Goal: Task Accomplishment & Management: Manage account settings

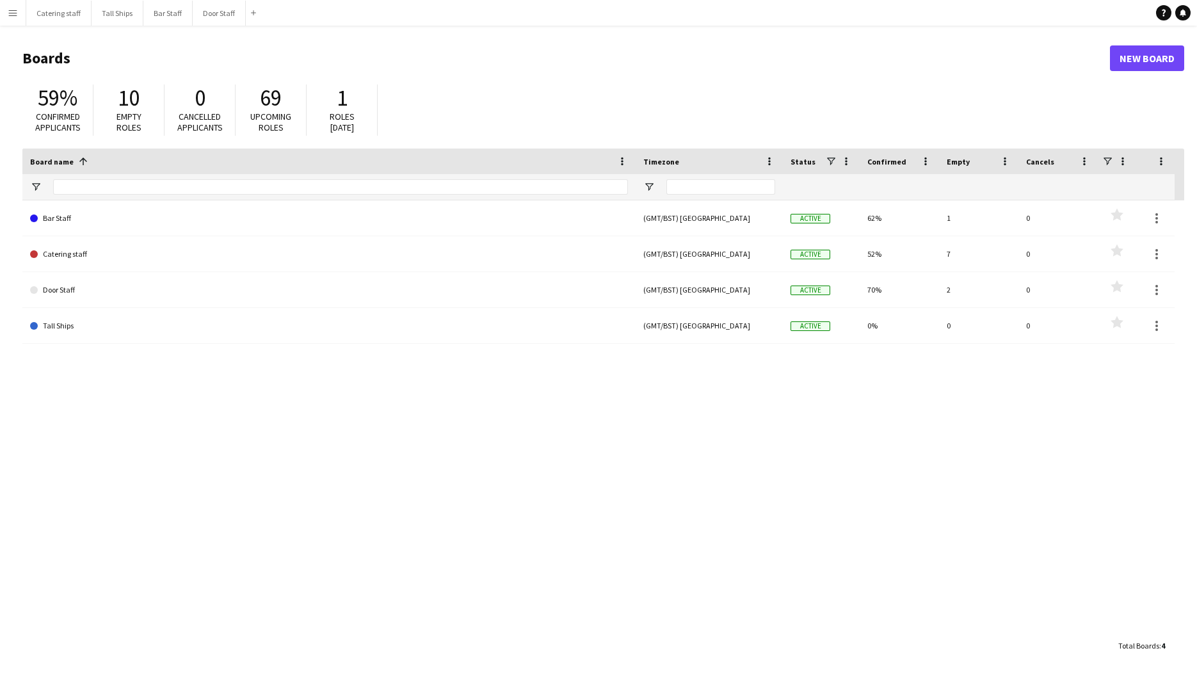
click at [188, 31] on main "Boards New Board 59% Confirmed applicants 10 Empty roles 0 Cancelled applicants…" at bounding box center [598, 352] width 1197 height 652
click at [179, 12] on button "Bar Staff Close" at bounding box center [167, 13] width 49 height 25
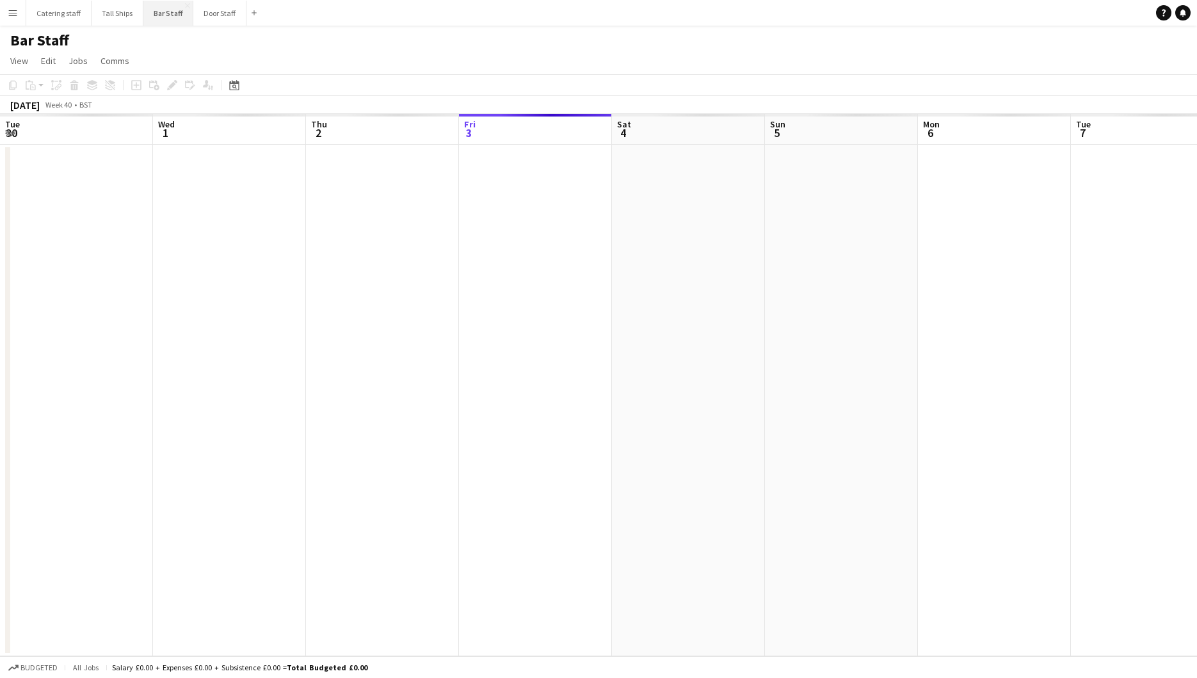
scroll to position [0, 306]
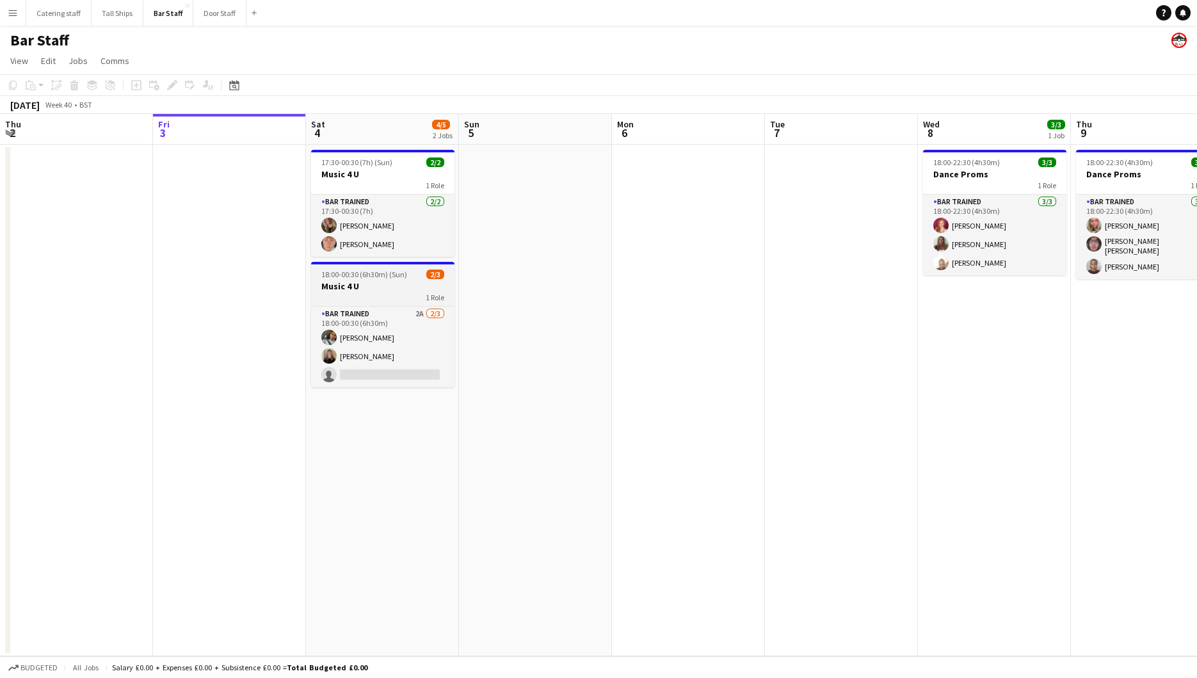
click at [443, 272] on span "2/3" at bounding box center [435, 275] width 18 height 10
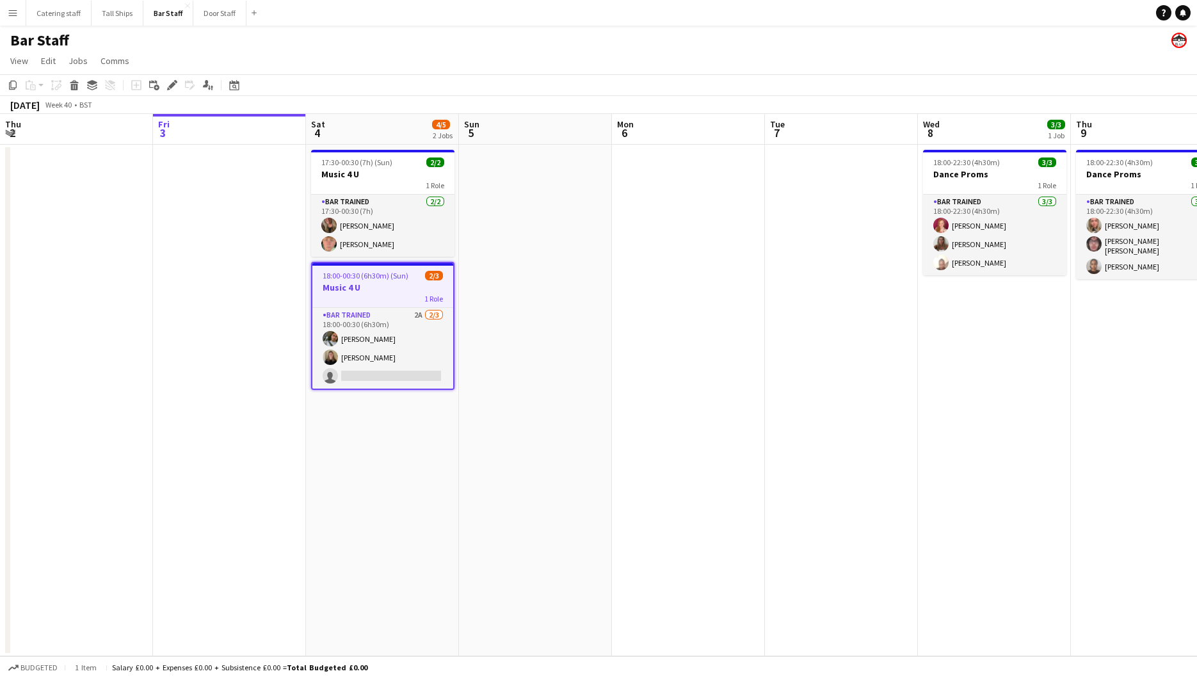
click at [434, 271] on span "2/3" at bounding box center [434, 276] width 18 height 10
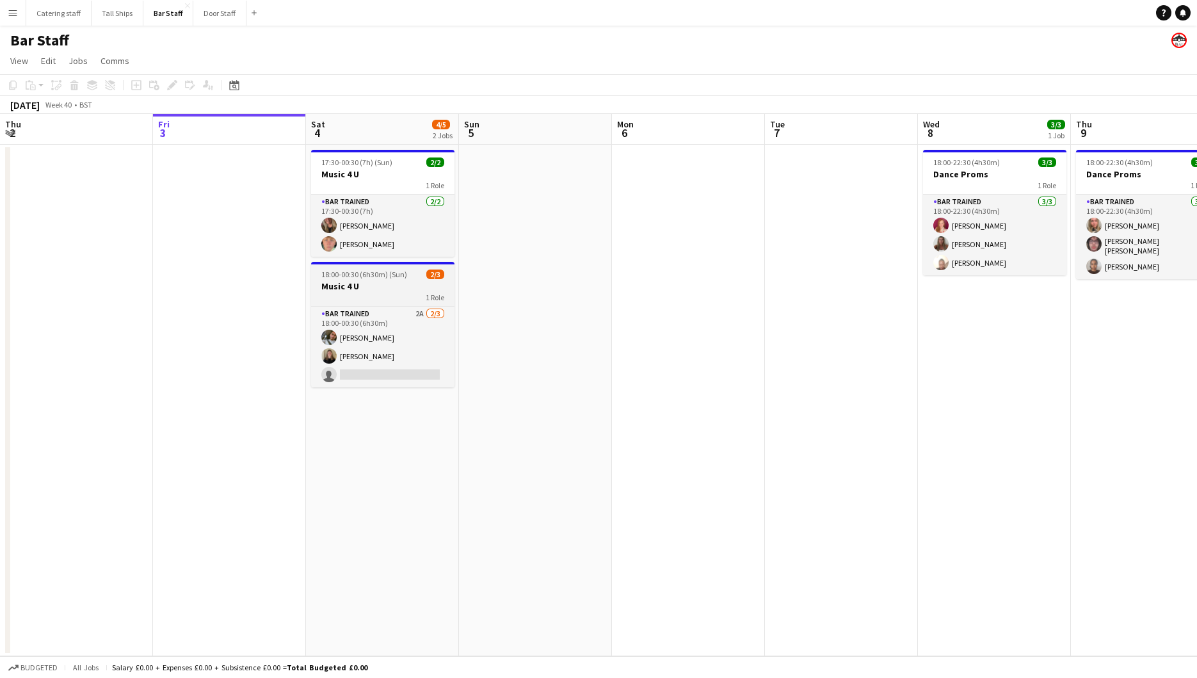
click at [432, 296] on span "1 Role" at bounding box center [435, 298] width 19 height 10
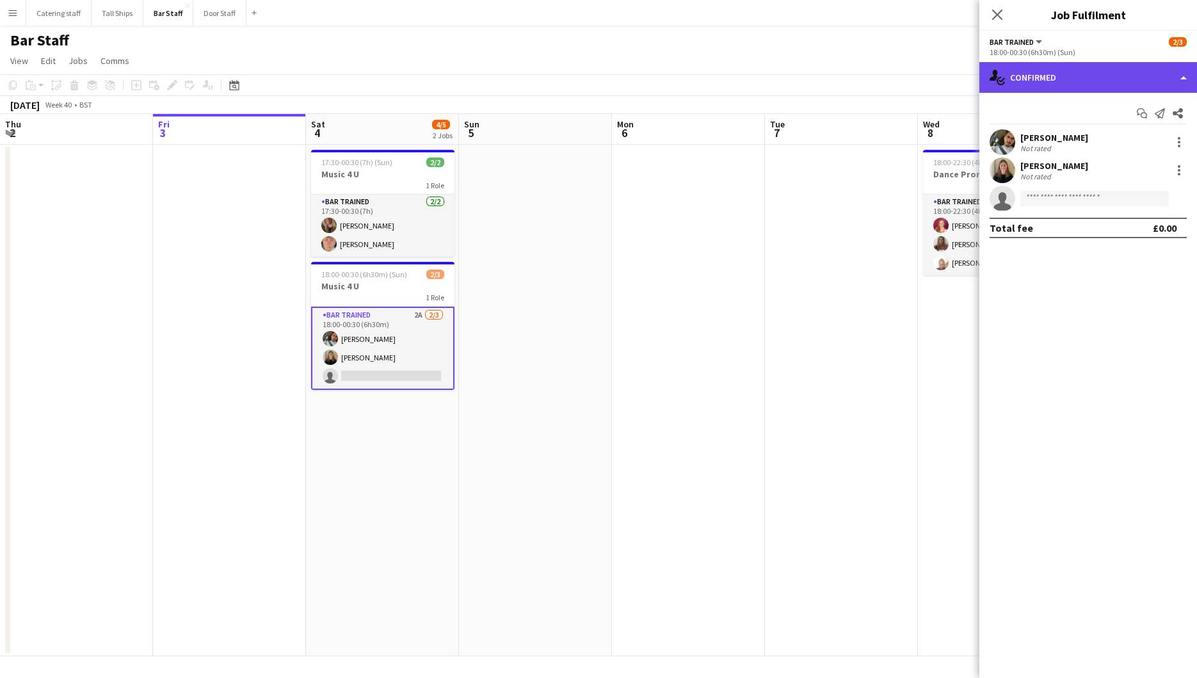
click at [1181, 76] on div "single-neutral-actions-check-2 Confirmed" at bounding box center [1089, 77] width 218 height 31
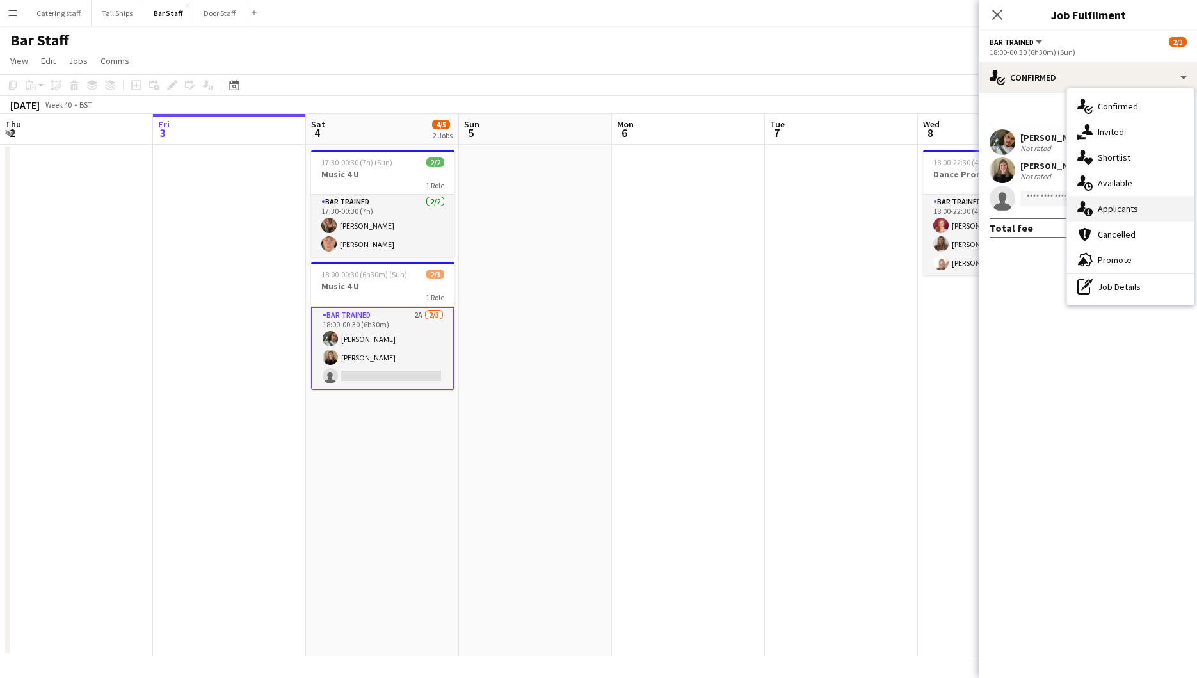
click at [1121, 212] on span "Applicants" at bounding box center [1118, 209] width 40 height 12
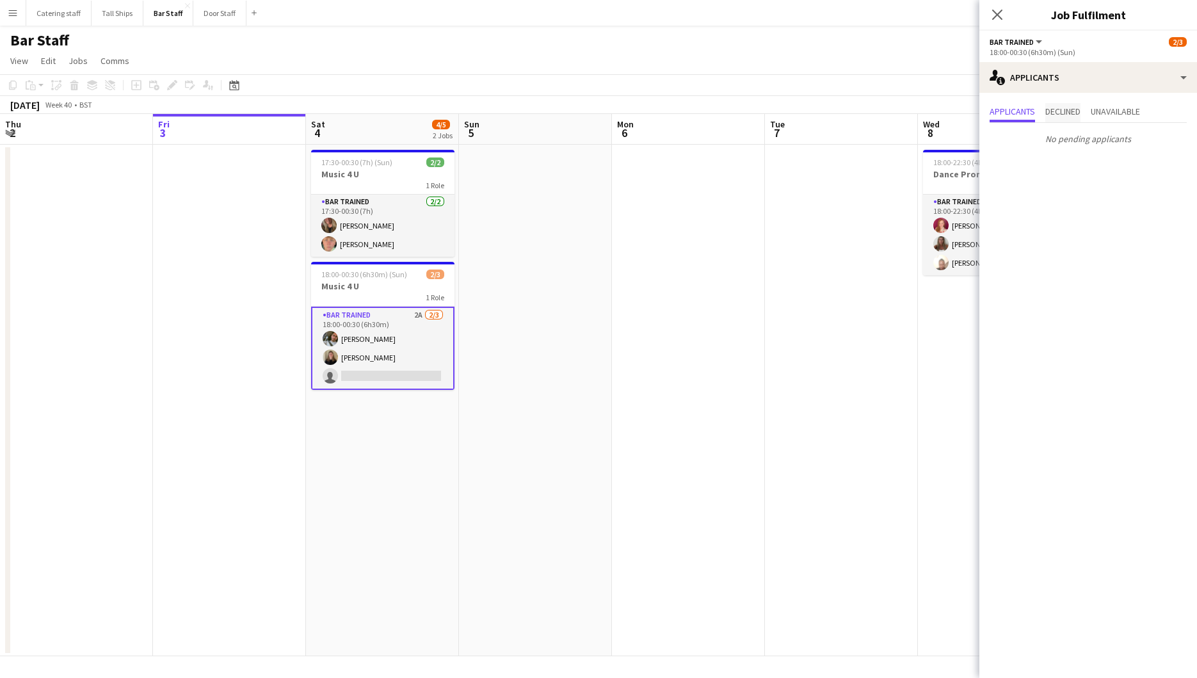
click at [1056, 102] on div "Applicants Declined Unavailable No pending applicants" at bounding box center [1089, 126] width 218 height 67
click at [1060, 119] on span "Declined" at bounding box center [1063, 112] width 35 height 19
click at [1005, 107] on span "Applicants" at bounding box center [1012, 111] width 45 height 9
click at [621, 382] on app-date-cell at bounding box center [688, 401] width 153 height 512
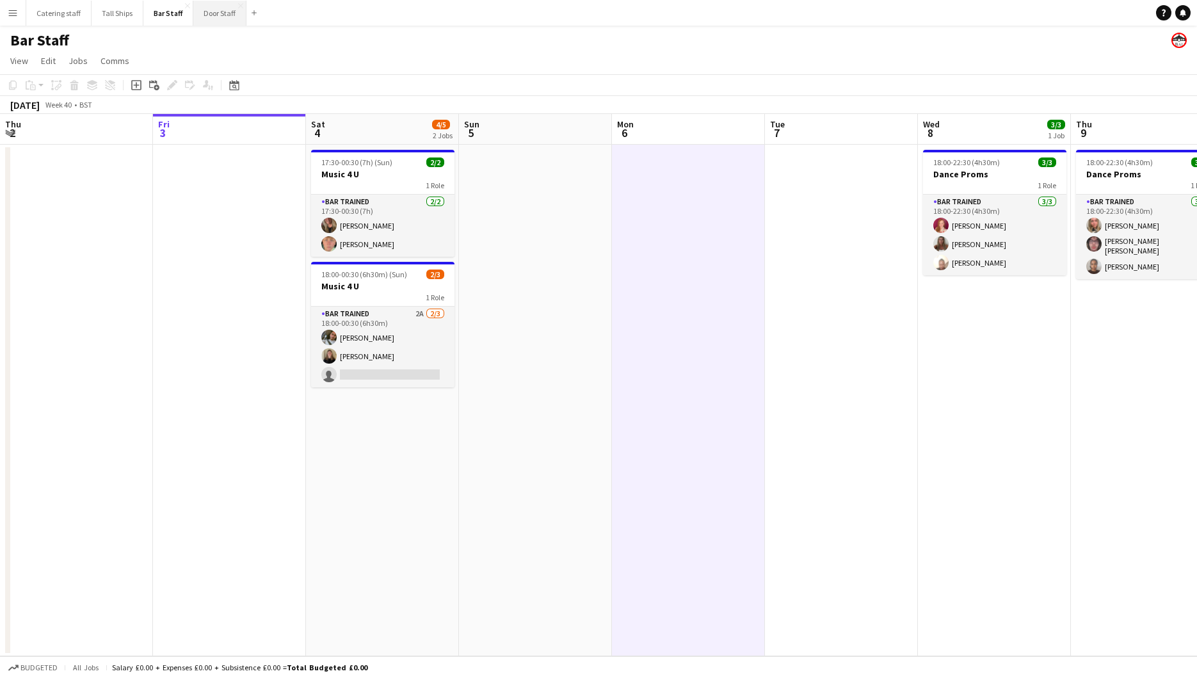
click at [210, 7] on button "Door Staff Close" at bounding box center [219, 13] width 53 height 25
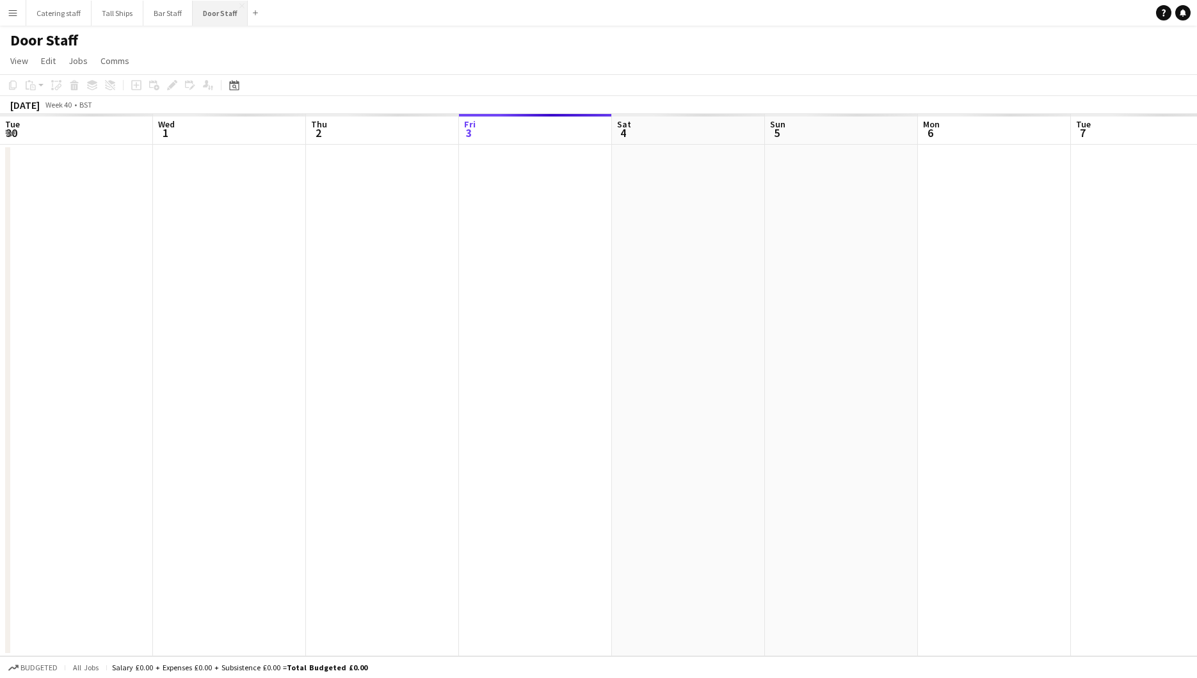
scroll to position [0, 306]
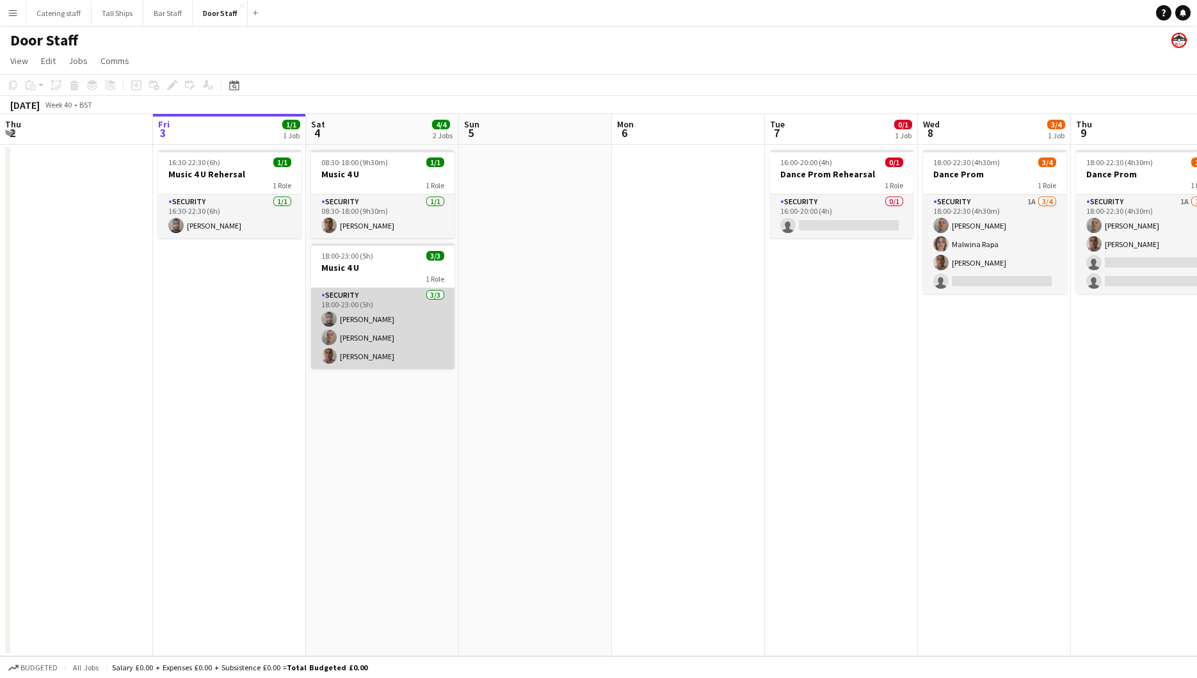
click at [362, 337] on app-card-role "Security [DATE] 18:00-23:00 (5h) [PERSON_NAME] [PERSON_NAME] [PERSON_NAME]" at bounding box center [382, 328] width 143 height 81
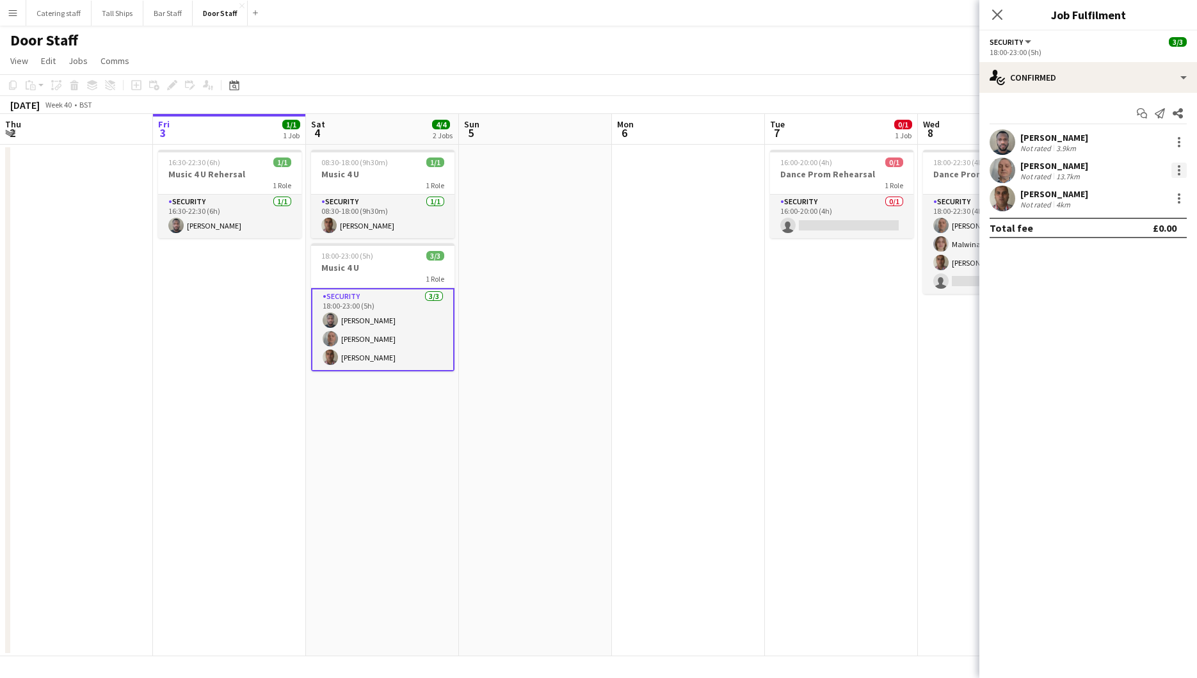
click at [1179, 167] on div at bounding box center [1179, 170] width 15 height 15
click at [436, 200] on div at bounding box center [598, 339] width 1197 height 678
click at [391, 227] on app-card-role "Security [DATE] 08:30-18:00 (9h30m) [PERSON_NAME]" at bounding box center [382, 217] width 143 height 44
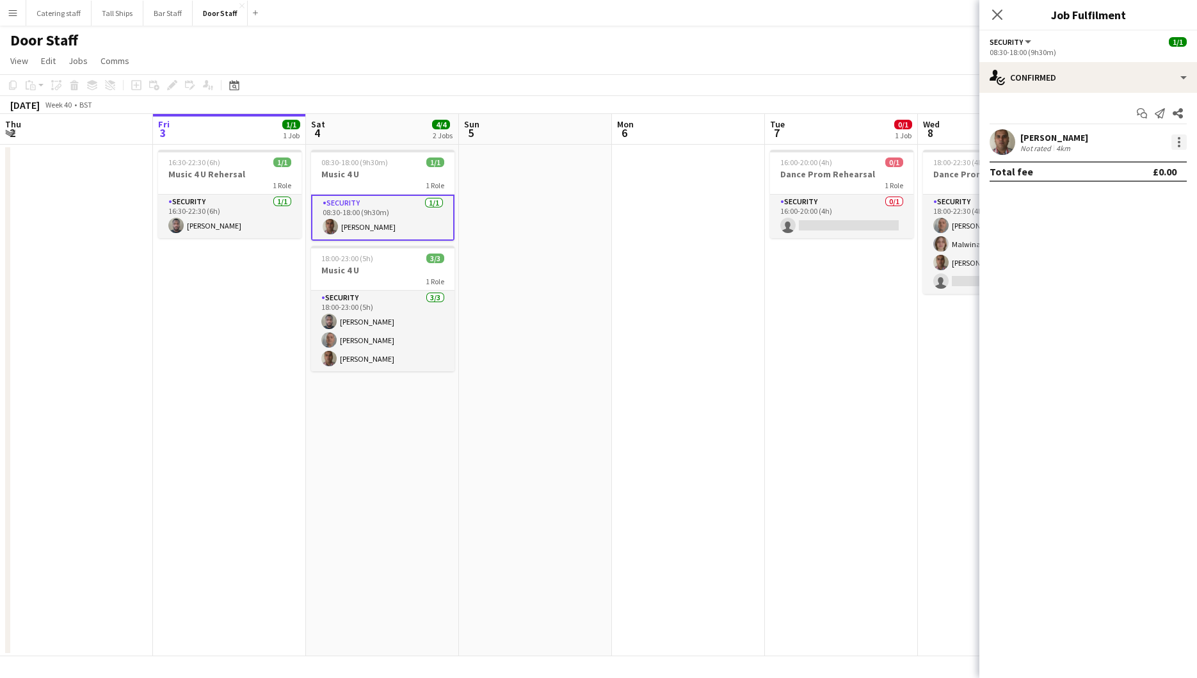
click at [1177, 140] on div at bounding box center [1179, 141] width 15 height 15
click at [1031, 182] on div at bounding box center [598, 339] width 1197 height 678
click at [1183, 143] on div at bounding box center [1179, 141] width 15 height 15
click at [1155, 150] on button "Edit fee" at bounding box center [1137, 165] width 100 height 31
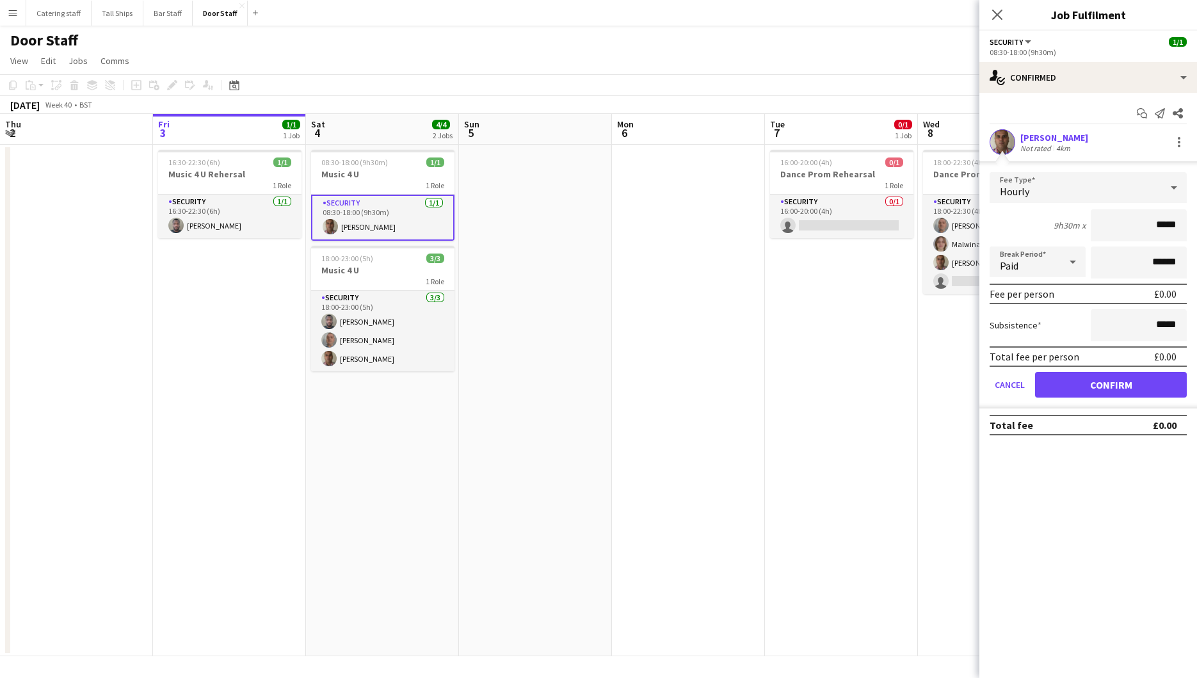
click at [1061, 147] on div "4km" at bounding box center [1063, 148] width 19 height 10
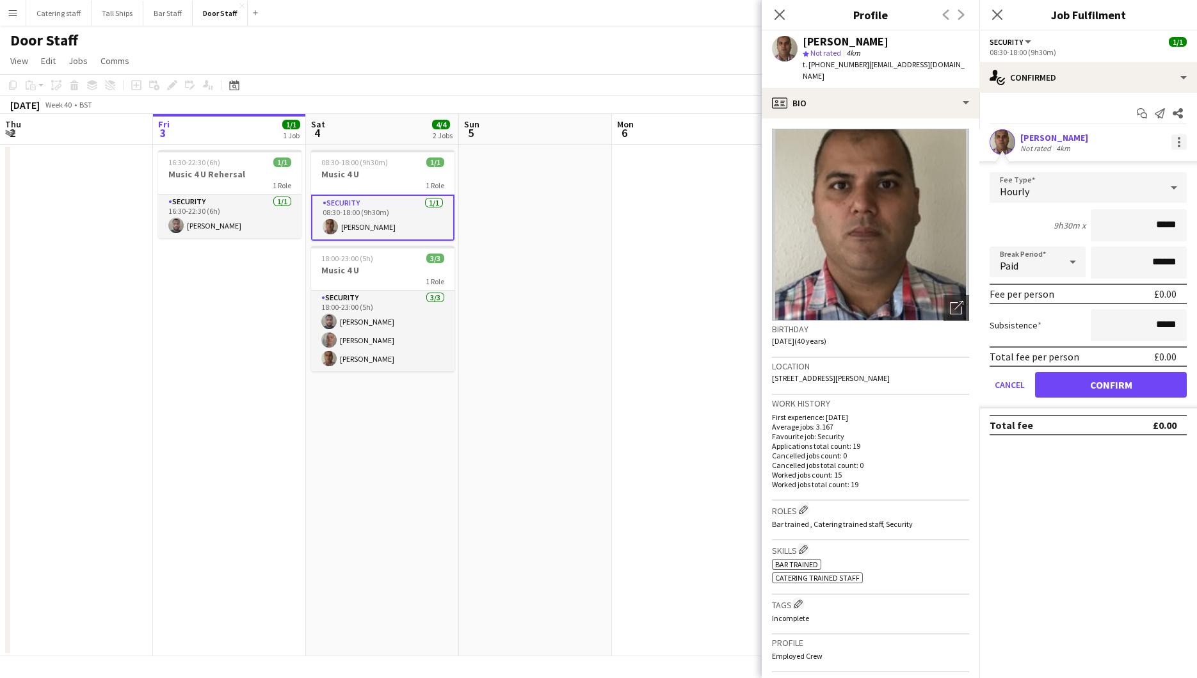
click at [1178, 140] on div at bounding box center [1179, 141] width 15 height 15
click at [549, 246] on div at bounding box center [598, 339] width 1197 height 678
click at [416, 175] on h3 "Music 4 U" at bounding box center [382, 174] width 143 height 12
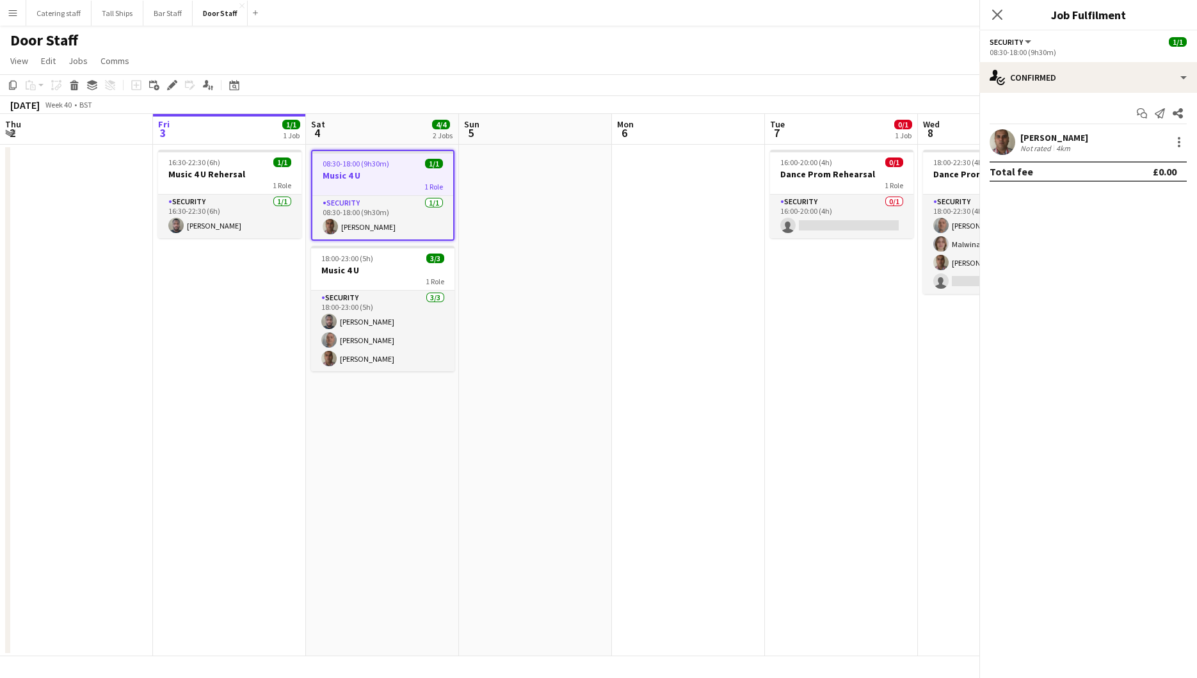
click at [382, 163] on span "08:30-18:00 (9h30m)" at bounding box center [356, 164] width 67 height 10
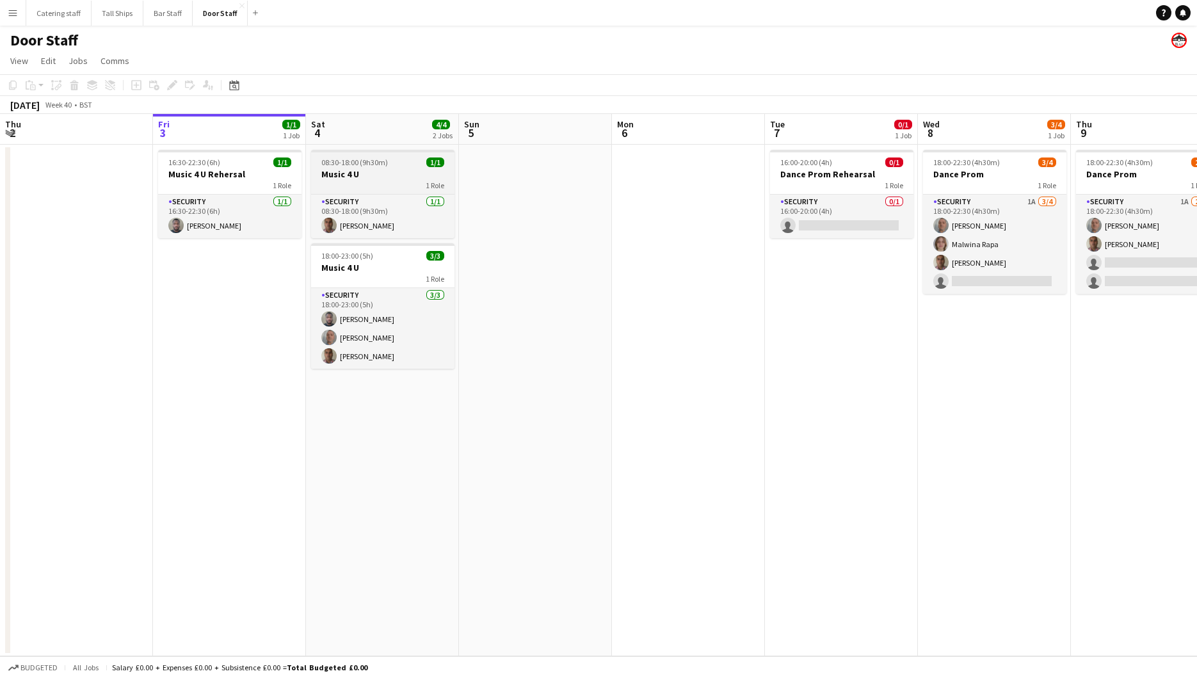
click at [382, 163] on span "08:30-18:00 (9h30m)" at bounding box center [354, 162] width 67 height 10
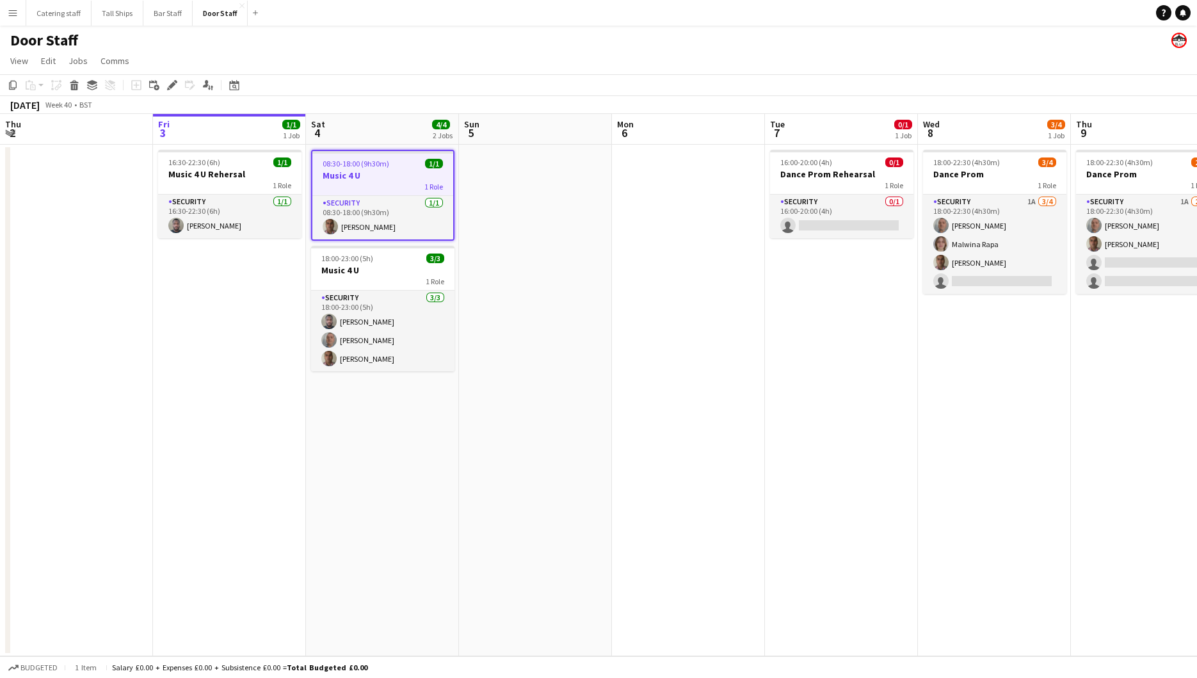
click at [382, 163] on span "08:30-18:00 (9h30m)" at bounding box center [356, 164] width 67 height 10
click at [156, 86] on icon "Add linked Job" at bounding box center [154, 85] width 10 height 10
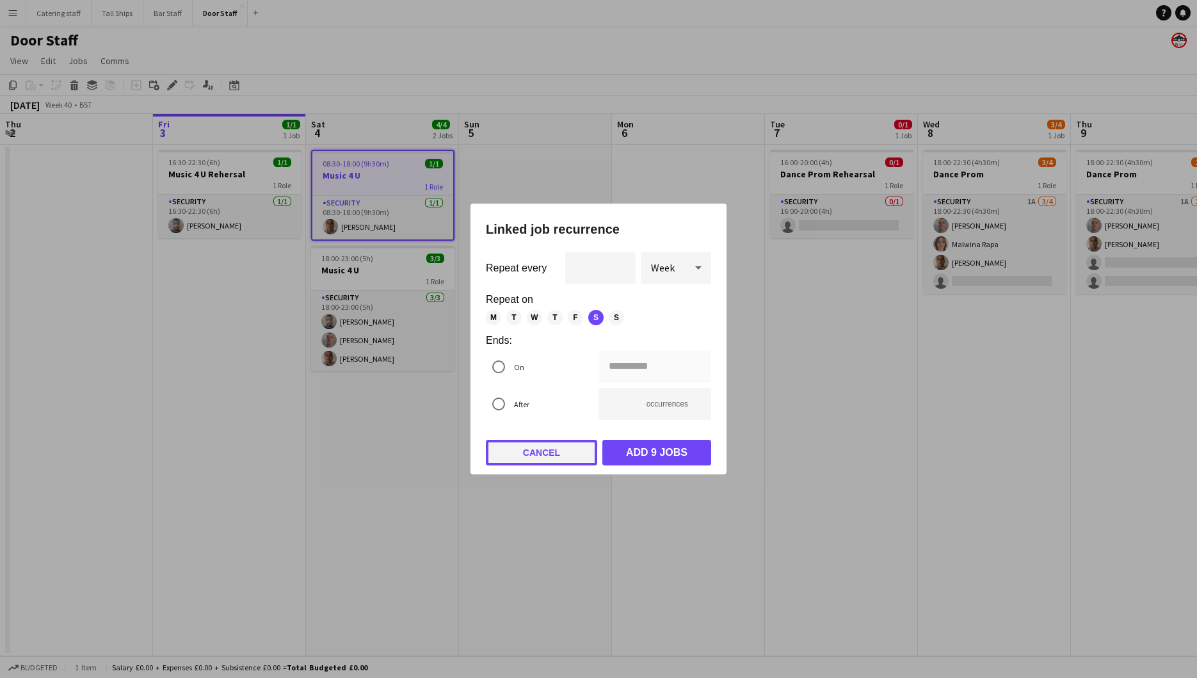
click at [536, 450] on button "Cancel" at bounding box center [541, 453] width 111 height 26
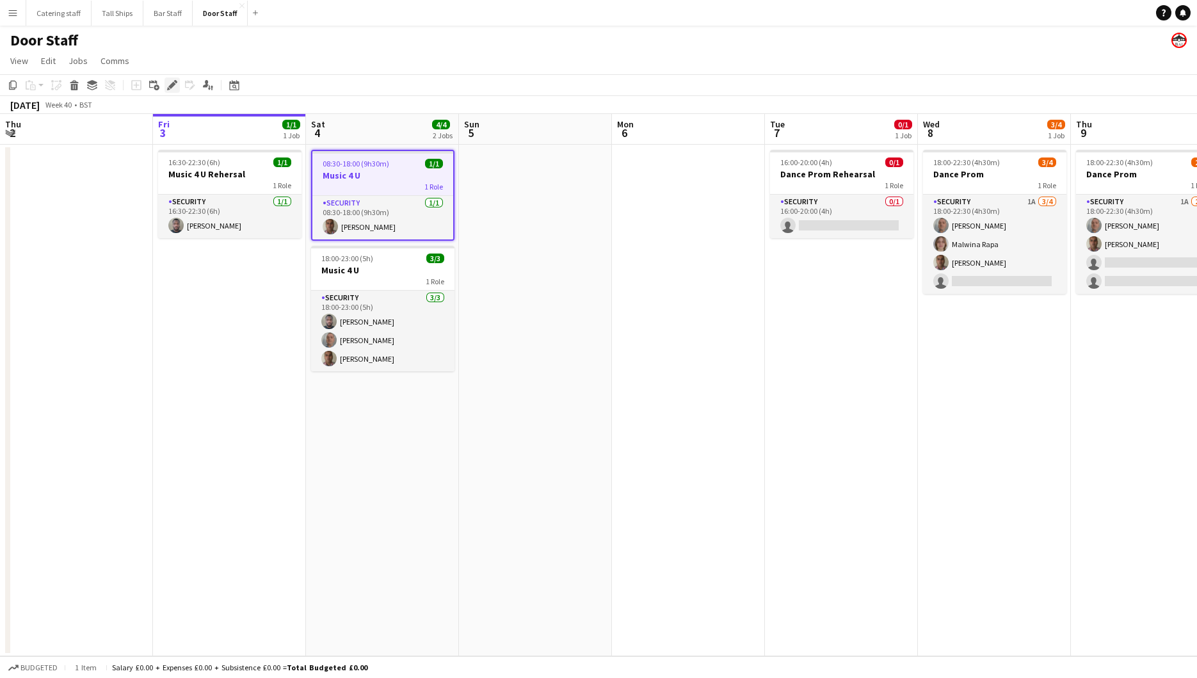
click at [167, 86] on icon "Edit" at bounding box center [172, 85] width 10 height 10
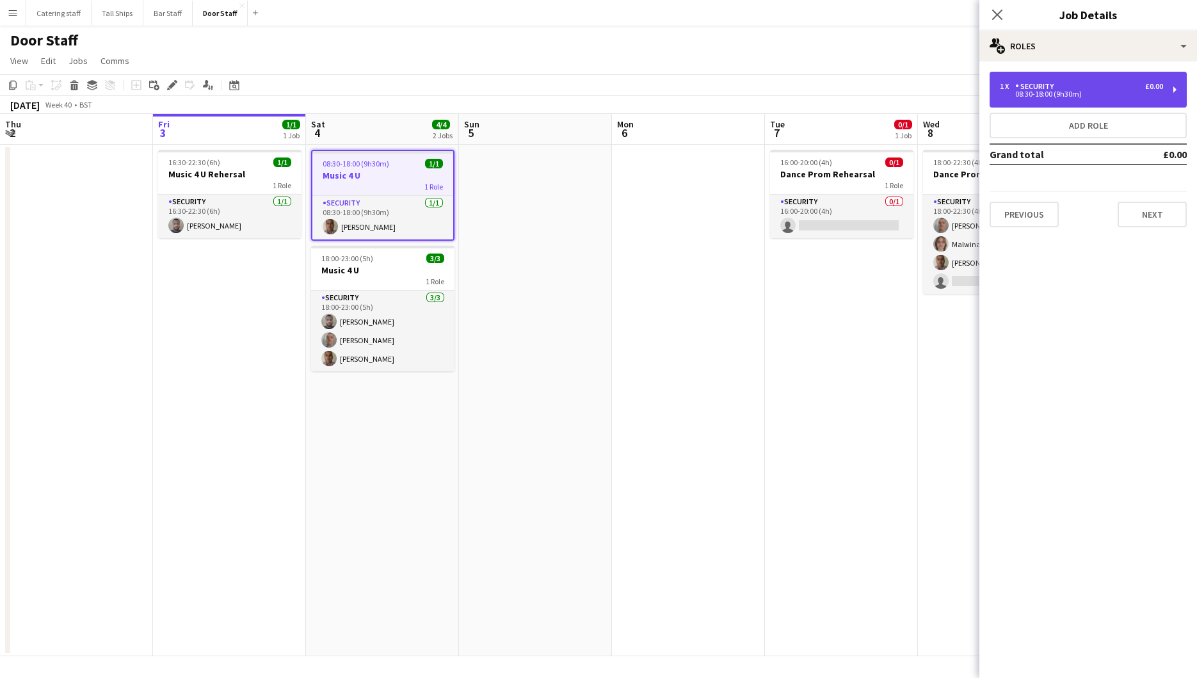
click at [1145, 93] on div "08:30-18:00 (9h30m)" at bounding box center [1081, 94] width 163 height 6
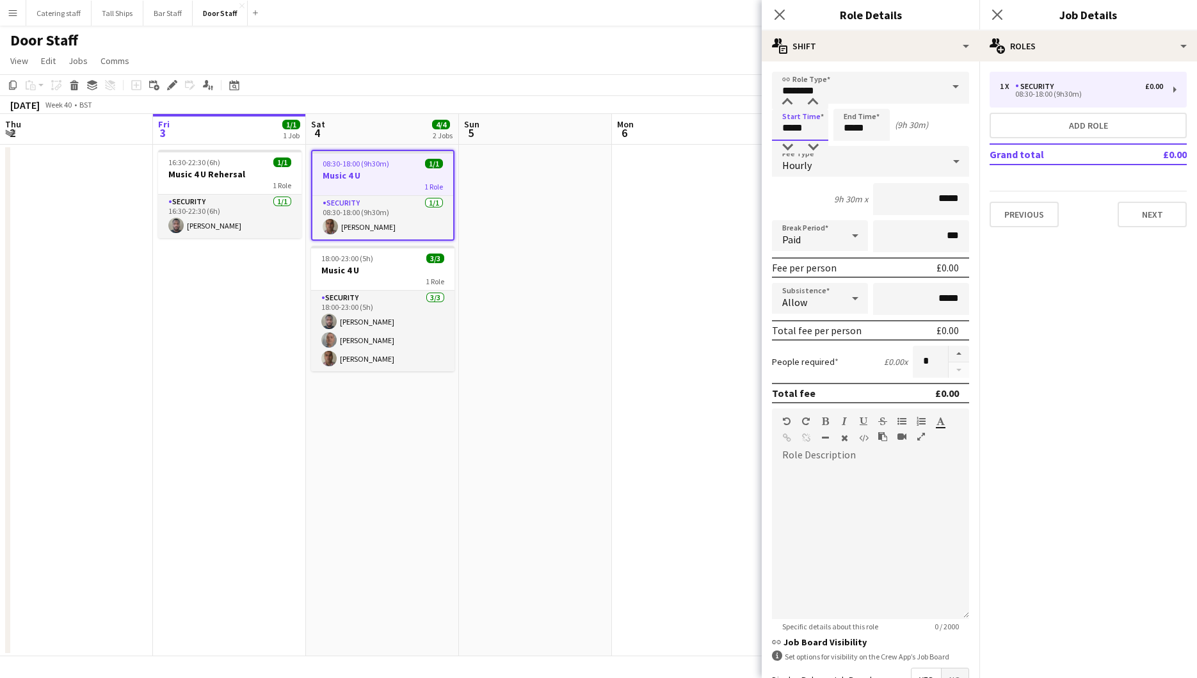
click at [801, 133] on input "*****" at bounding box center [800, 125] width 56 height 32
click at [793, 131] on input "*****" at bounding box center [800, 125] width 56 height 32
click at [786, 99] on div at bounding box center [788, 102] width 26 height 13
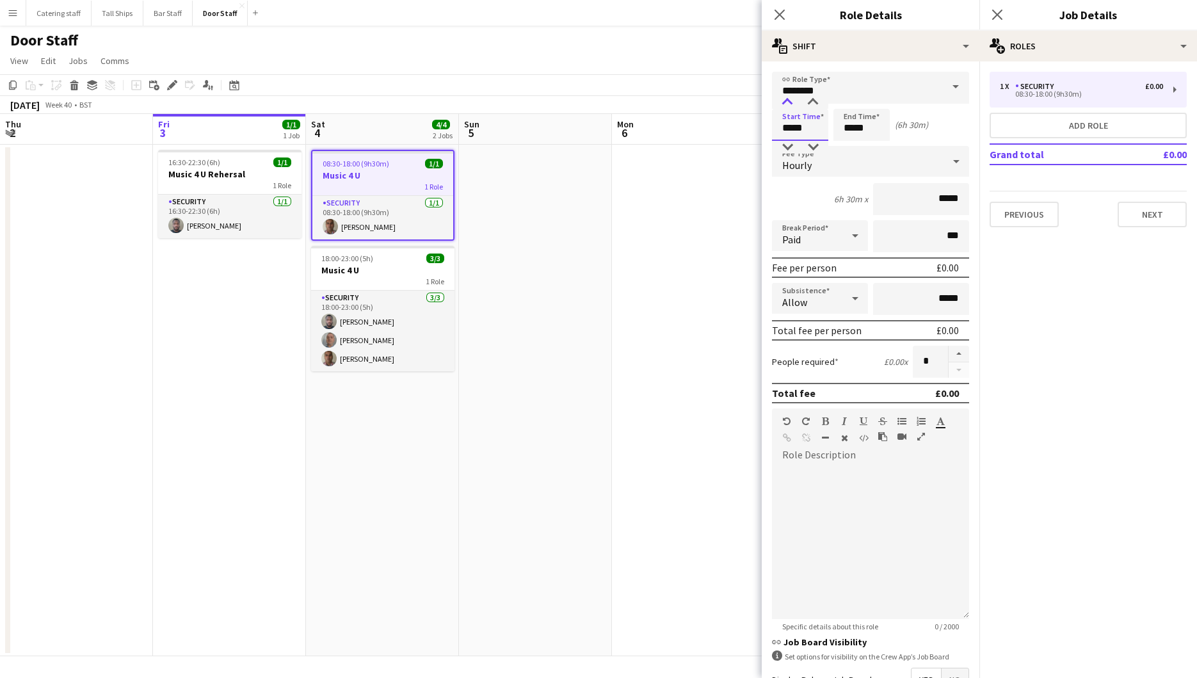
click at [786, 99] on div at bounding box center [788, 102] width 26 height 13
type input "*****"
click at [789, 143] on div at bounding box center [788, 147] width 26 height 13
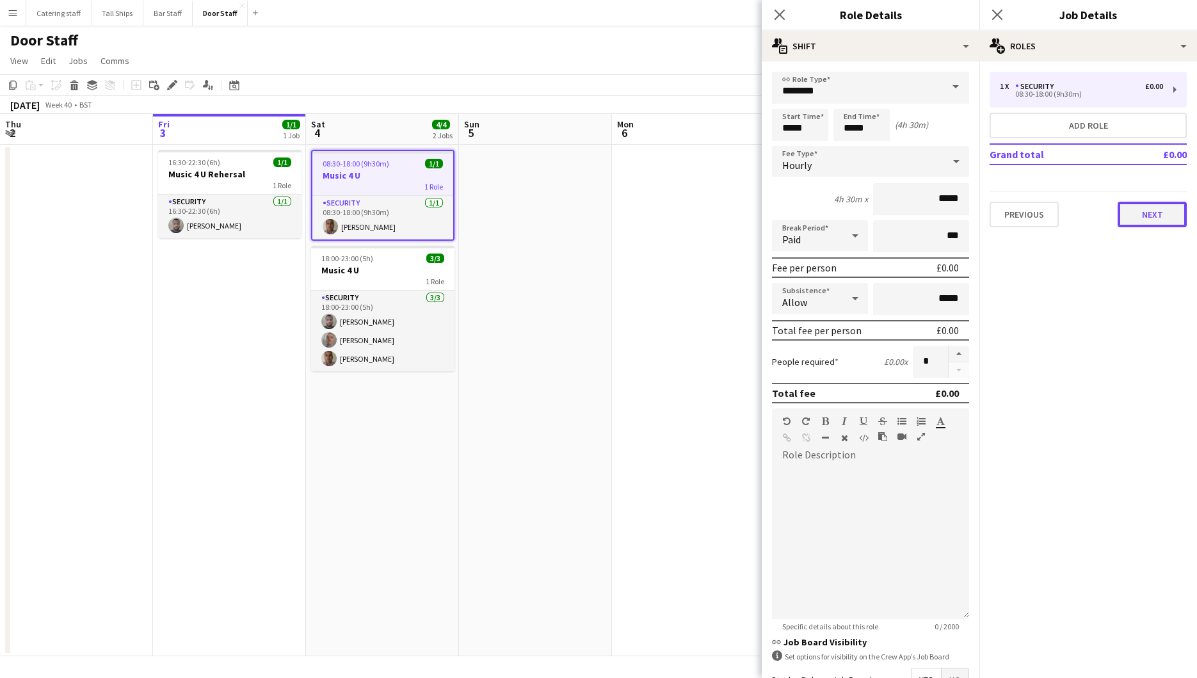
click at [1158, 209] on button "Next" at bounding box center [1152, 215] width 69 height 26
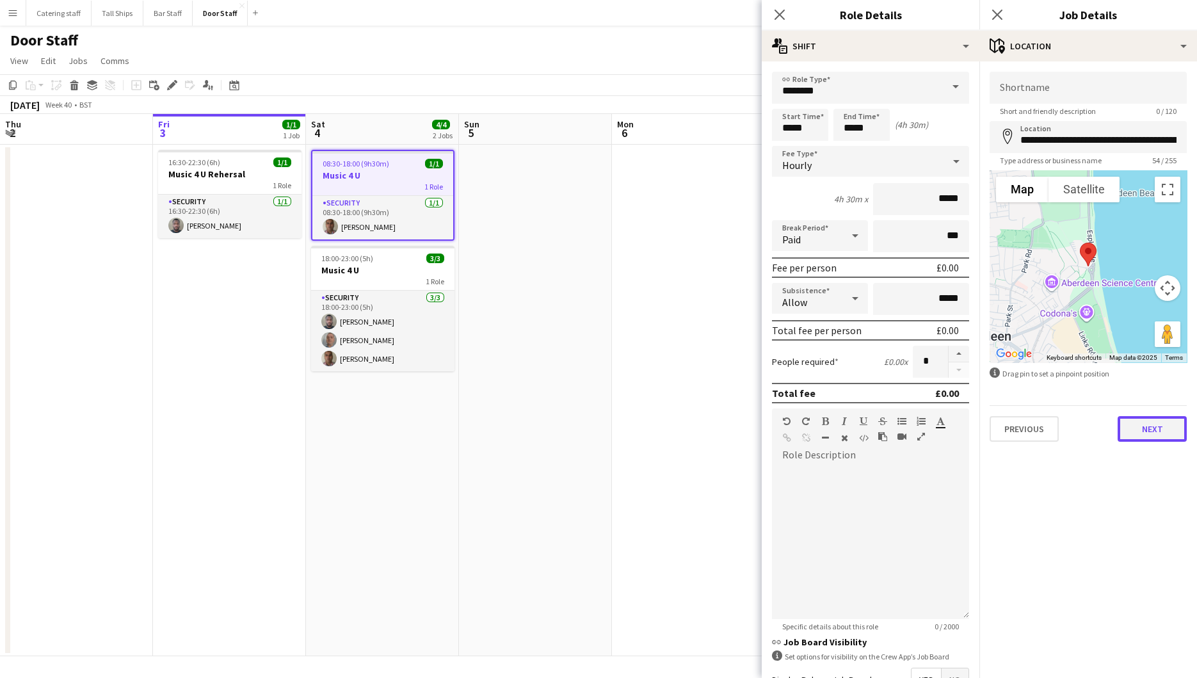
click at [1147, 430] on button "Next" at bounding box center [1152, 429] width 69 height 26
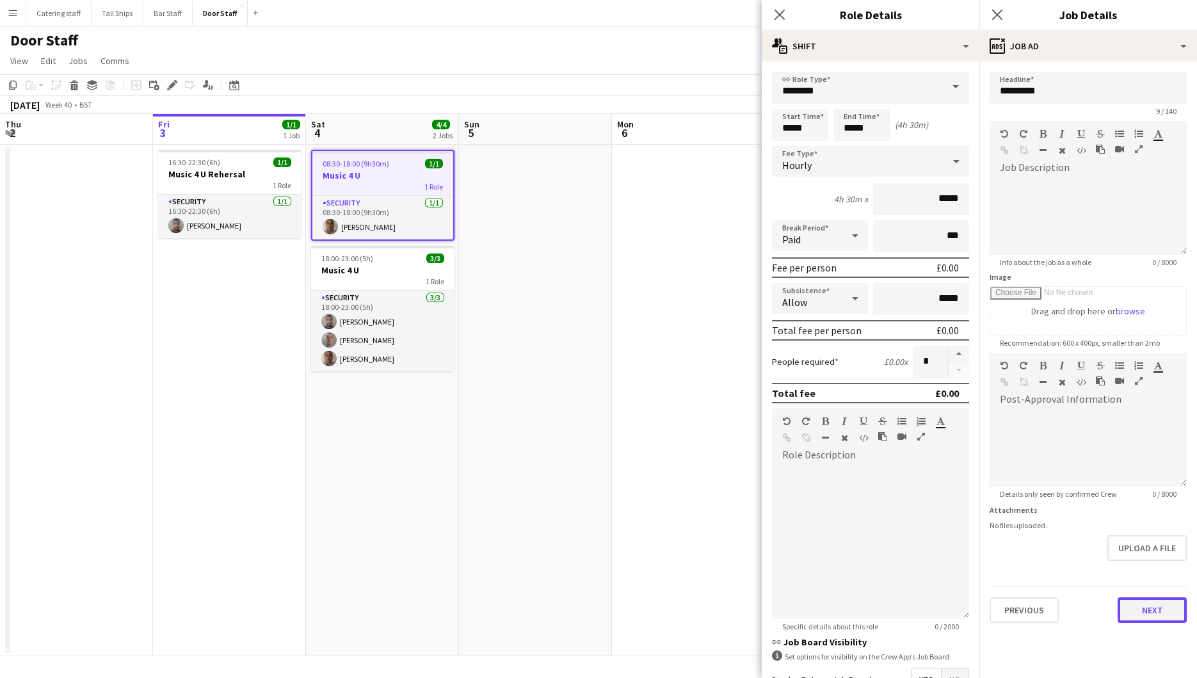
click at [1145, 603] on button "Next" at bounding box center [1152, 610] width 69 height 26
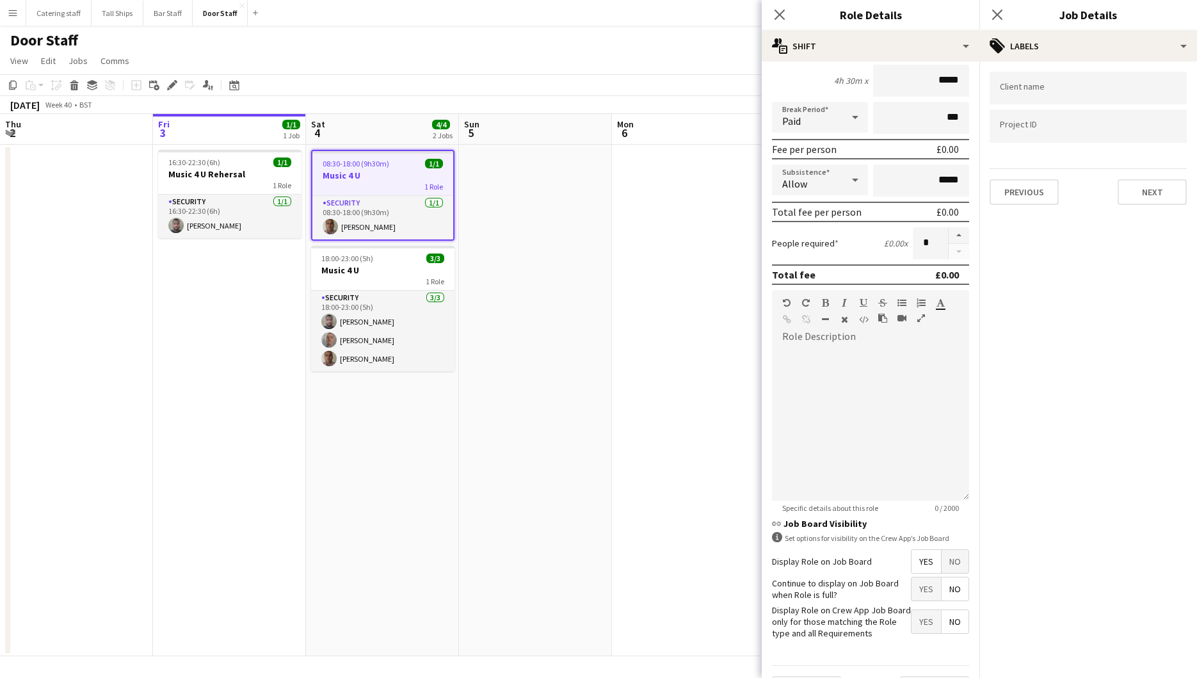
scroll to position [149, 0]
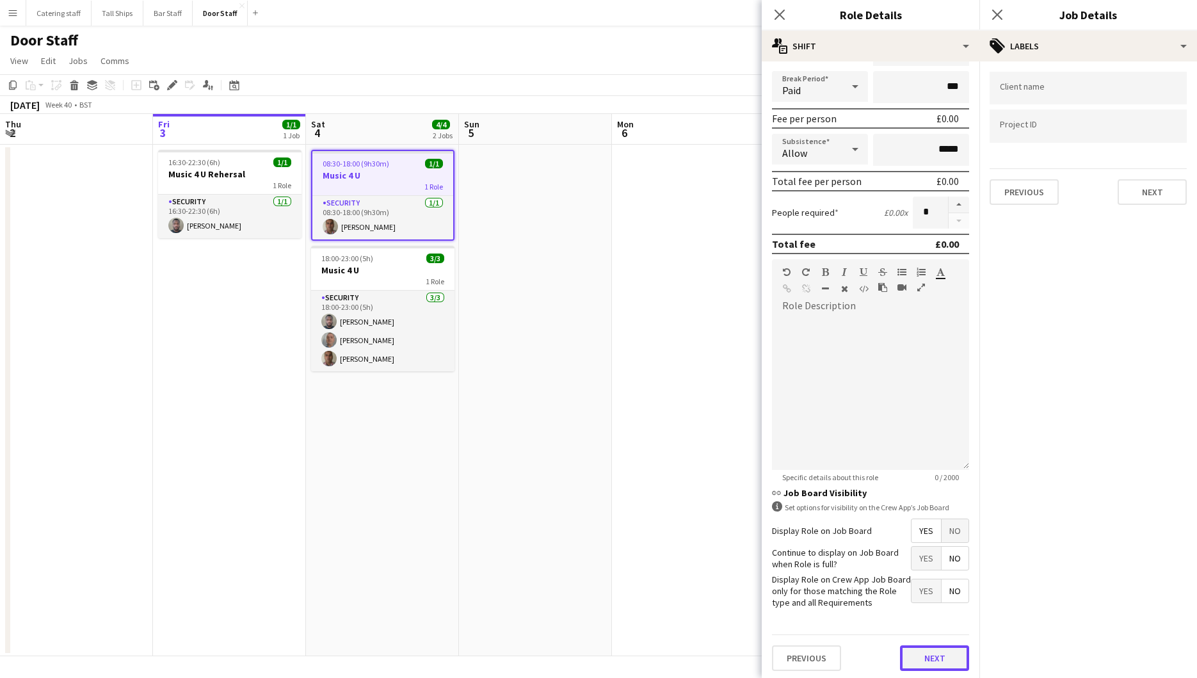
click at [940, 645] on button "Next" at bounding box center [934, 658] width 69 height 26
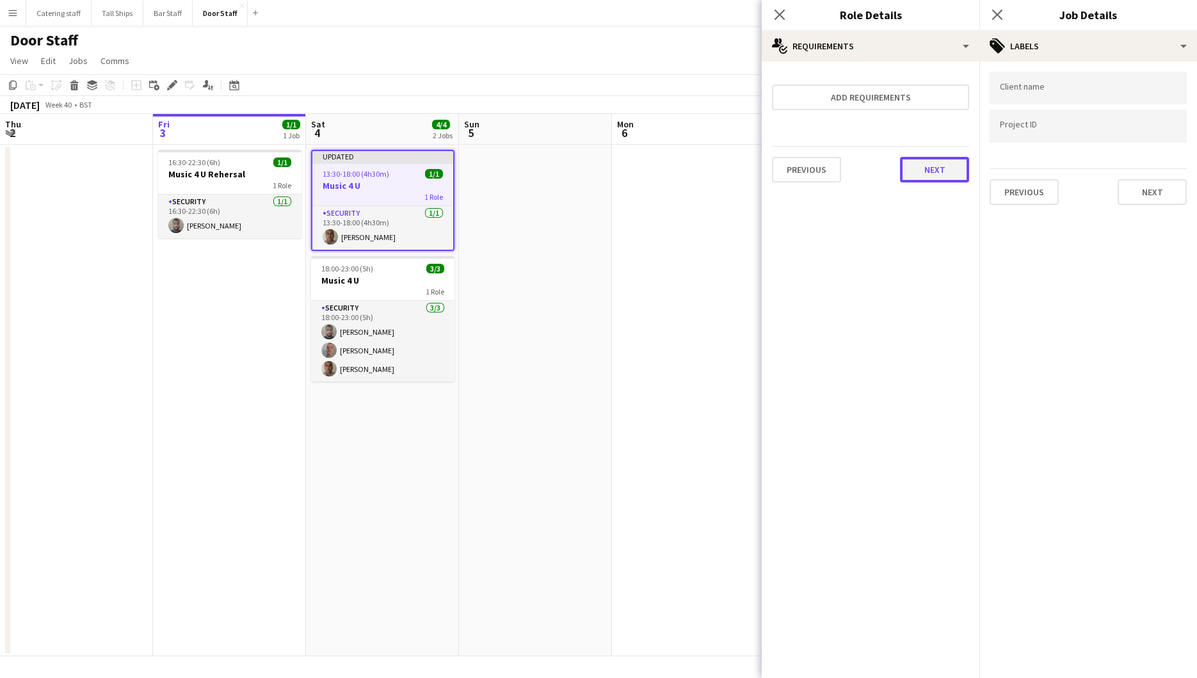
click at [940, 170] on button "Next" at bounding box center [934, 170] width 69 height 26
drag, startPoint x: 945, startPoint y: 172, endPoint x: 935, endPoint y: 159, distance: 16.4
click at [935, 159] on div "Previous Next Finish" at bounding box center [870, 166] width 197 height 36
drag, startPoint x: 935, startPoint y: 159, endPoint x: 934, endPoint y: 166, distance: 7.7
click at [934, 166] on button "Finish" at bounding box center [945, 172] width 48 height 26
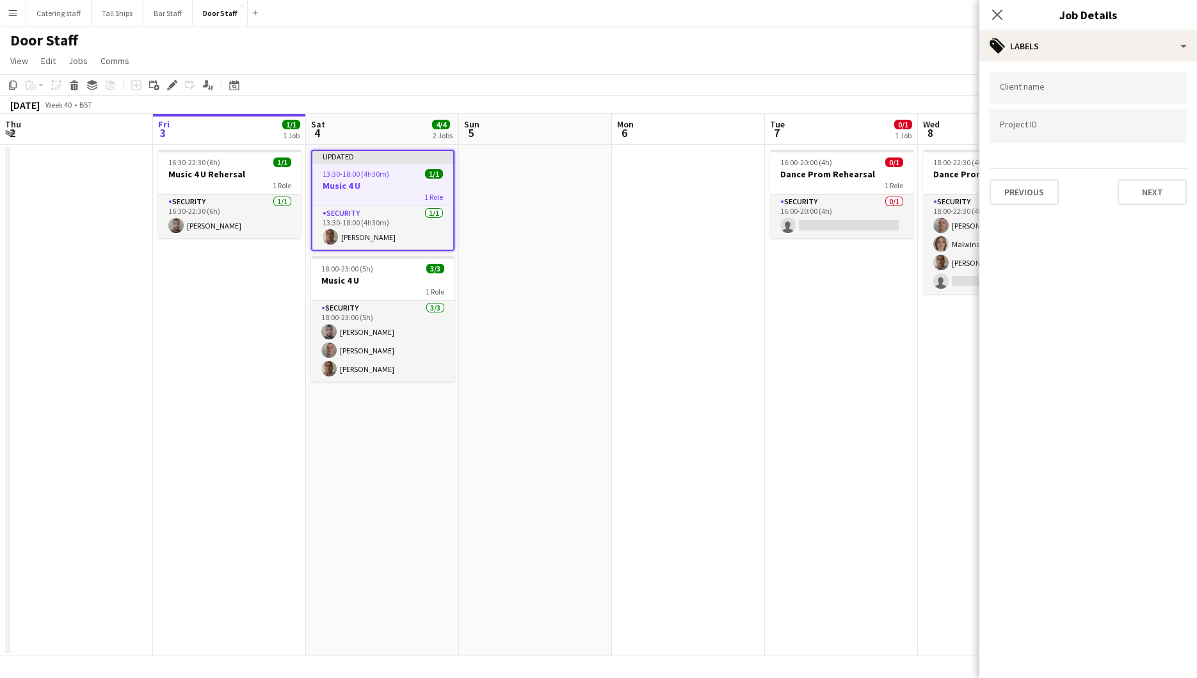
click at [537, 362] on app-date-cell at bounding box center [535, 401] width 153 height 512
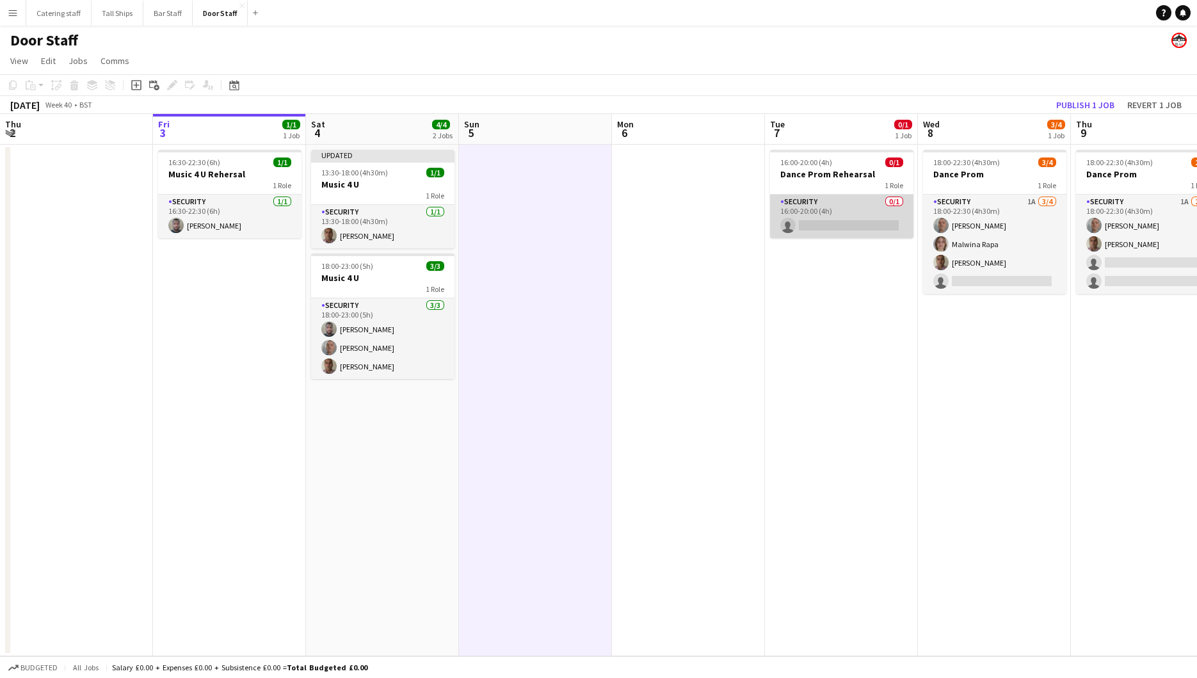
click at [825, 198] on app-card-role "Security 0/1 16:00-20:00 (4h) single-neutral-actions" at bounding box center [841, 217] width 143 height 44
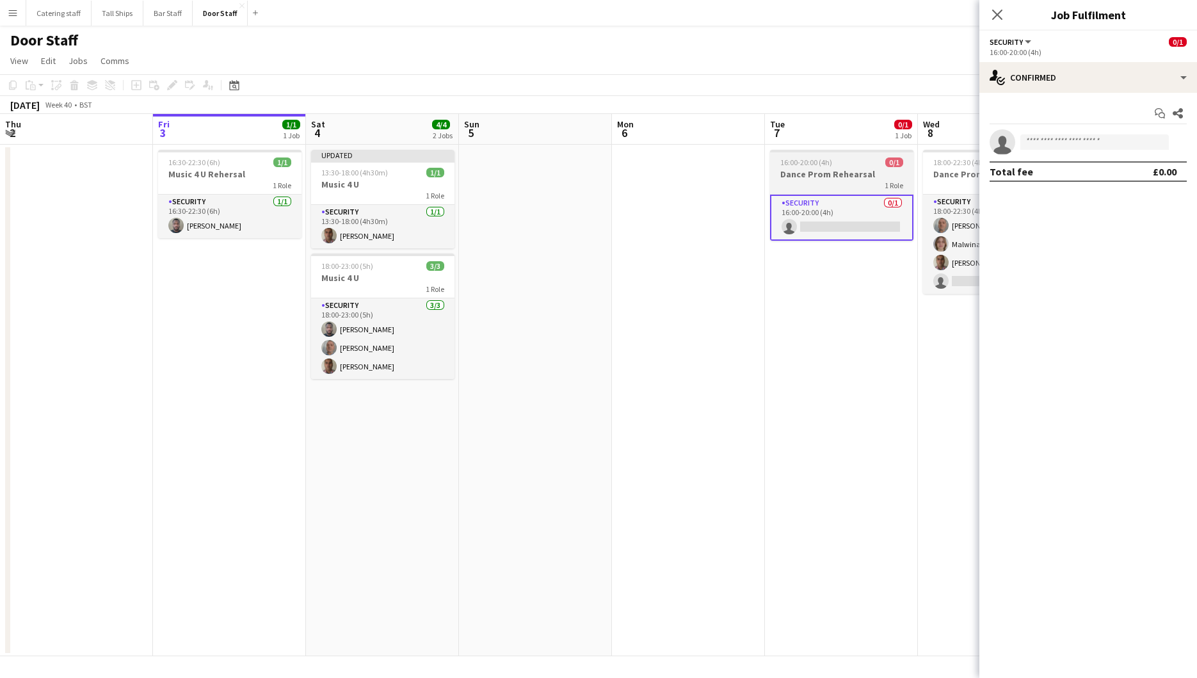
click at [813, 157] on span "16:00-20:00 (4h)" at bounding box center [806, 162] width 52 height 10
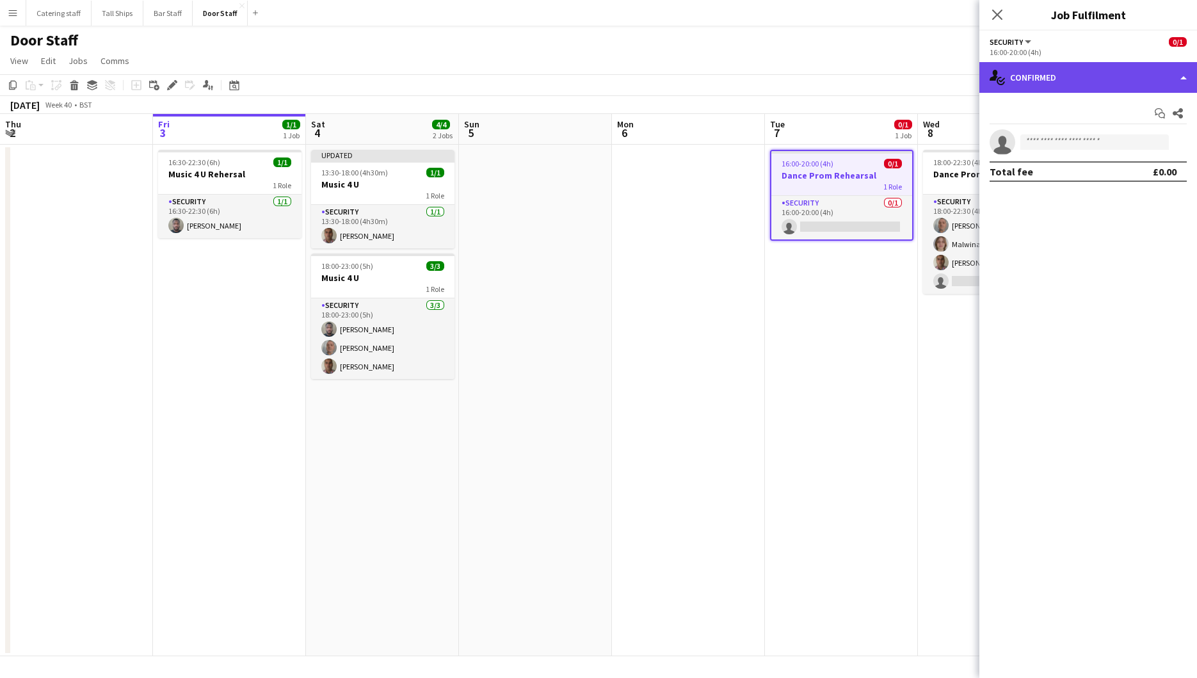
click at [1184, 70] on div "single-neutral-actions-check-2 Confirmed" at bounding box center [1089, 77] width 218 height 31
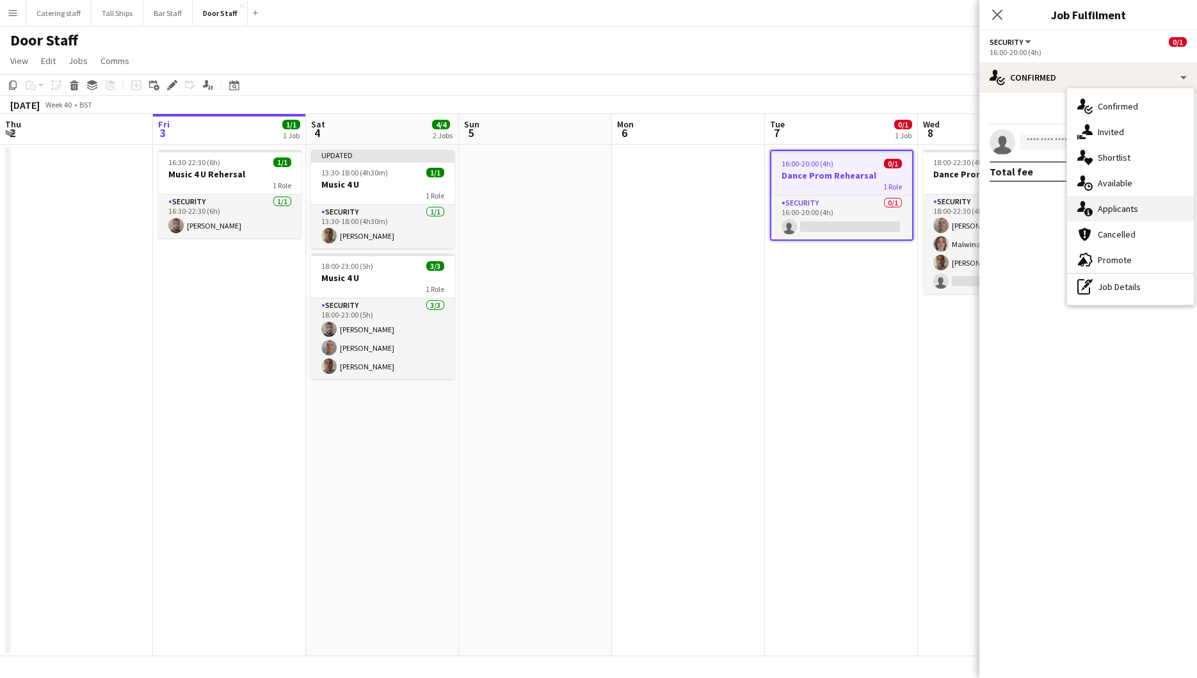
click at [1121, 211] on span "Applicants" at bounding box center [1118, 209] width 40 height 12
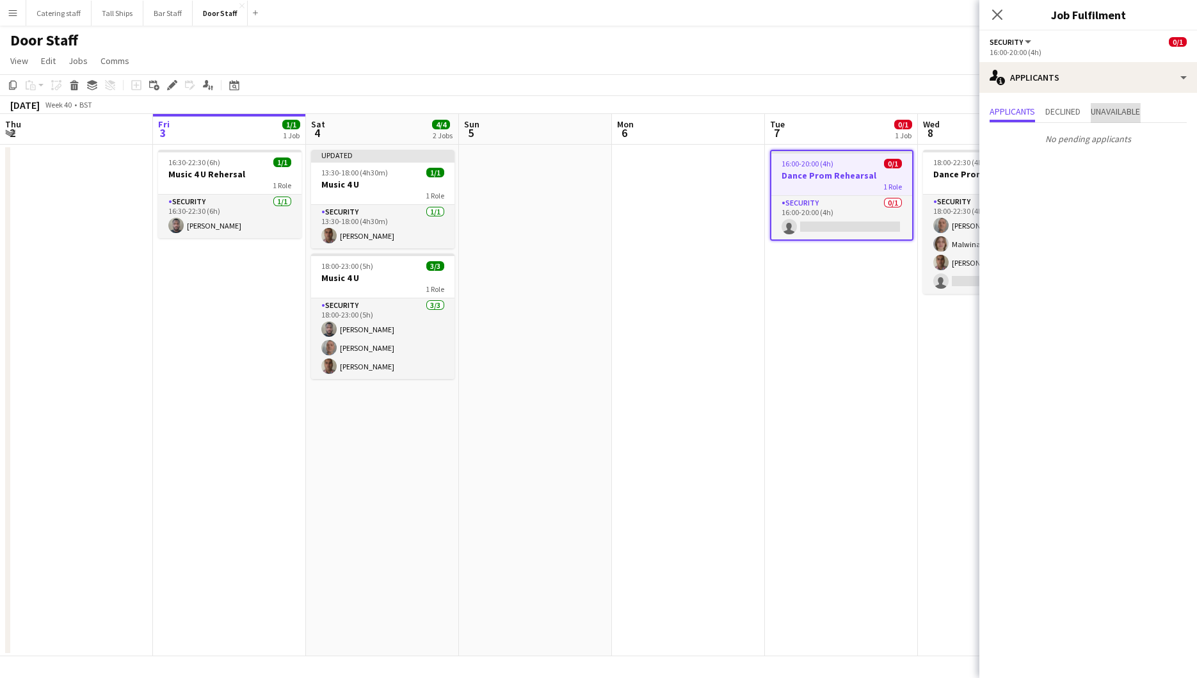
click at [1117, 112] on span "Unavailable" at bounding box center [1115, 111] width 49 height 9
click at [798, 279] on app-date-cell "16:00-20:00 (4h) 0/1 Dance Prom Rehearsal 1 Role Security 0/1 16:00-20:00 (4h) …" at bounding box center [841, 401] width 153 height 512
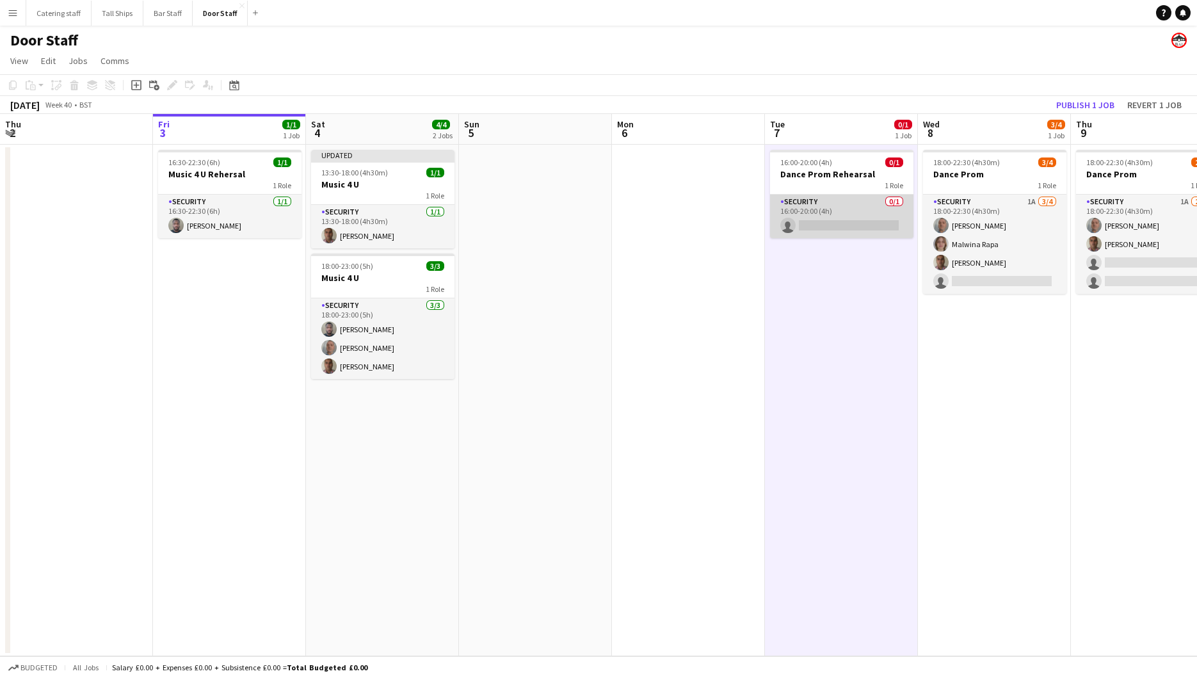
drag, startPoint x: 839, startPoint y: 227, endPoint x: 826, endPoint y: 214, distance: 17.7
click at [826, 214] on app-card-role "Security 0/1 16:00-20:00 (4h) single-neutral-actions" at bounding box center [841, 217] width 143 height 44
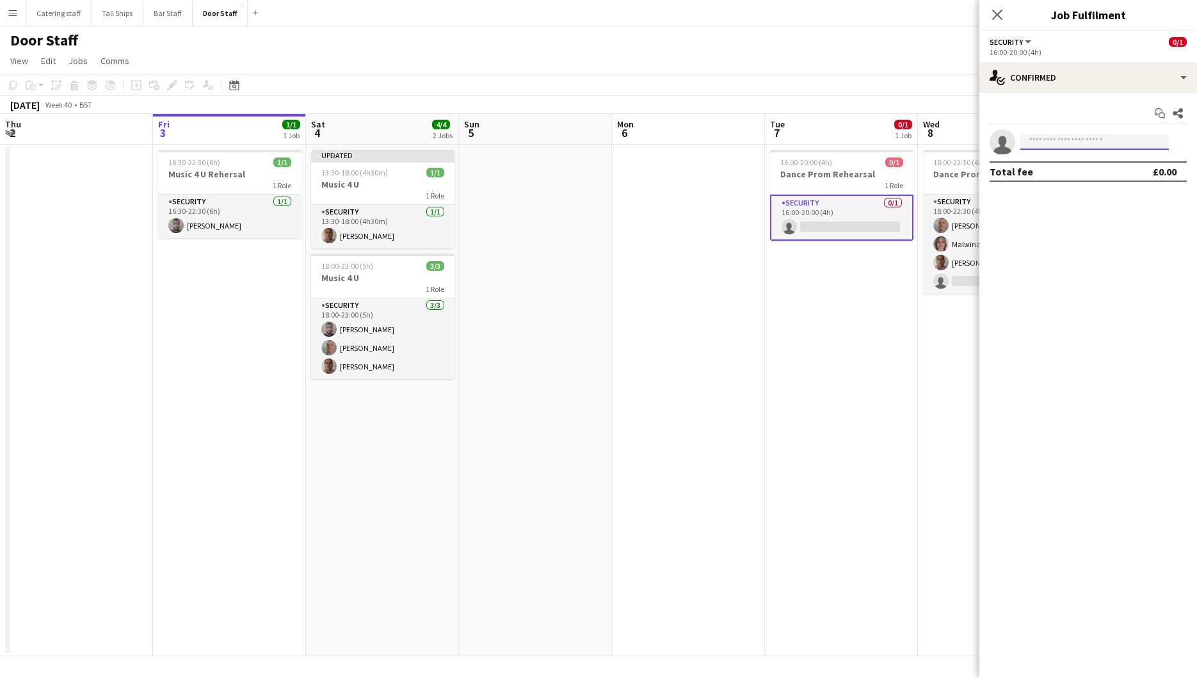
click at [1040, 145] on input at bounding box center [1095, 141] width 149 height 15
click at [701, 343] on app-date-cell at bounding box center [688, 401] width 153 height 512
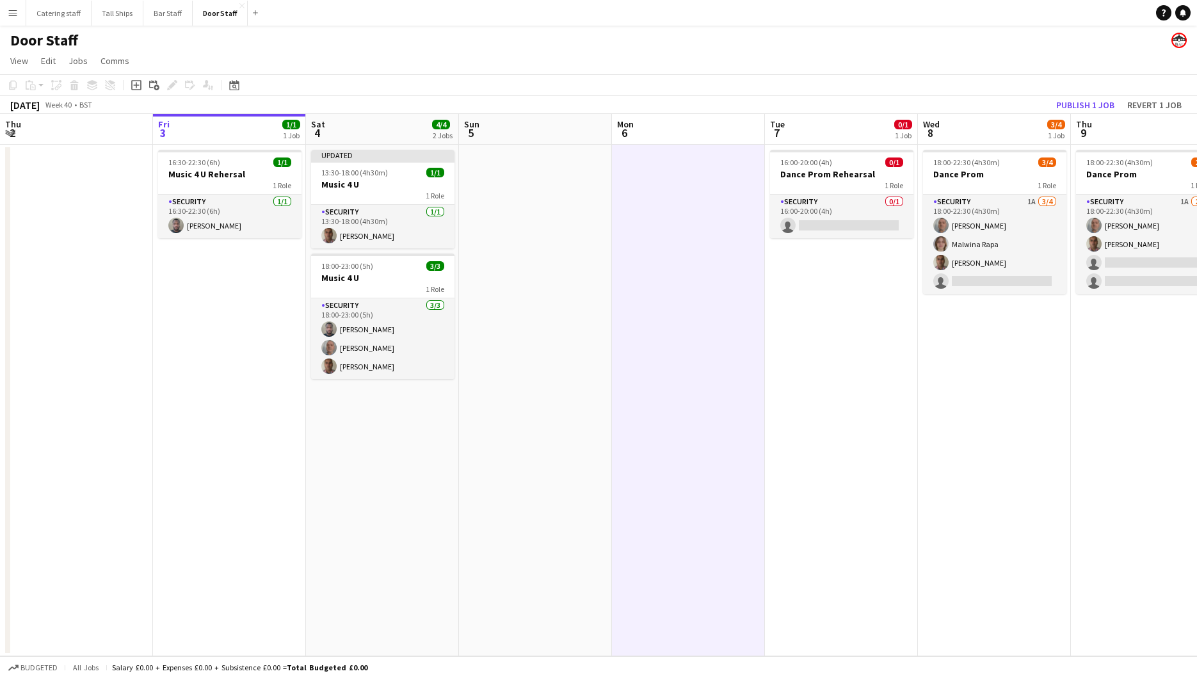
click at [770, 384] on app-date-cell "16:00-20:00 (4h) 0/1 Dance Prom Rehearsal 1 Role Security 0/1 16:00-20:00 (4h) …" at bounding box center [841, 401] width 153 height 512
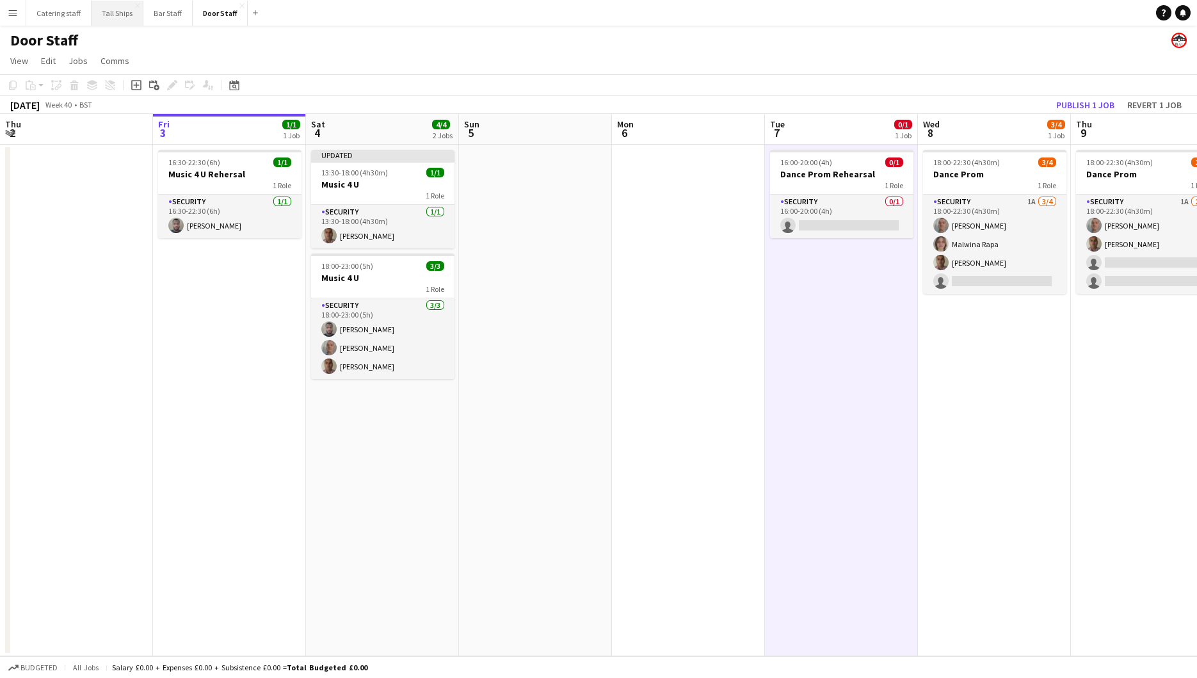
click at [112, 3] on button "Tall Ships Close" at bounding box center [118, 13] width 52 height 25
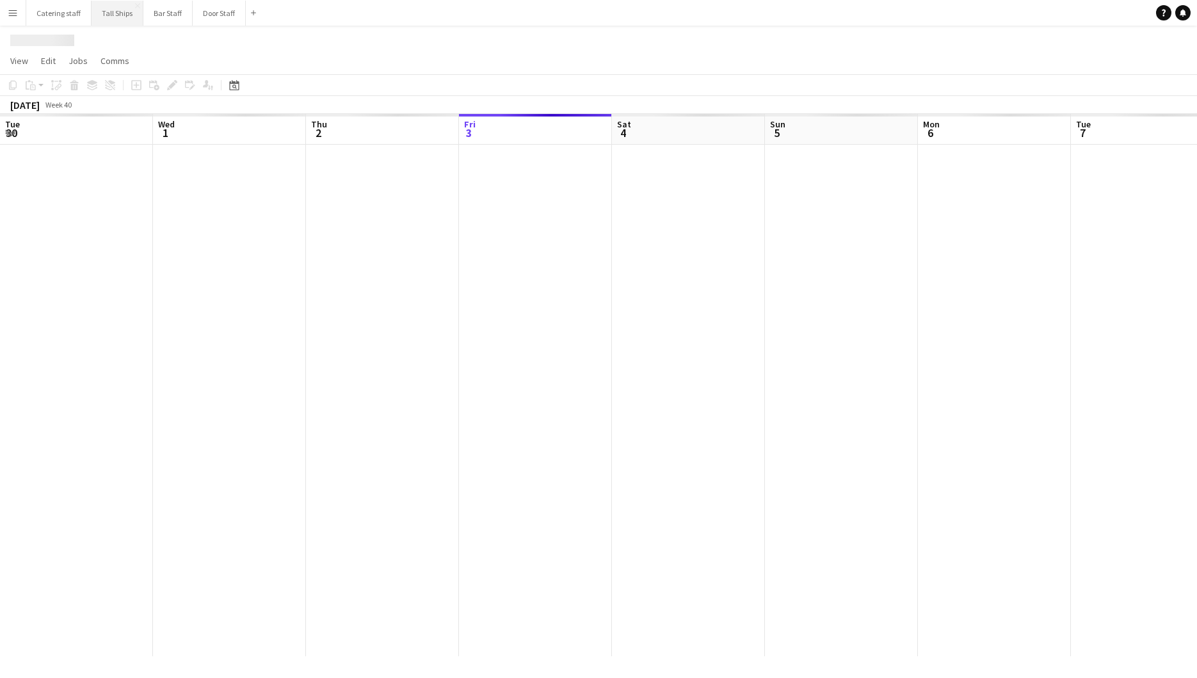
scroll to position [0, 306]
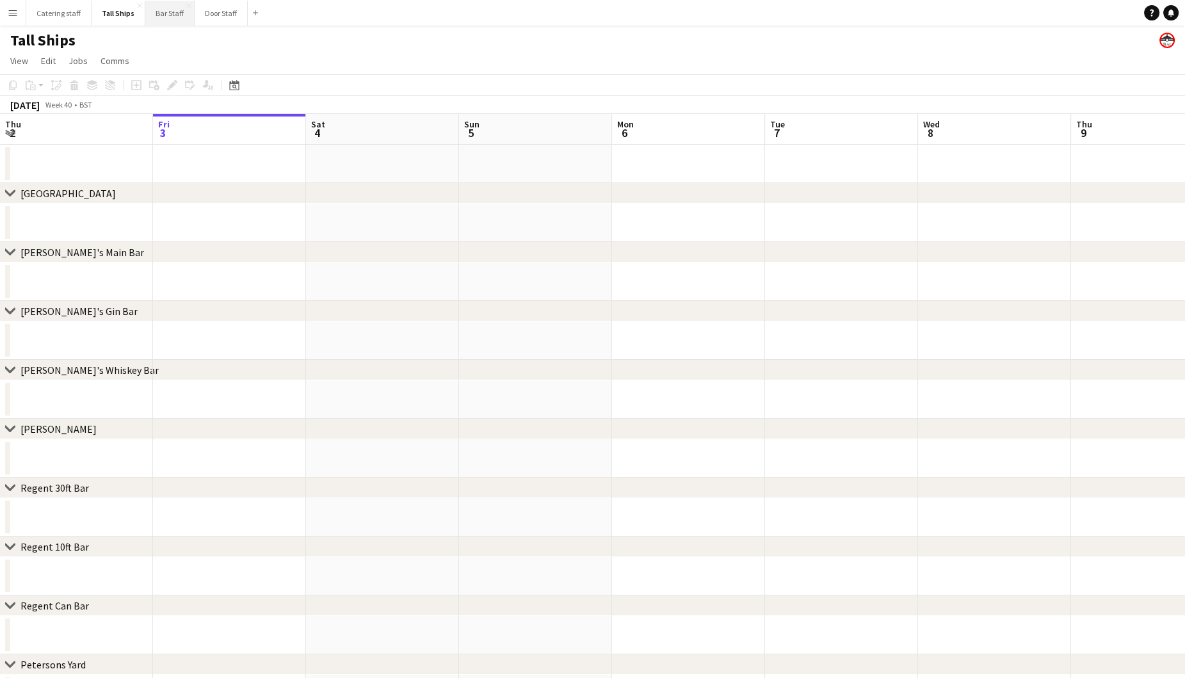
click at [178, 19] on button "Bar Staff Close" at bounding box center [169, 13] width 49 height 25
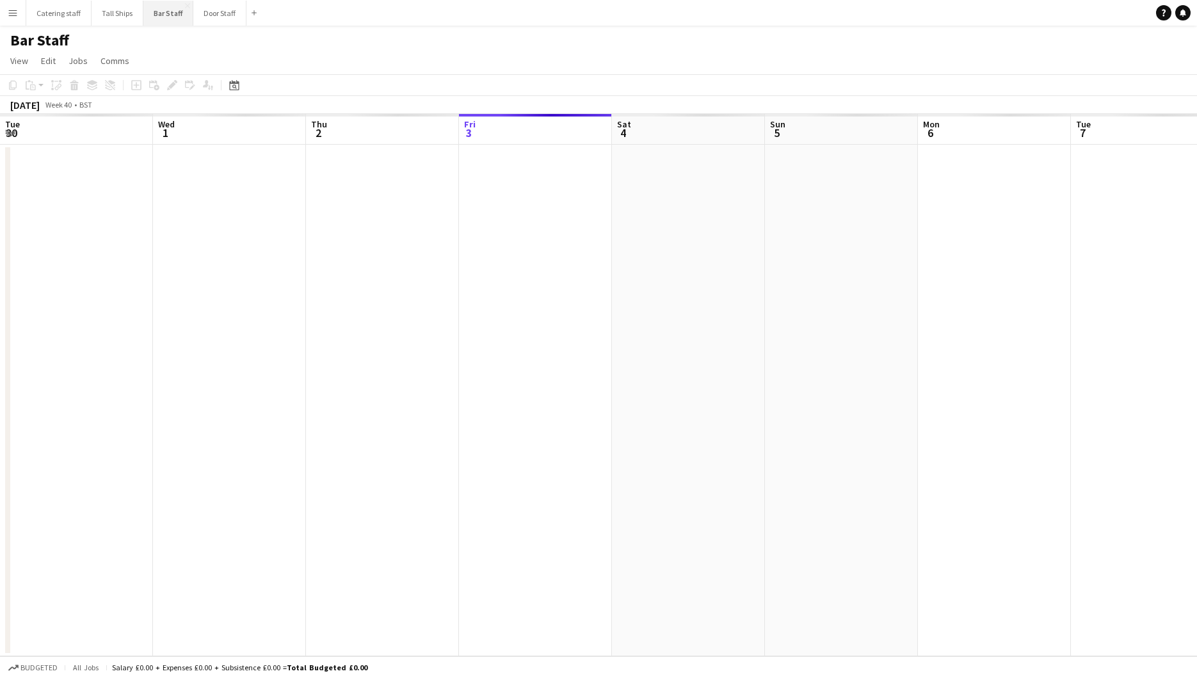
scroll to position [0, 306]
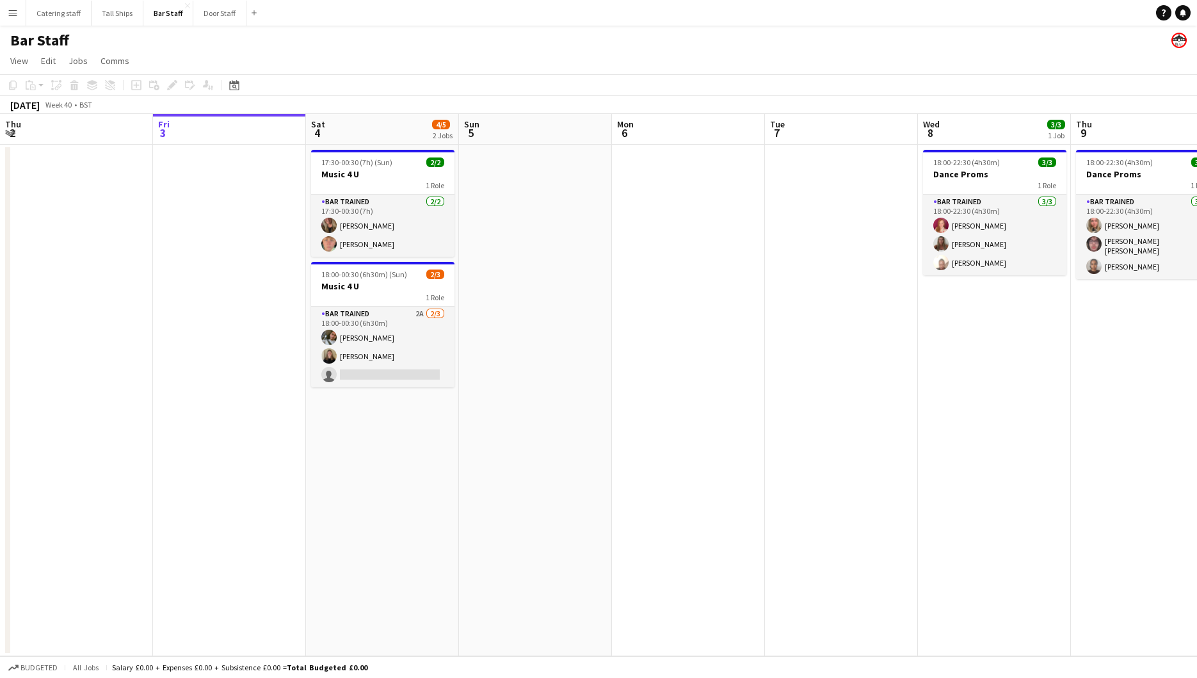
click at [558, 385] on app-date-cell at bounding box center [535, 401] width 153 height 512
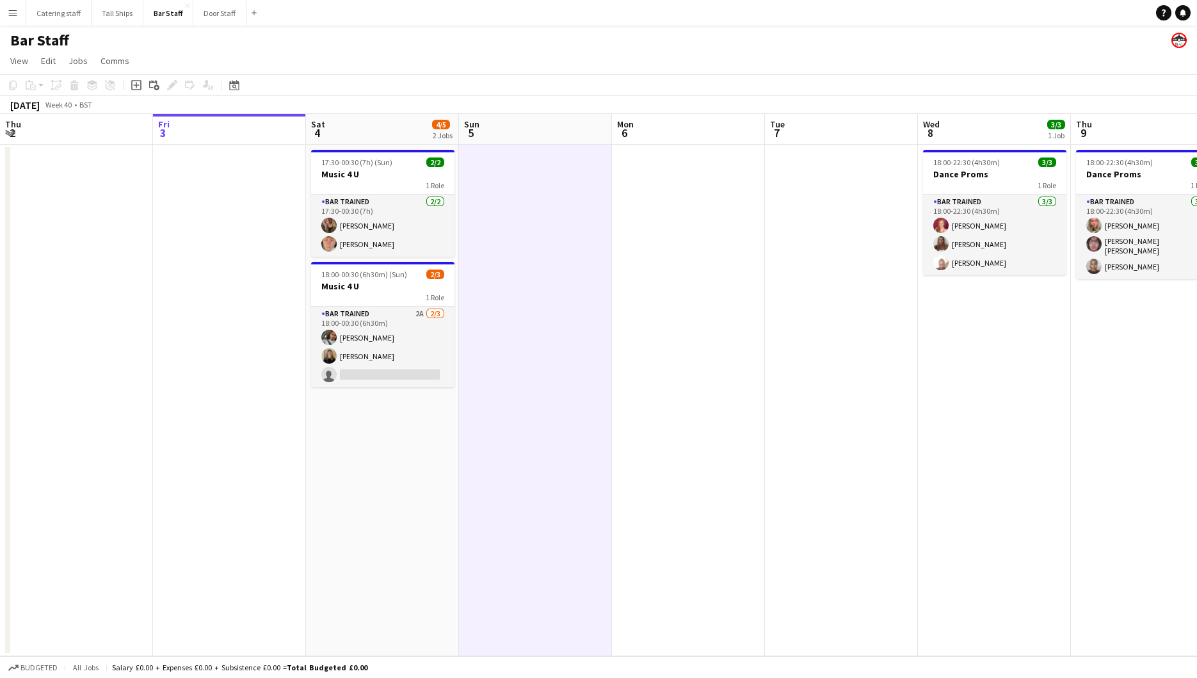
click at [432, 429] on app-date-cell "17:30-00:30 (7h) (Sun) 2/2 Music 4 U 1 Role Bar trained [DATE] 17:30-00:30 (7h)…" at bounding box center [382, 401] width 153 height 512
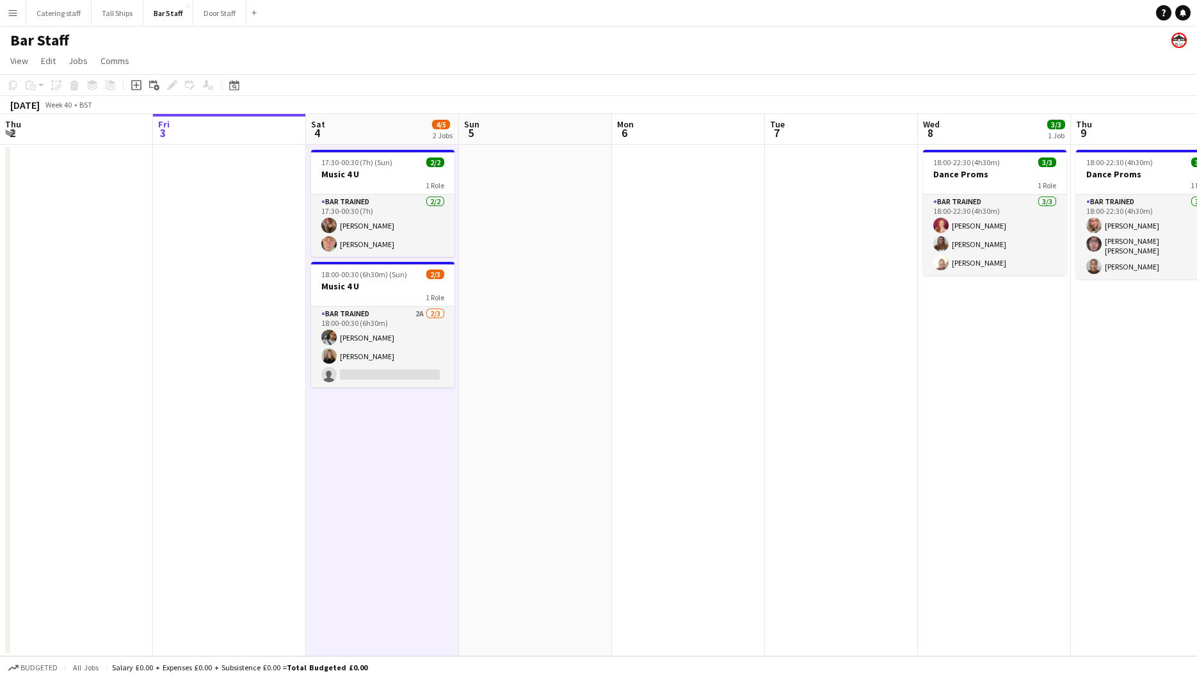
click at [522, 457] on app-date-cell at bounding box center [535, 401] width 153 height 512
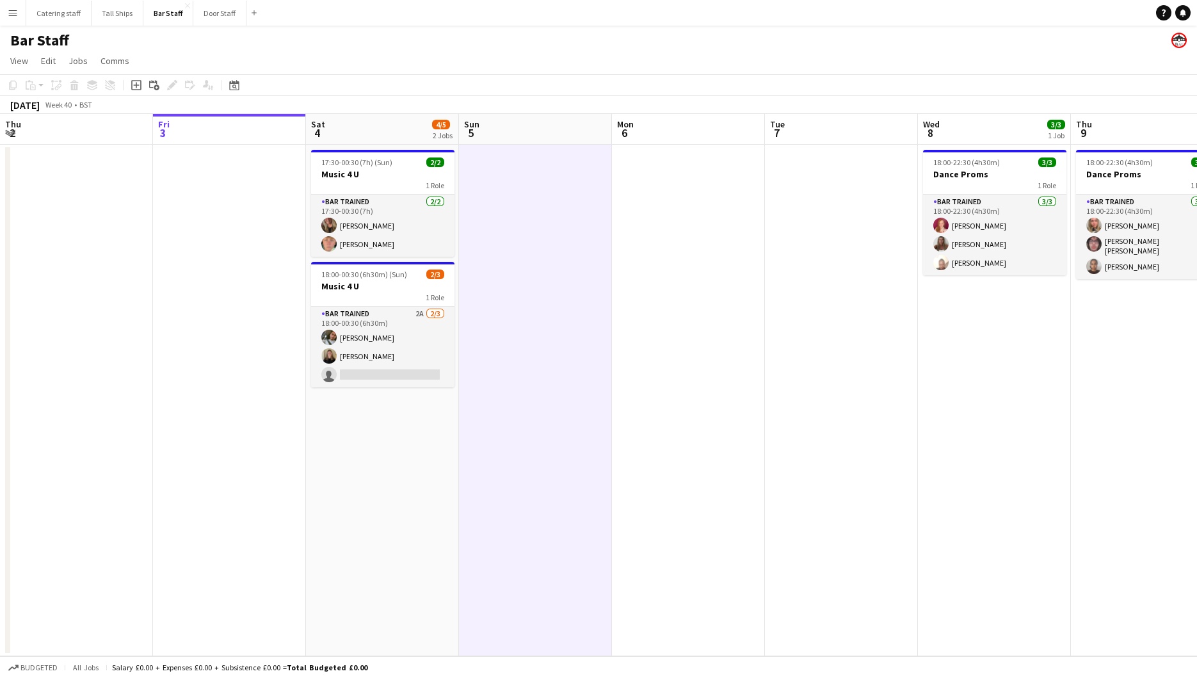
click at [239, 406] on app-date-cell at bounding box center [229, 401] width 153 height 512
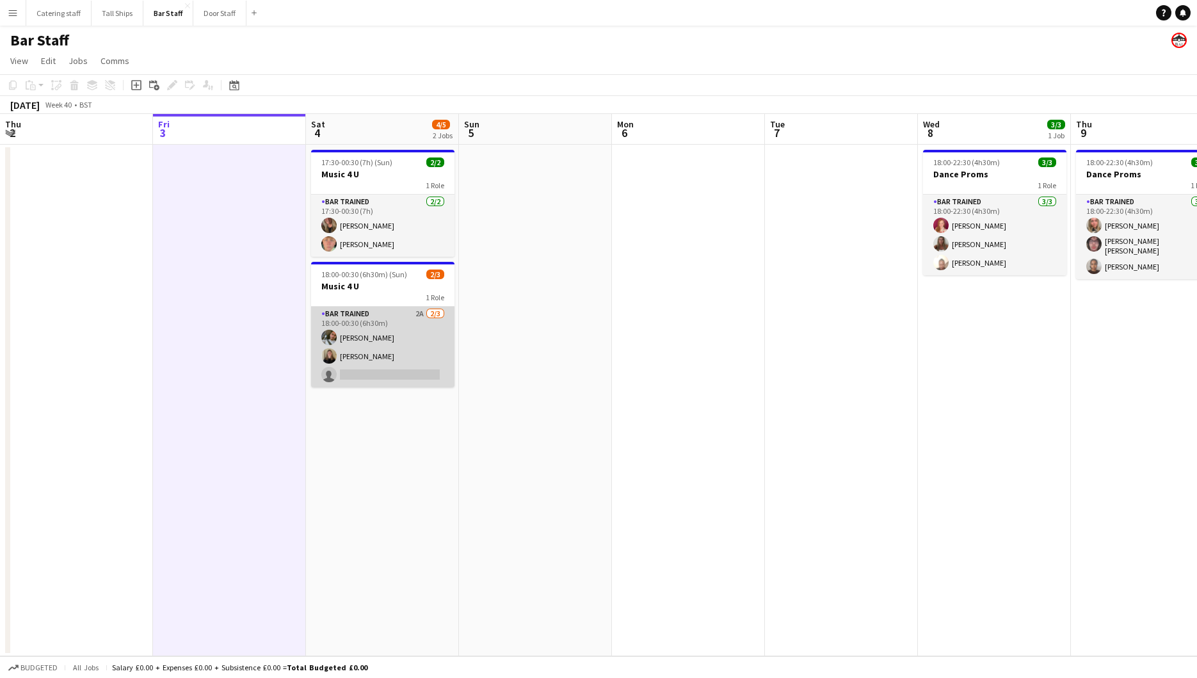
click at [391, 372] on app-card-role "Bar trained 2A [DATE] 18:00-00:30 (6h30m) [PERSON_NAME] [PERSON_NAME] single-ne…" at bounding box center [382, 347] width 143 height 81
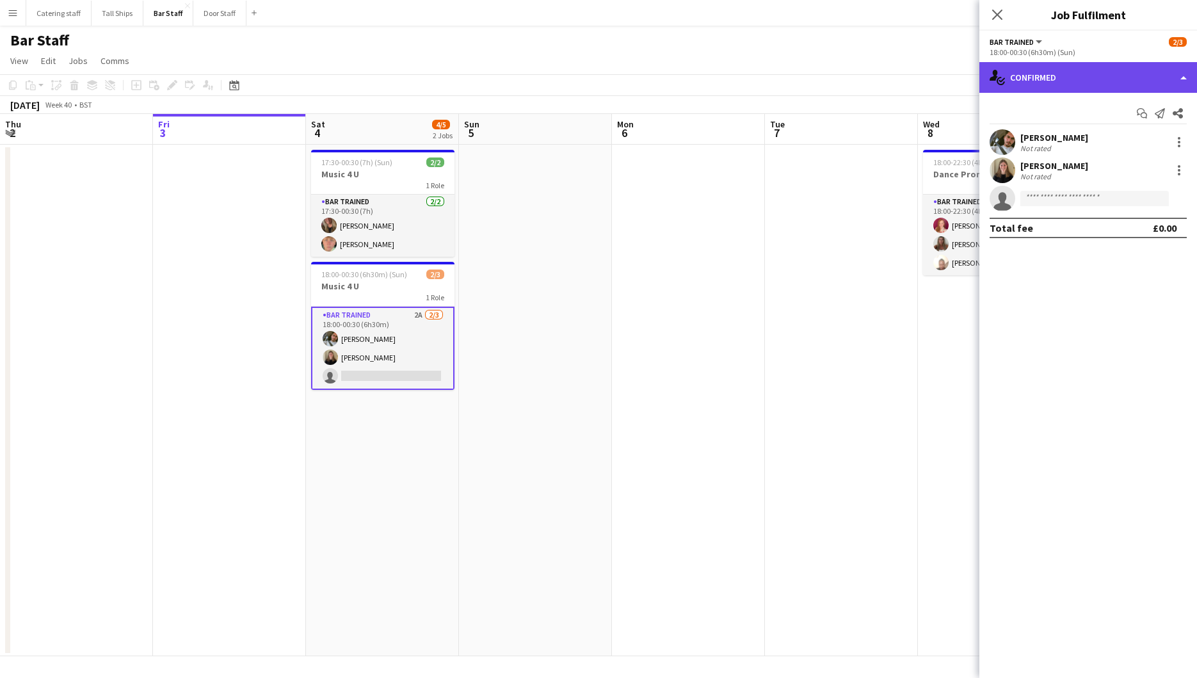
click at [1185, 77] on div "single-neutral-actions-check-2 Confirmed" at bounding box center [1089, 77] width 218 height 31
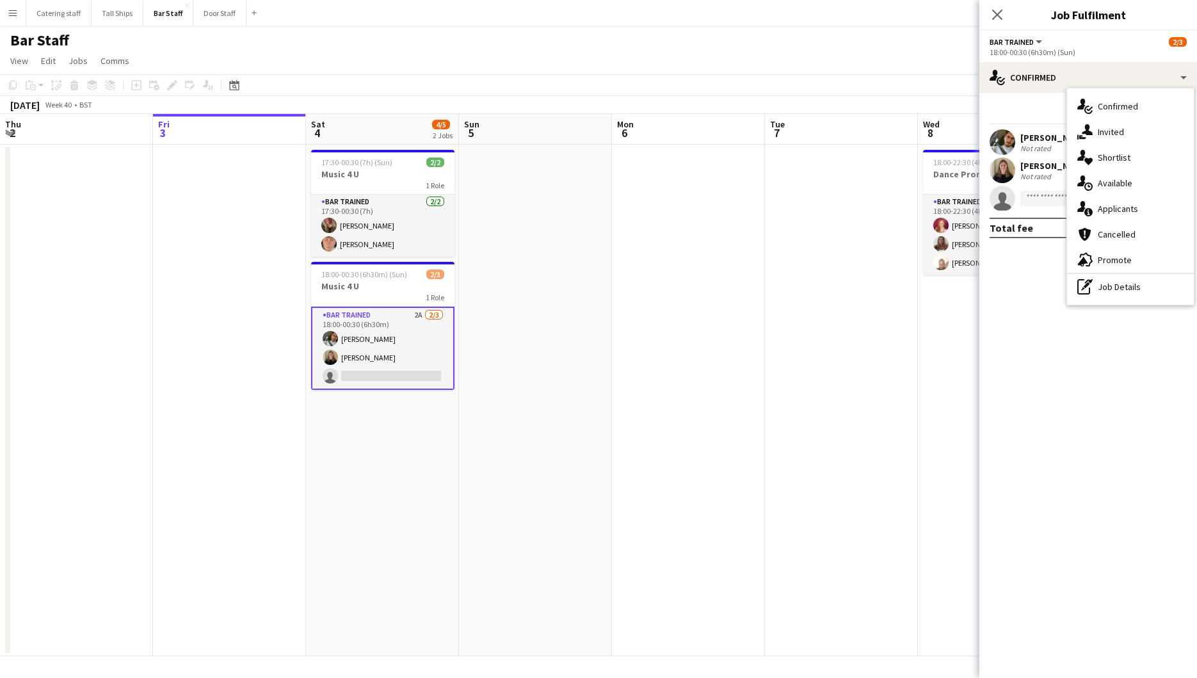
click at [872, 346] on app-date-cell at bounding box center [841, 401] width 153 height 512
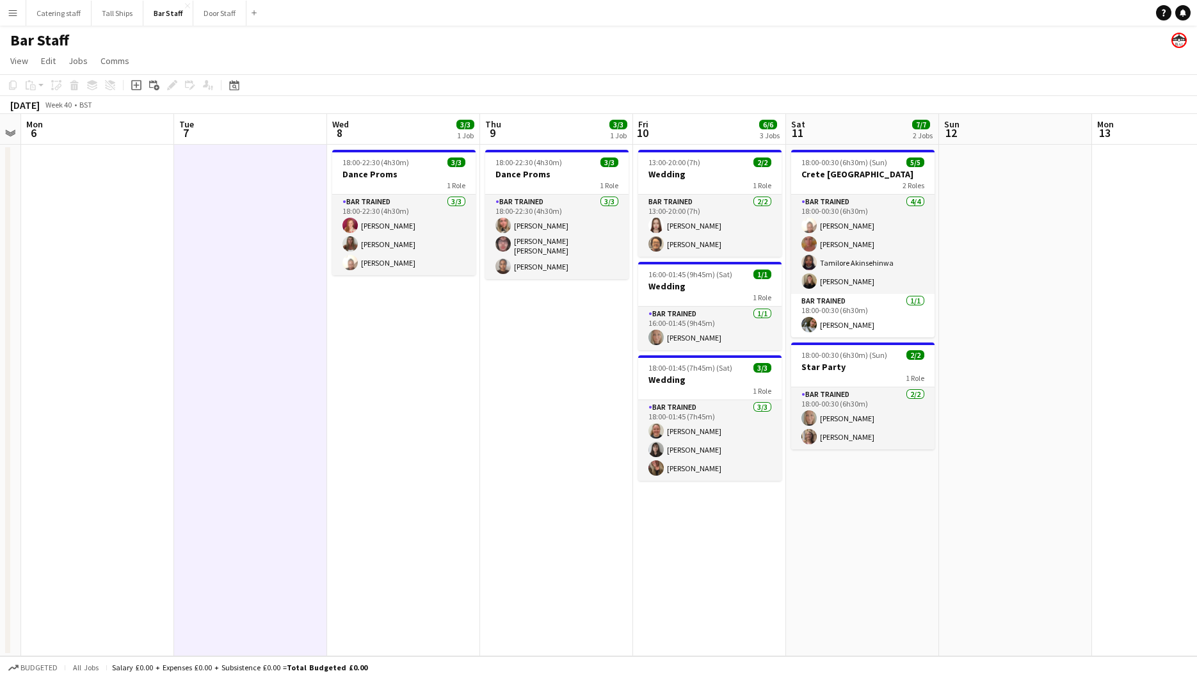
scroll to position [0, 445]
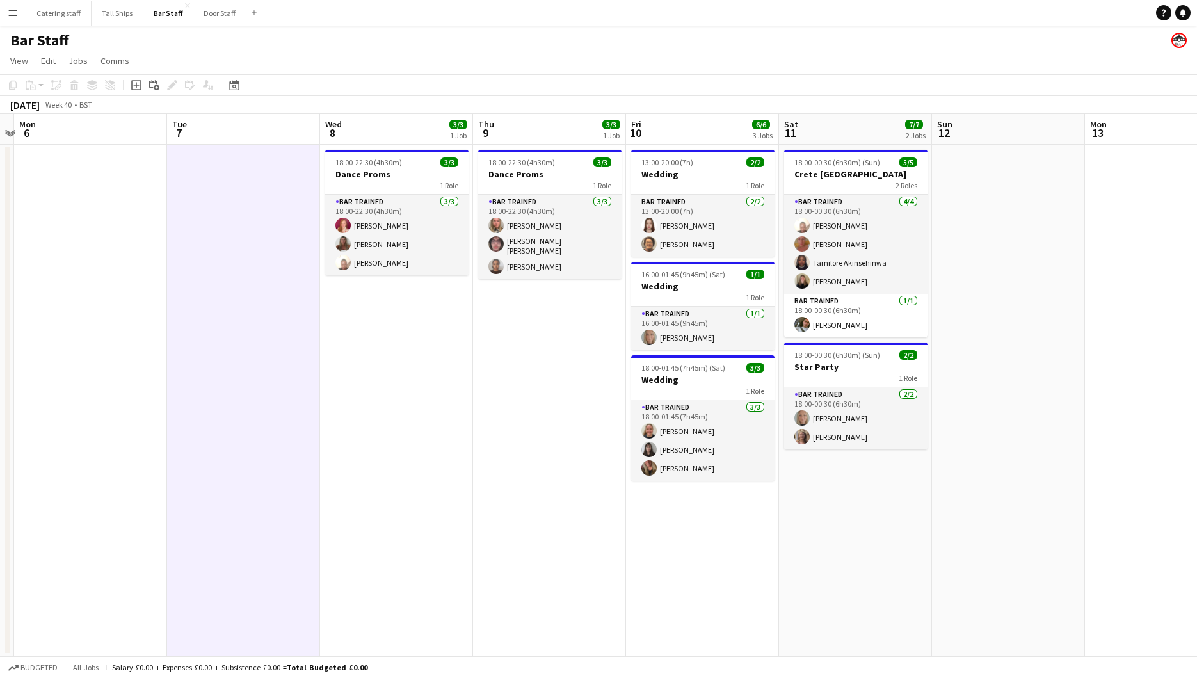
drag, startPoint x: 1013, startPoint y: 322, endPoint x: 415, endPoint y: 344, distance: 598.4
click at [415, 344] on app-calendar-viewport "Fri 3 Sat 4 4/5 2 Jobs Sun 5 Mon 6 Tue 7 Wed 8 3/3 1 Job Thu 9 3/3 1 Job Fri 10…" at bounding box center [598, 385] width 1197 height 542
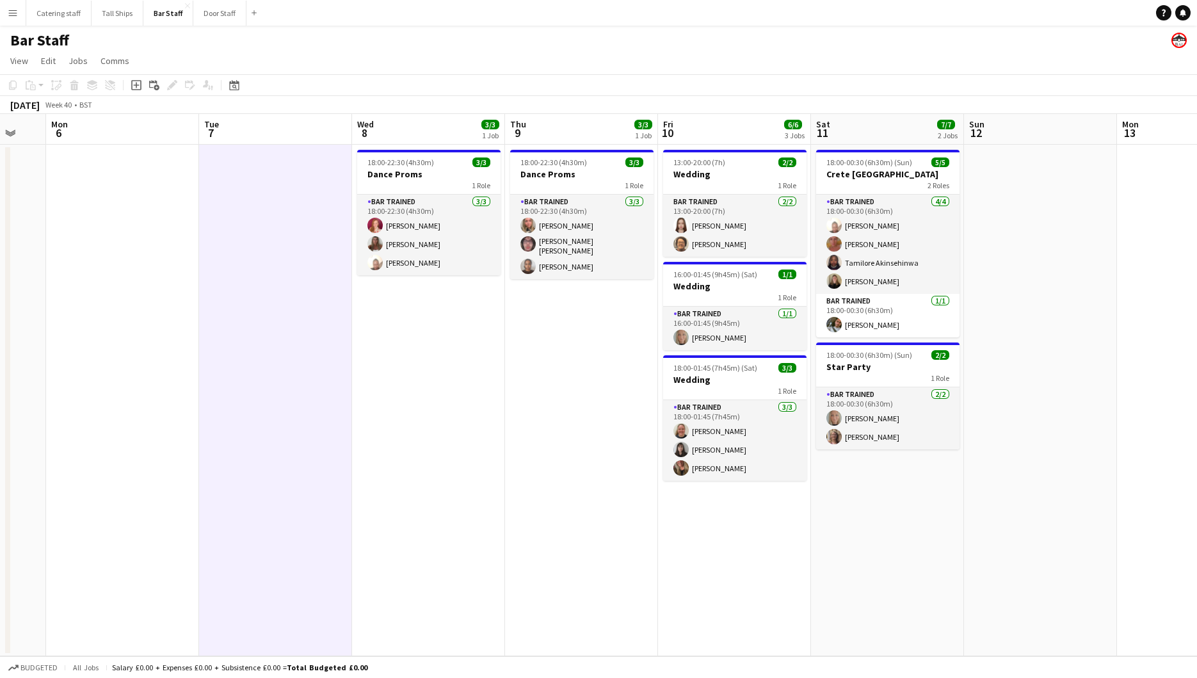
scroll to position [0, 417]
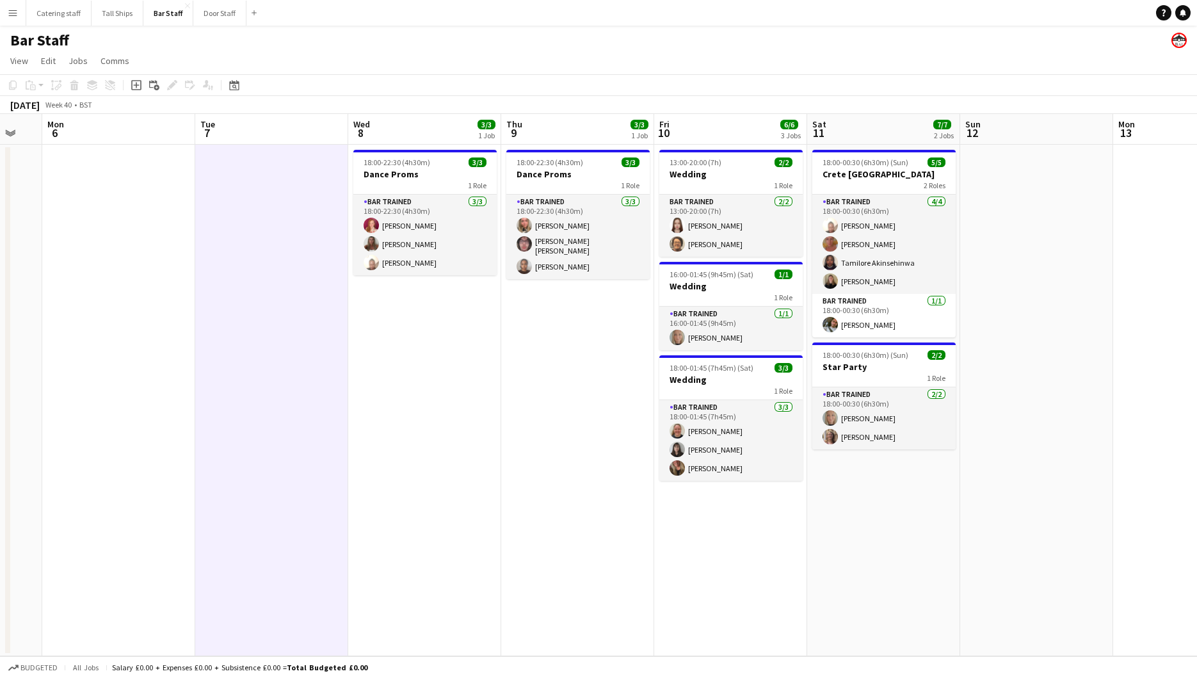
drag, startPoint x: 1019, startPoint y: 519, endPoint x: 1046, endPoint y: 528, distance: 29.2
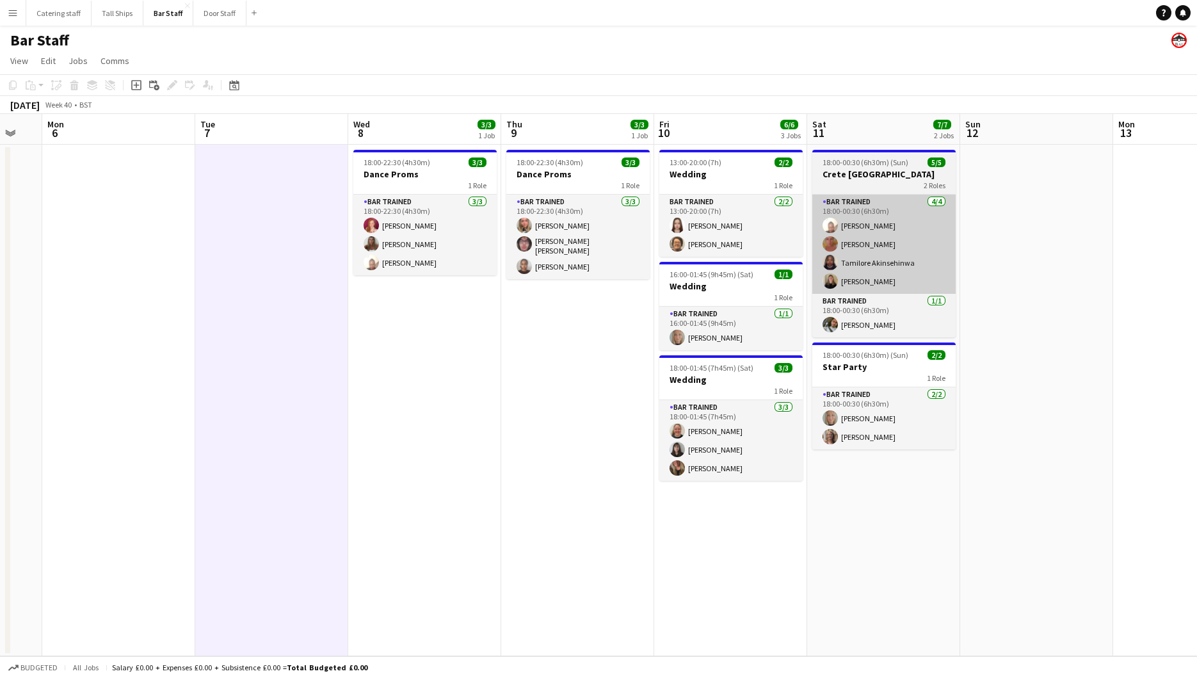
drag, startPoint x: 1046, startPoint y: 528, endPoint x: 850, endPoint y: 244, distance: 345.6
click at [850, 244] on app-calendar-viewport "Fri 3 Sat 4 4/5 2 Jobs Sun 5 Mon 6 Tue 7 Wed 8 3/3 1 Job Thu 9 3/3 1 Job Fri 10…" at bounding box center [598, 385] width 1197 height 542
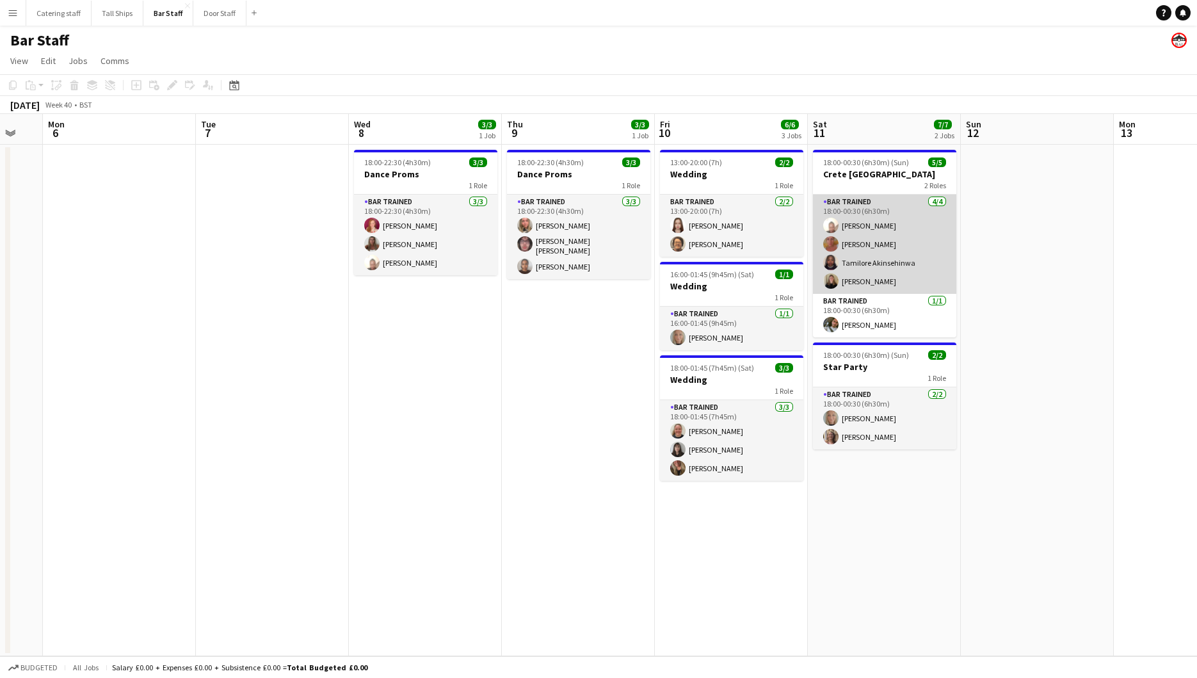
click at [935, 237] on app-card-role "Bar trained [DATE] 18:00-00:30 (6h30m) [PERSON_NAME] [PERSON_NAME] [PERSON_NAME…" at bounding box center [884, 244] width 143 height 99
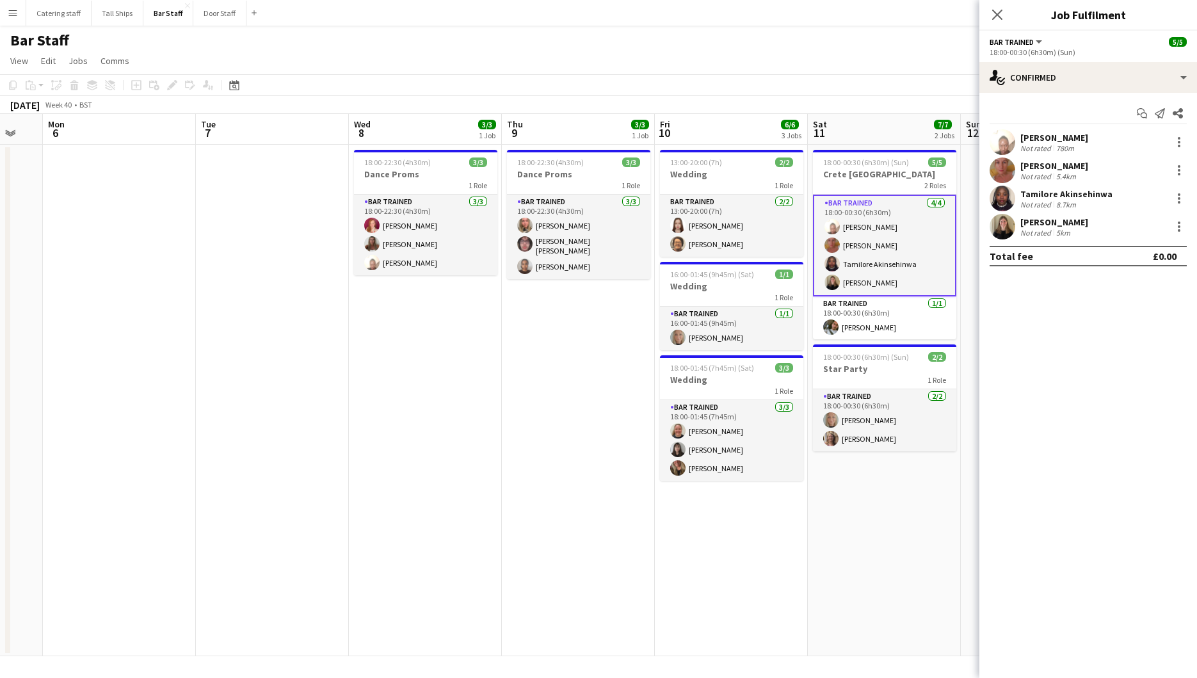
click at [1183, 163] on div at bounding box center [1179, 170] width 15 height 15
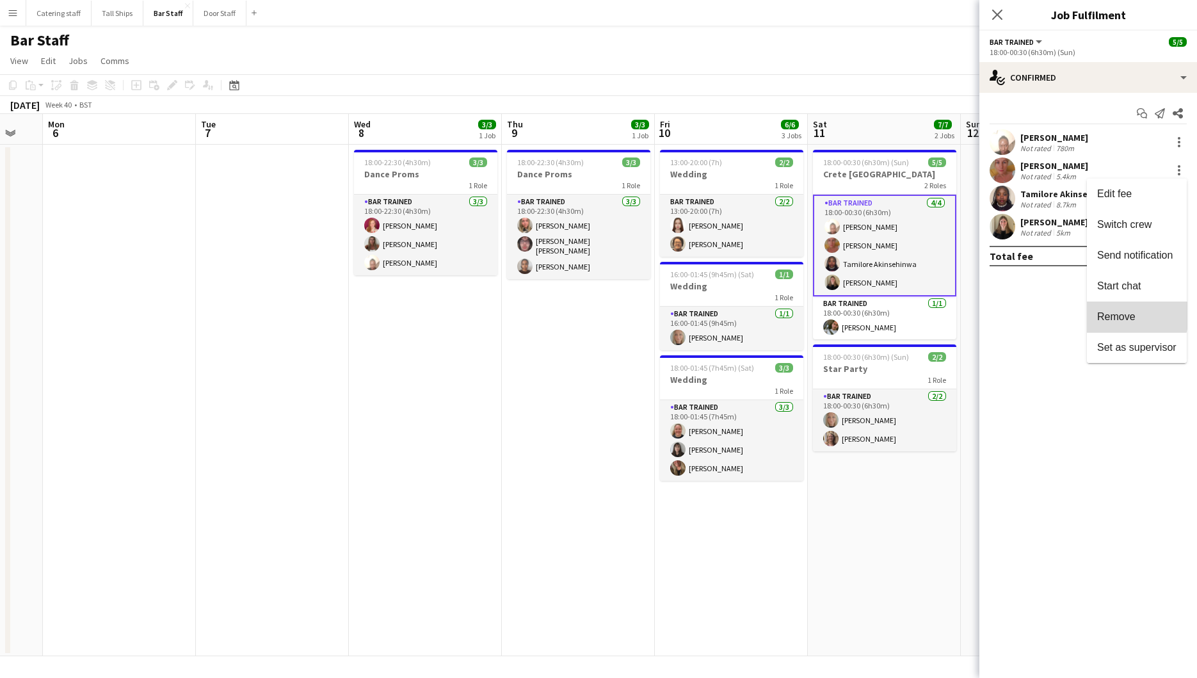
click at [1119, 316] on span "Remove" at bounding box center [1116, 316] width 38 height 11
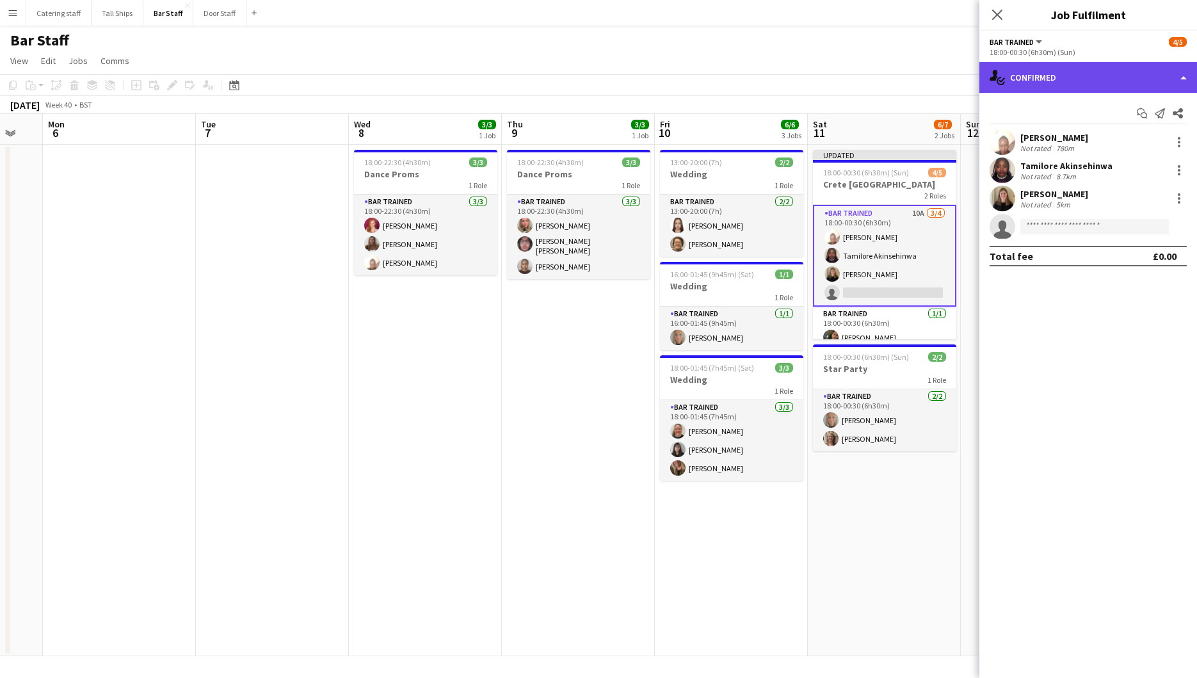
click at [1181, 81] on div "single-neutral-actions-check-2 Confirmed" at bounding box center [1089, 77] width 218 height 31
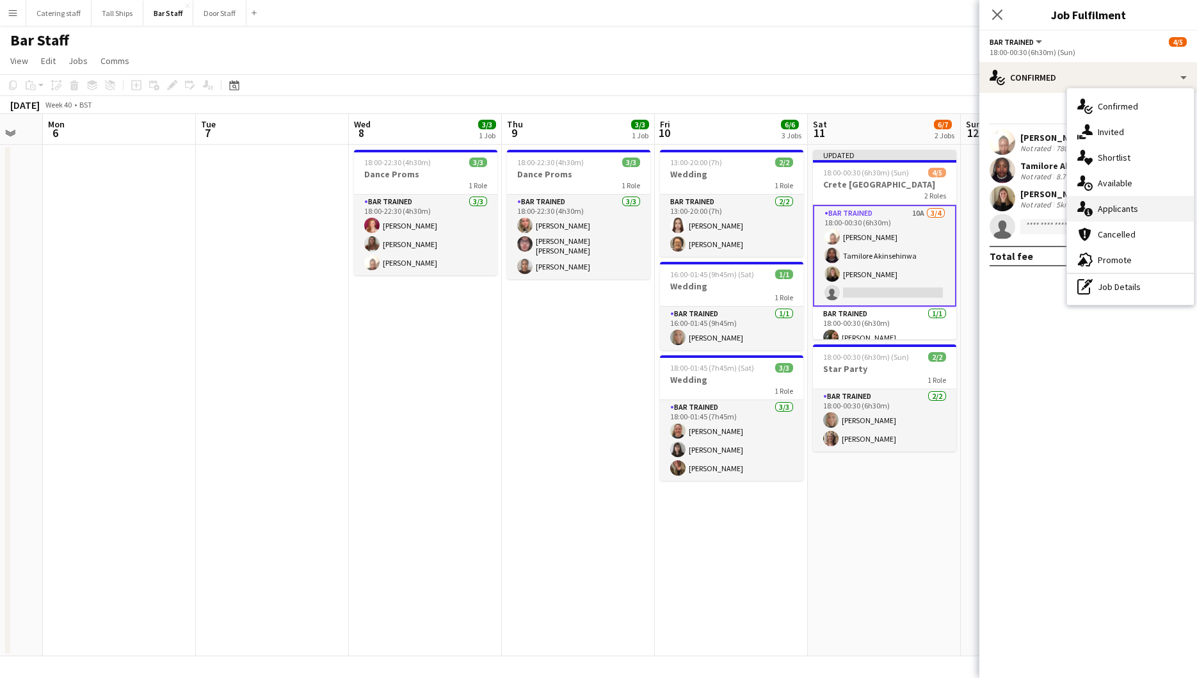
click at [1124, 204] on span "Applicants" at bounding box center [1118, 209] width 40 height 12
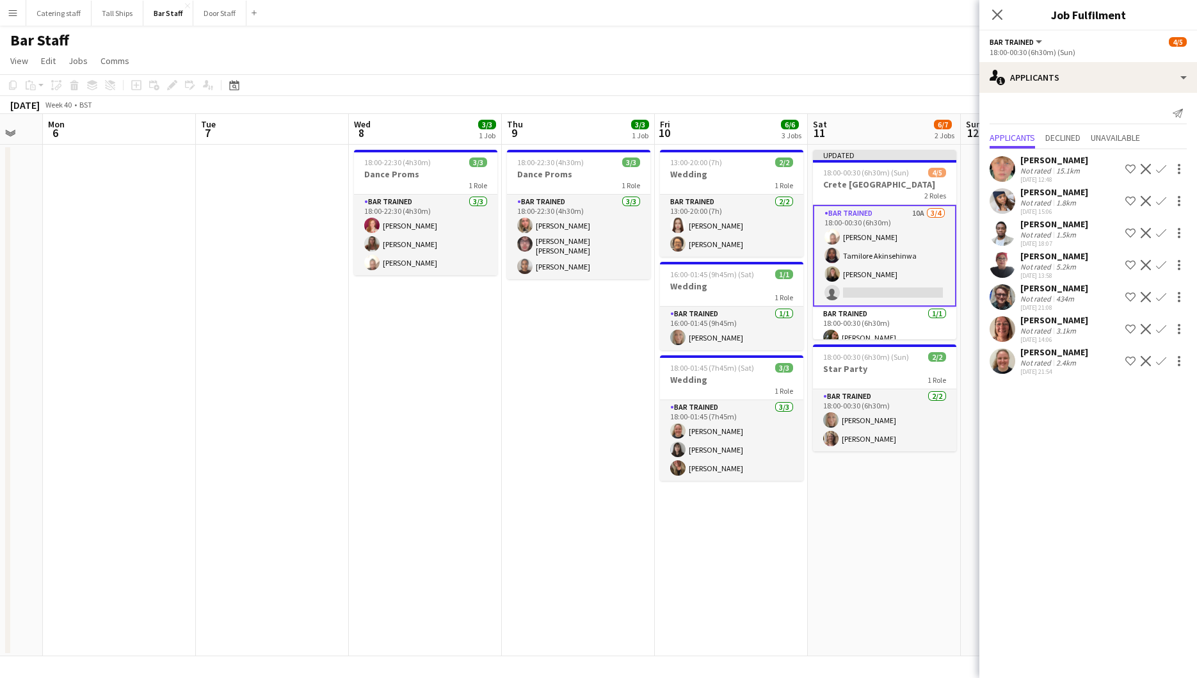
click at [1159, 168] on app-icon "Confirm" at bounding box center [1161, 169] width 10 height 10
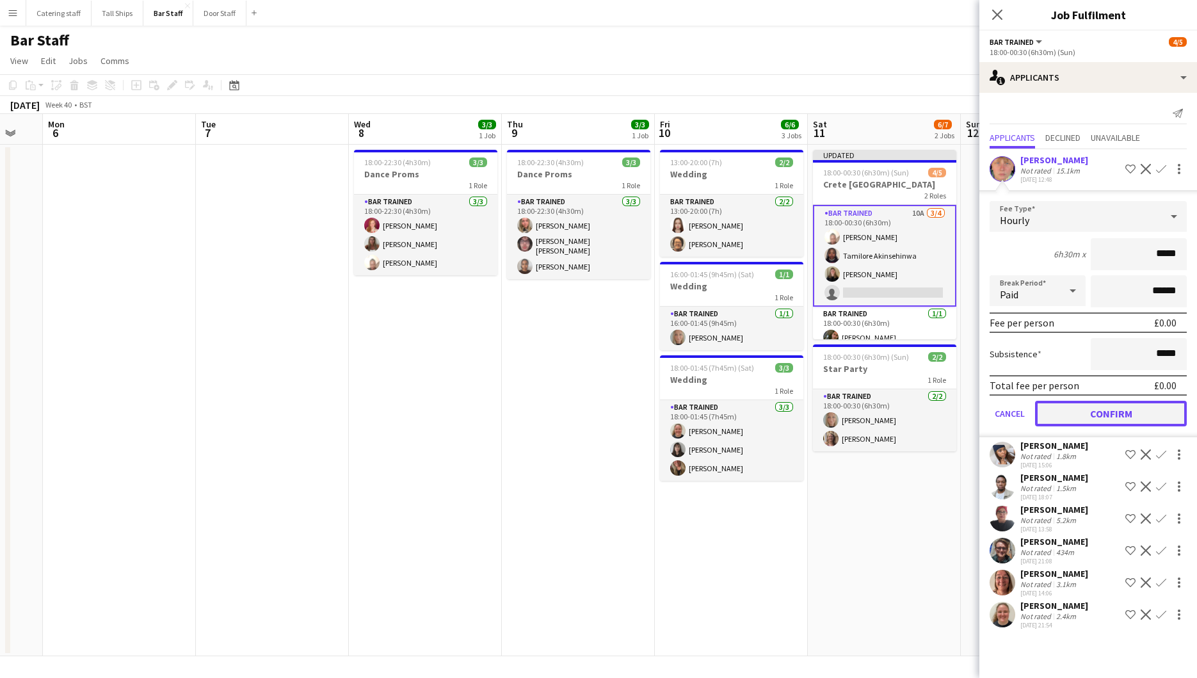
click at [1113, 410] on button "Confirm" at bounding box center [1111, 414] width 152 height 26
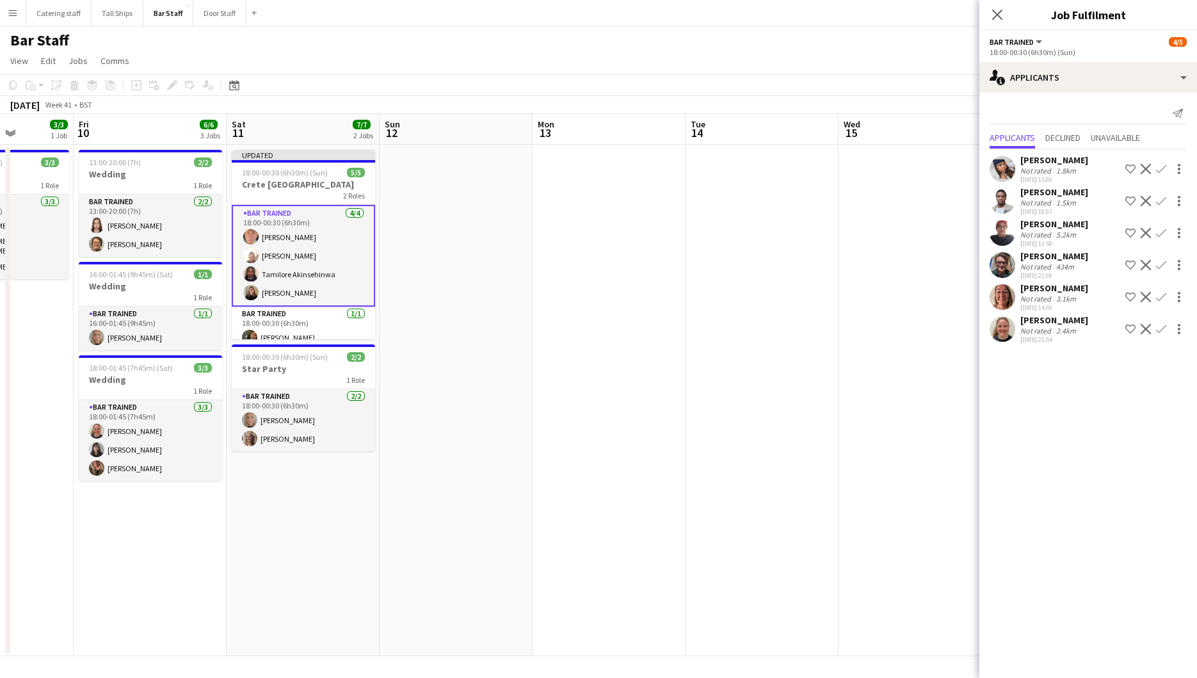
scroll to position [0, 546]
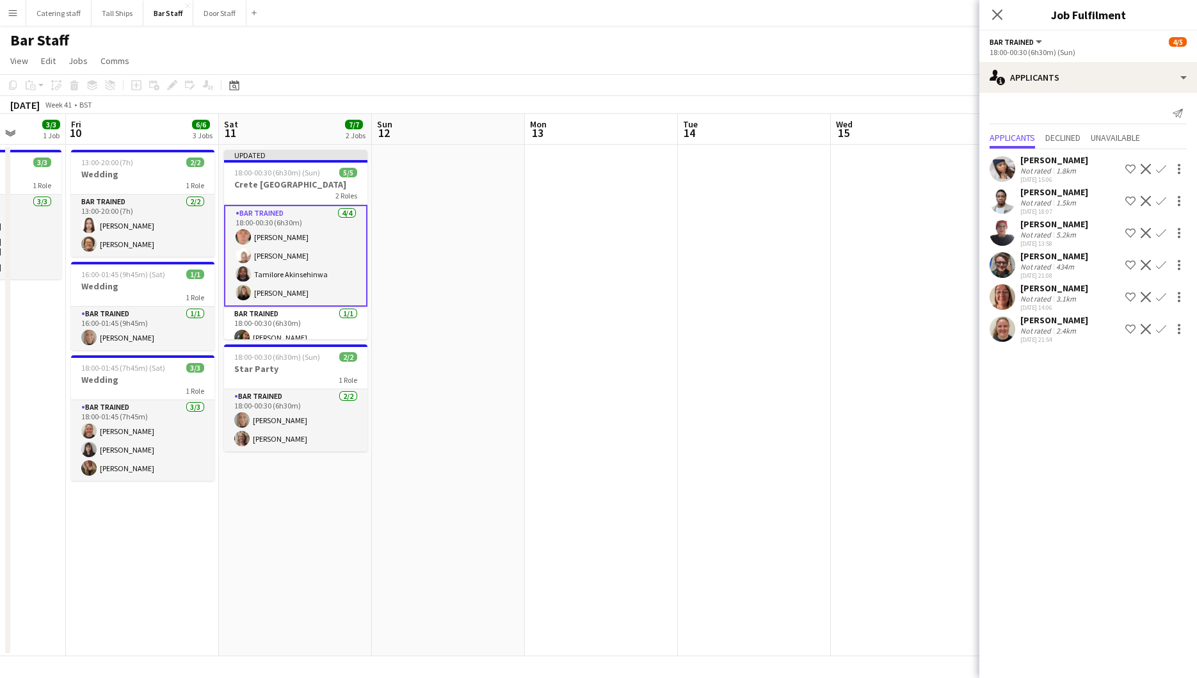
drag, startPoint x: 862, startPoint y: 262, endPoint x: 273, endPoint y: 246, distance: 589.3
click at [273, 246] on app-calendar-viewport "Mon 6 Tue 7 Wed 8 3/3 1 Job Thu 9 3/3 1 Job Fri 10 6/6 3 Jobs Sat 11 7/7 2 Jobs…" at bounding box center [598, 385] width 1197 height 542
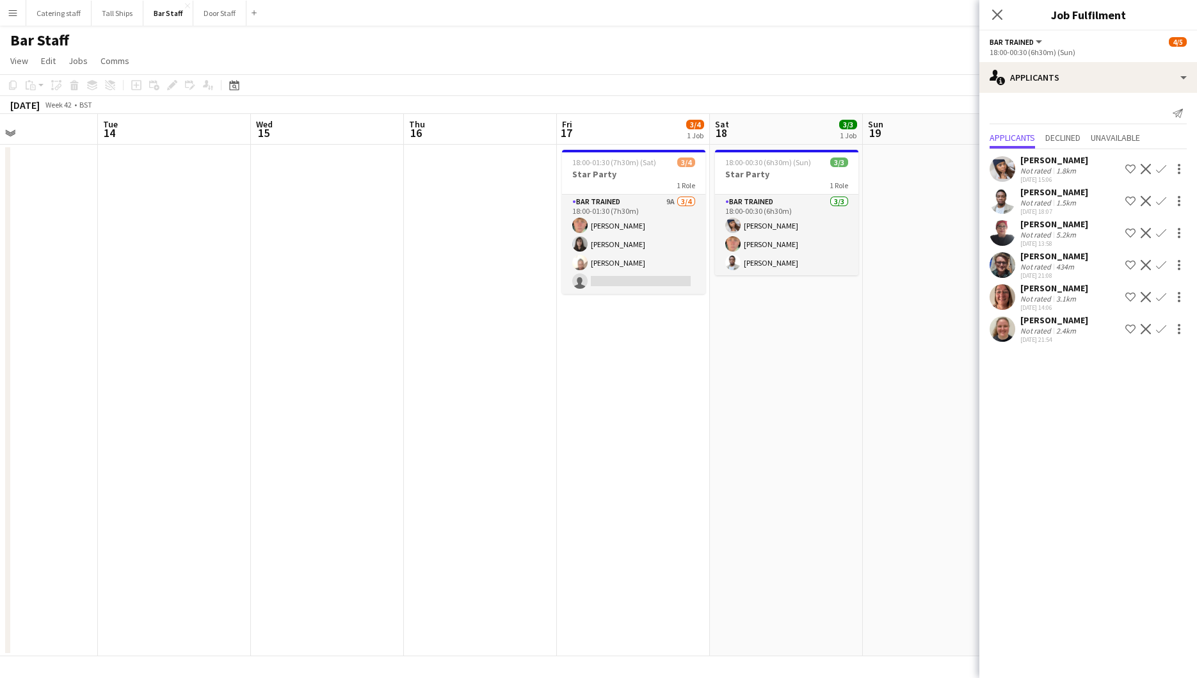
scroll to position [0, 513]
drag, startPoint x: 626, startPoint y: 295, endPoint x: 47, endPoint y: 117, distance: 605.3
click at [47, 117] on app-calendar-viewport "Fri 10 6/6 3 Jobs Sat 11 7/7 2 Jobs Sun 12 Mon 13 Tue 14 Wed 15 Thu 16 Fri 17 3…" at bounding box center [598, 385] width 1197 height 542
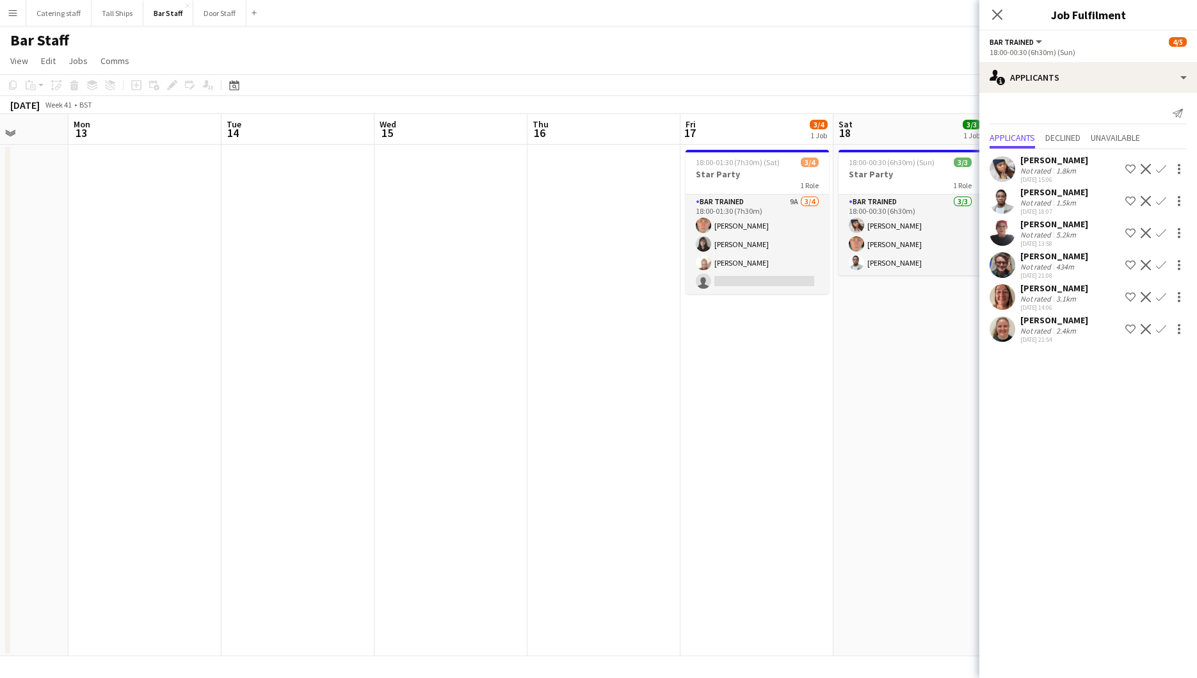
scroll to position [0, 385]
drag, startPoint x: 636, startPoint y: 375, endPoint x: 764, endPoint y: 413, distance: 134.3
click at [764, 413] on app-calendar-viewport "Fri 10 6/6 3 Jobs Sat 11 7/7 2 Jobs Sun 12 Mon 13 Tue 14 Wed 15 Thu 16 Fri 17 3…" at bounding box center [598, 385] width 1197 height 542
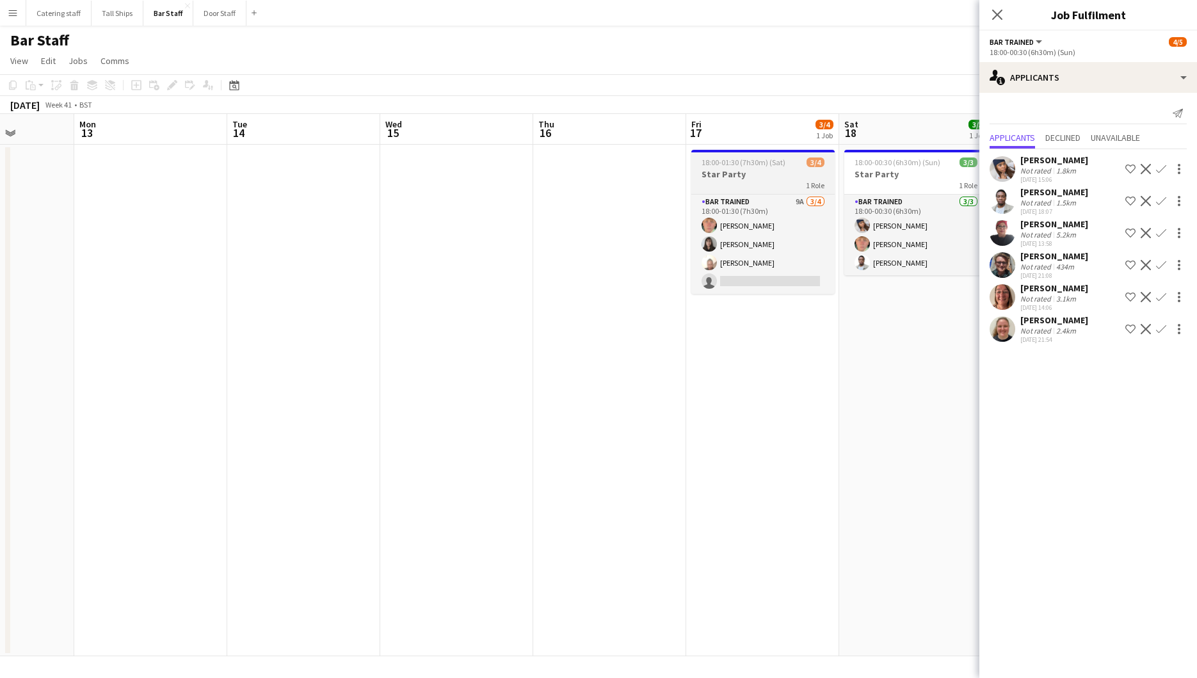
click at [784, 176] on h3 "Star Party" at bounding box center [762, 174] width 143 height 12
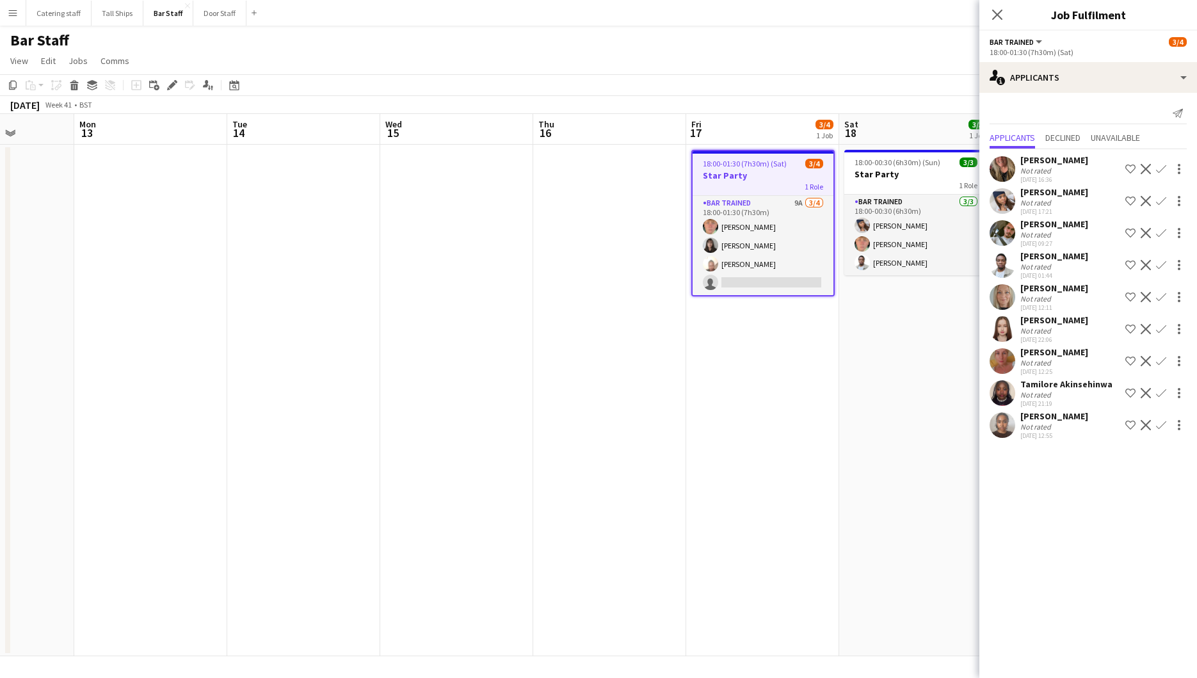
click at [691, 394] on app-date-cell "18:00-01:30 (7h30m) (Sat) 3/4 Star Party 1 Role Bar trained 9A [DATE] 18:00-01:…" at bounding box center [762, 401] width 153 height 512
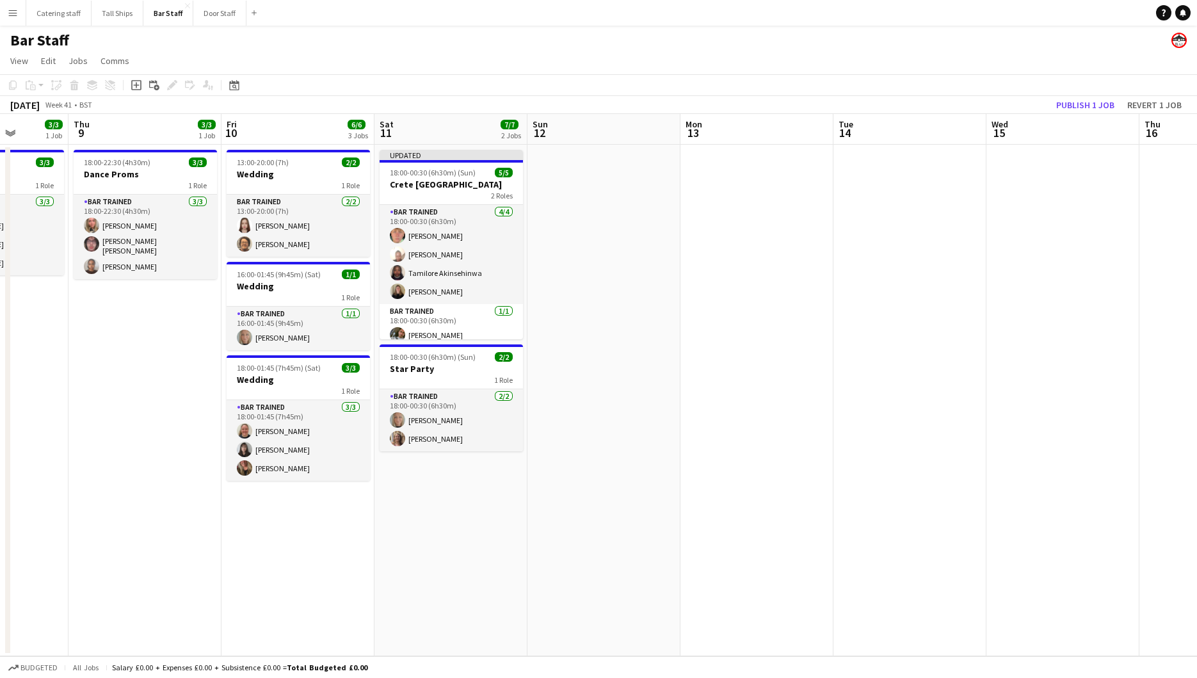
scroll to position [0, 387]
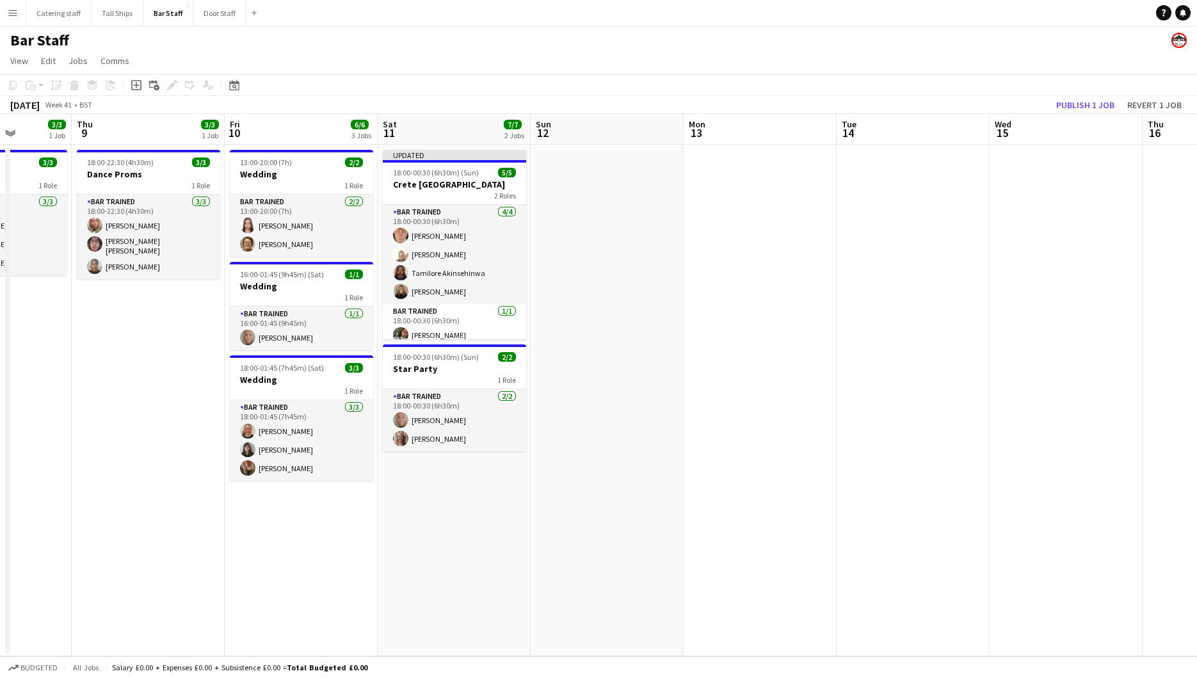
drag, startPoint x: 569, startPoint y: 366, endPoint x: 1177, endPoint y: 426, distance: 611.8
click at [1177, 426] on app-calendar-viewport "Mon 6 Tue 7 Wed 8 3/3 1 Job Thu 9 3/3 1 Job Fri 10 6/6 3 Jobs Sat 11 7/7 2 Jobs…" at bounding box center [598, 385] width 1197 height 542
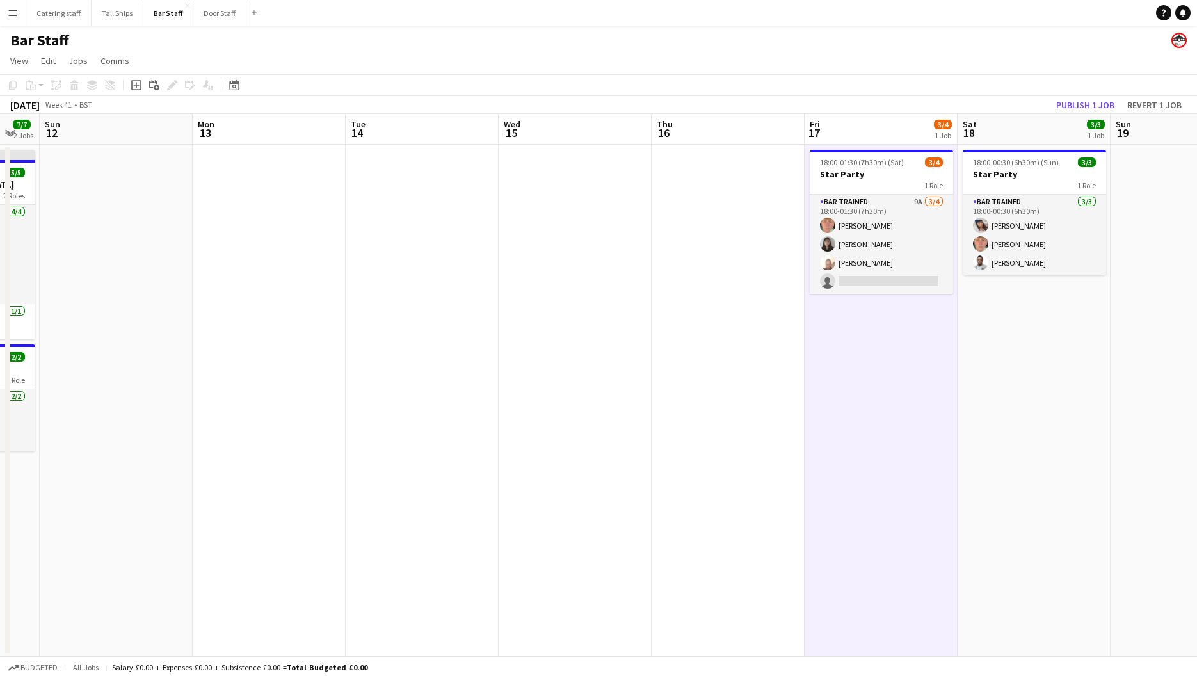
scroll to position [0, 429]
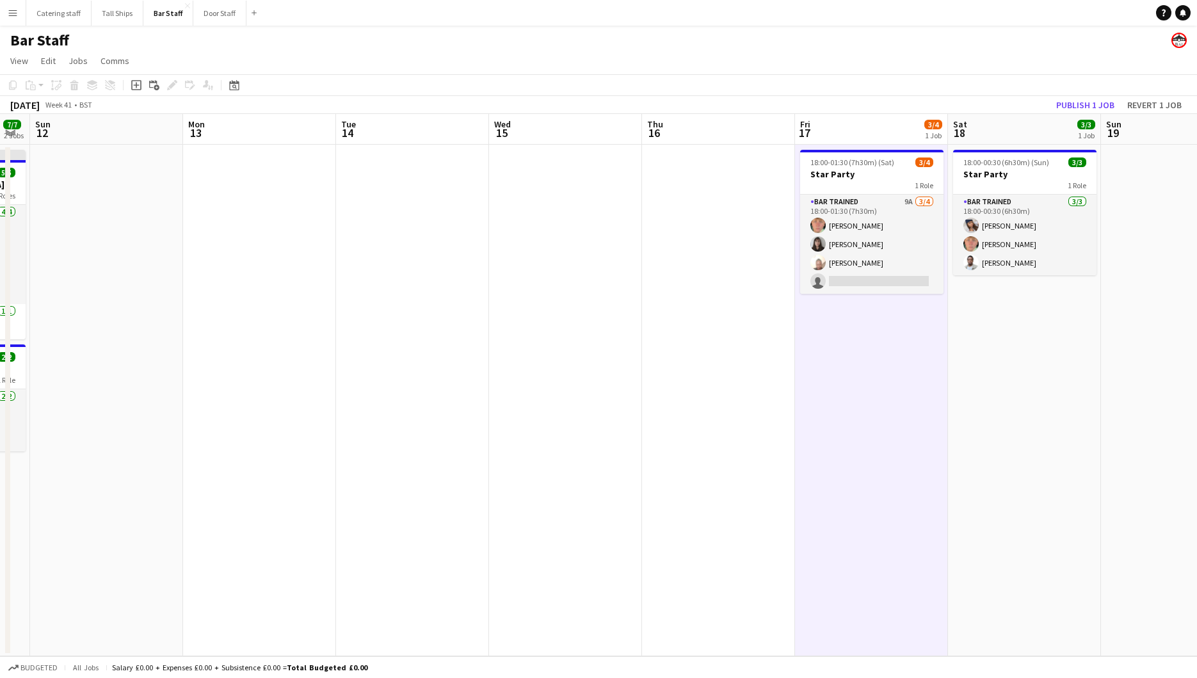
drag, startPoint x: 640, startPoint y: 573, endPoint x: 139, endPoint y: 471, distance: 511.0
click at [139, 471] on app-calendar-viewport "Thu 9 3/3 1 Job Fri 10 6/6 3 Jobs Sat 11 7/7 2 Jobs Sun 12 Mon 13 Tue 14 Wed 15…" at bounding box center [598, 385] width 1197 height 542
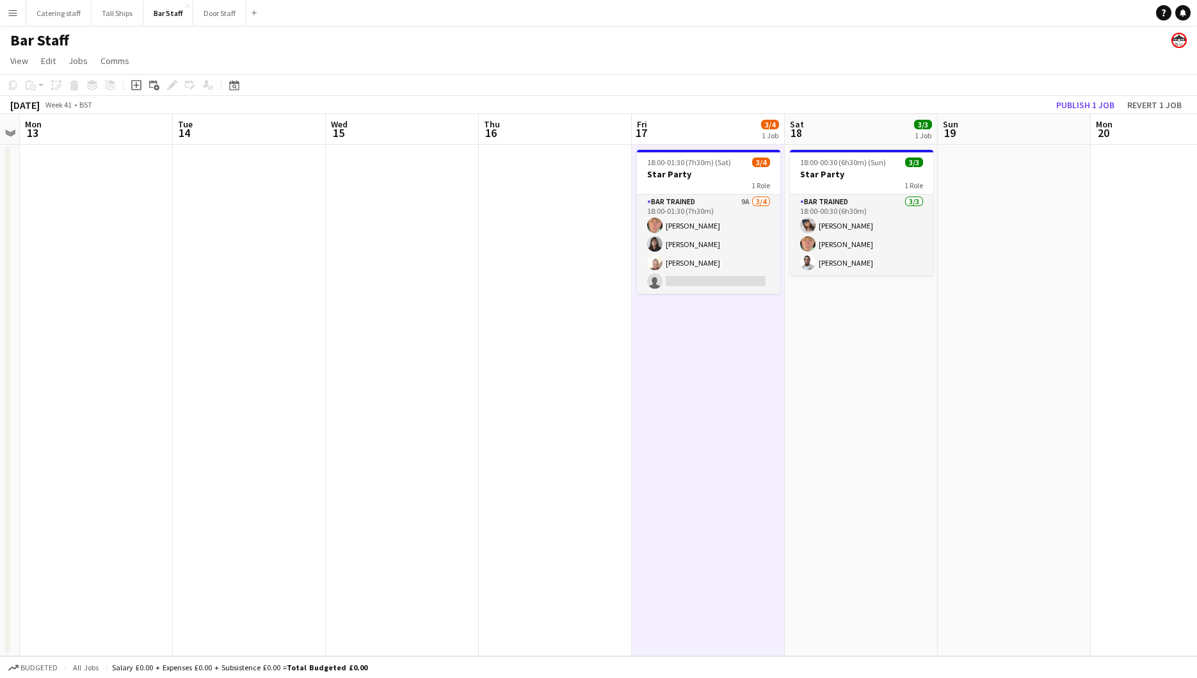
scroll to position [0, 282]
drag, startPoint x: 737, startPoint y: 382, endPoint x: 578, endPoint y: 238, distance: 214.0
click at [578, 238] on app-calendar-viewport "Sat 11 7/7 2 Jobs Sun 12 Mon 13 Tue 14 Wed 15 Thu 16 Fri 17 3/4 1 Job Sat 18 3/…" at bounding box center [598, 385] width 1197 height 542
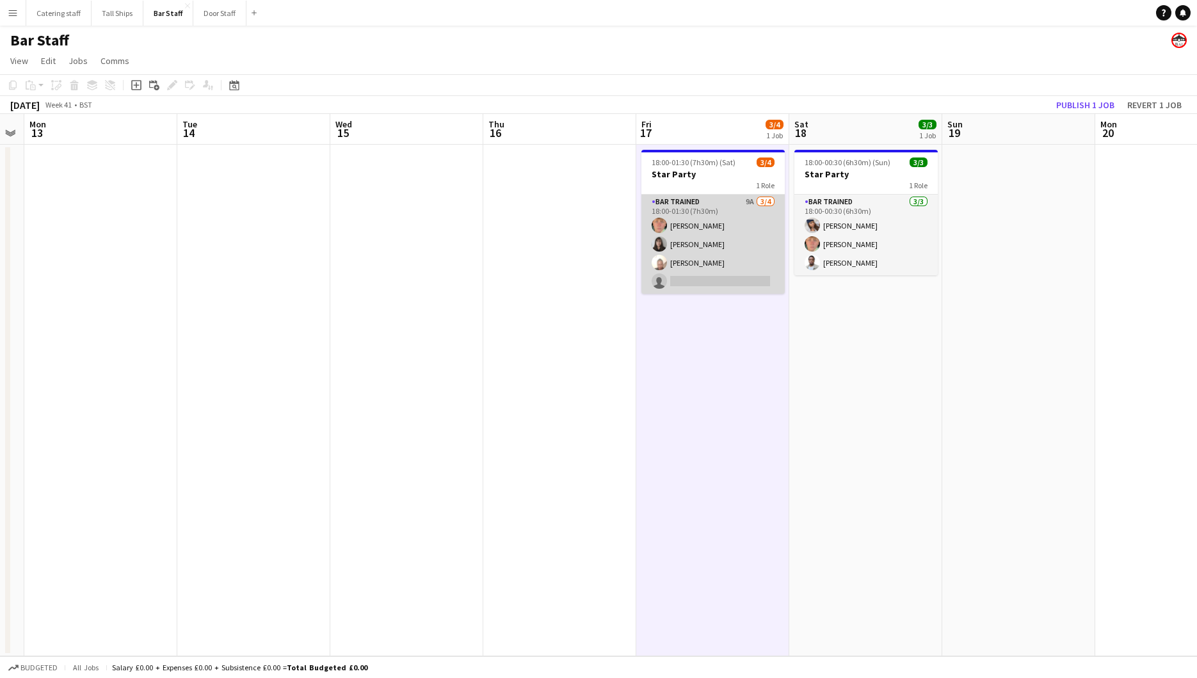
click at [679, 243] on app-card-role "Bar trained 9A [DATE] 18:00-01:30 (7h30m) [PERSON_NAME] [PERSON_NAME] [PERSON_N…" at bounding box center [713, 244] width 143 height 99
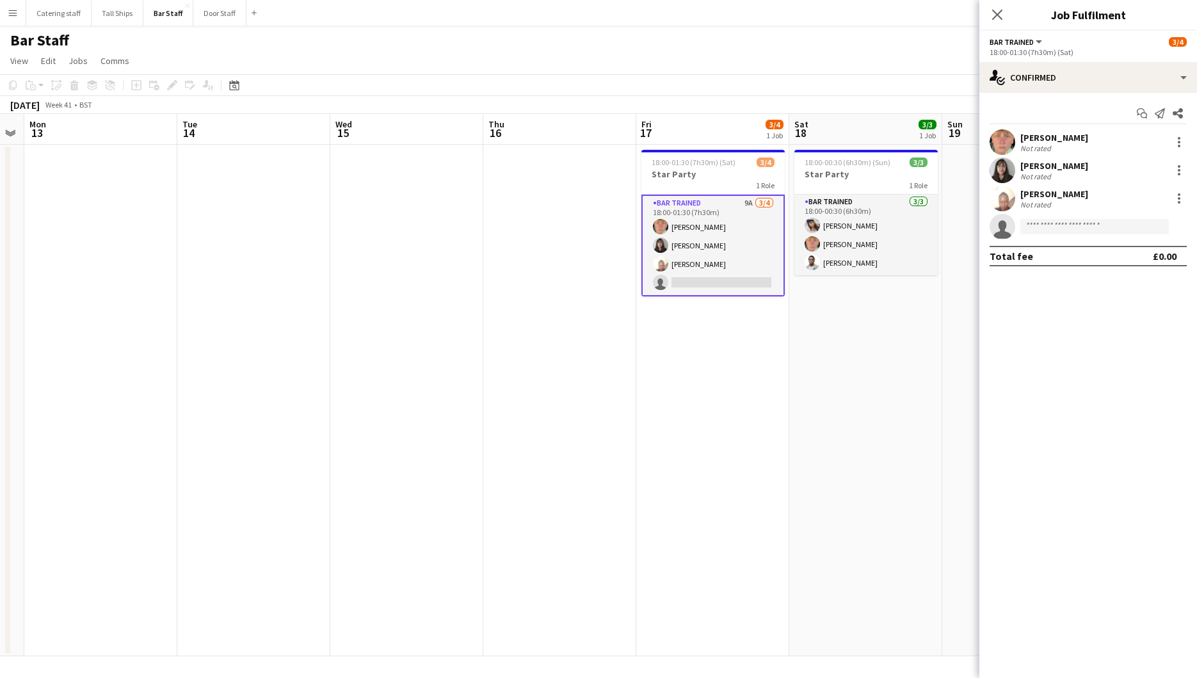
click at [1188, 166] on div "[PERSON_NAME] Not rated" at bounding box center [1089, 170] width 218 height 26
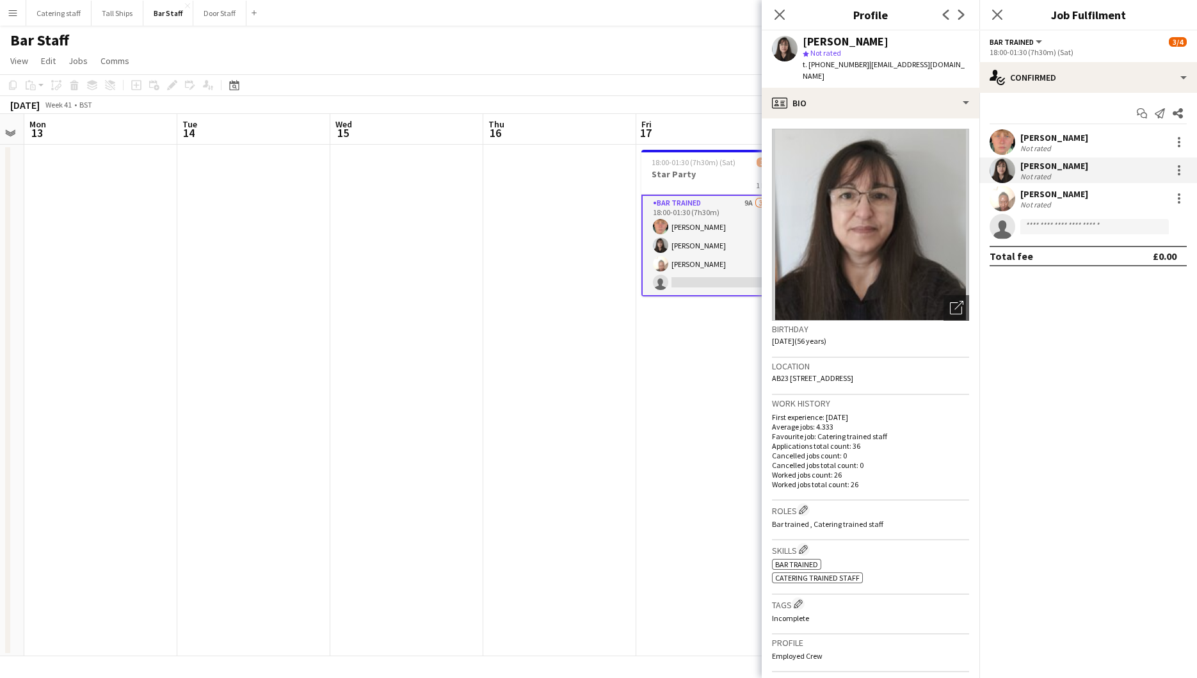
click at [750, 469] on app-date-cell "18:00-01:30 (7h30m) (Sat) 3/4 Star Party 1 Role Bar trained 9A [DATE] 18:00-01:…" at bounding box center [712, 401] width 153 height 512
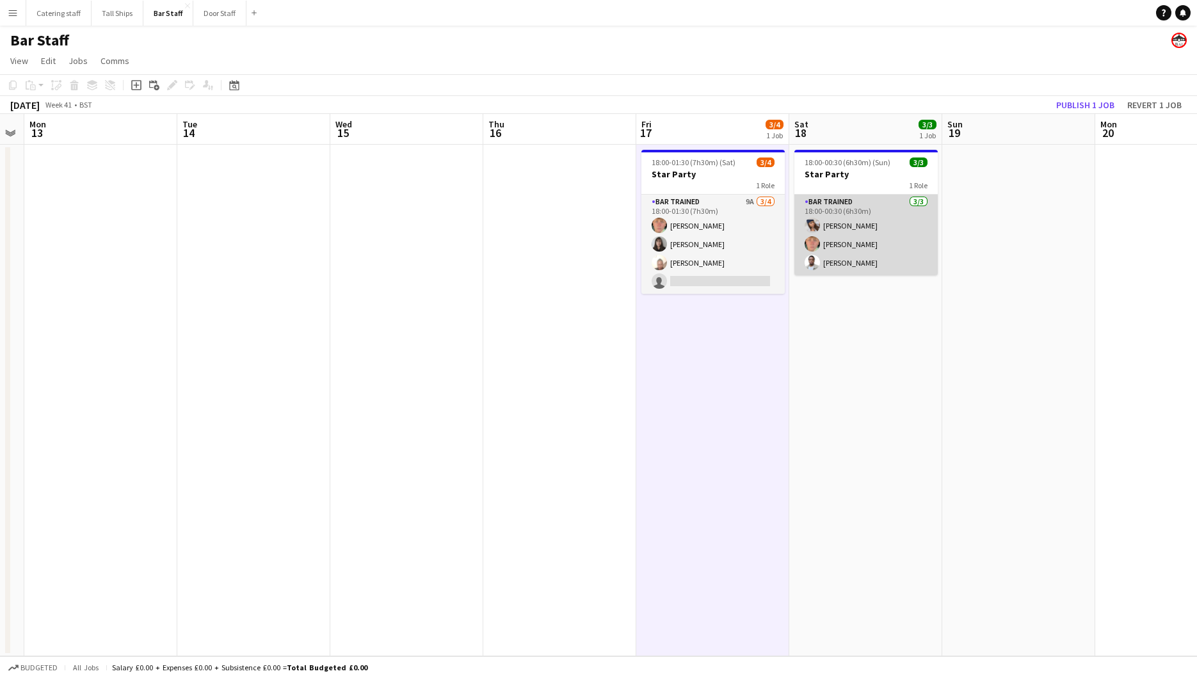
click at [856, 227] on app-card-role "Bar trained [DATE] 18:00-00:30 (6h30m) [PERSON_NAME] [PERSON_NAME]" at bounding box center [866, 235] width 143 height 81
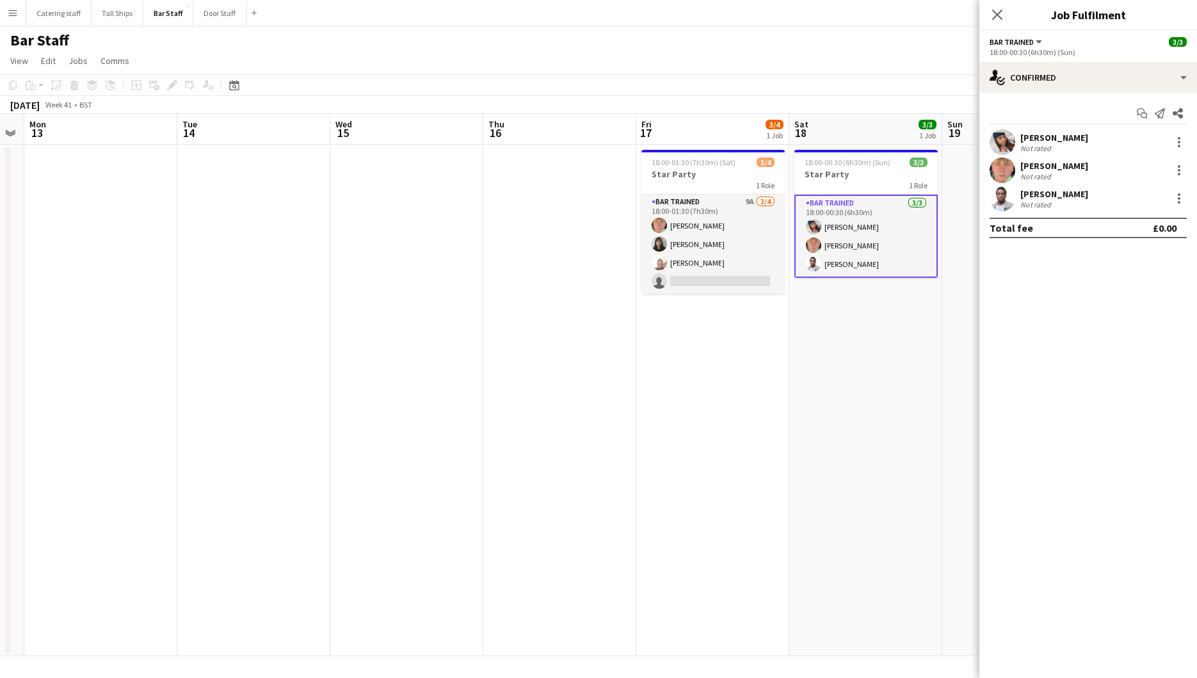
click at [1032, 138] on div "[PERSON_NAME]" at bounding box center [1055, 138] width 68 height 12
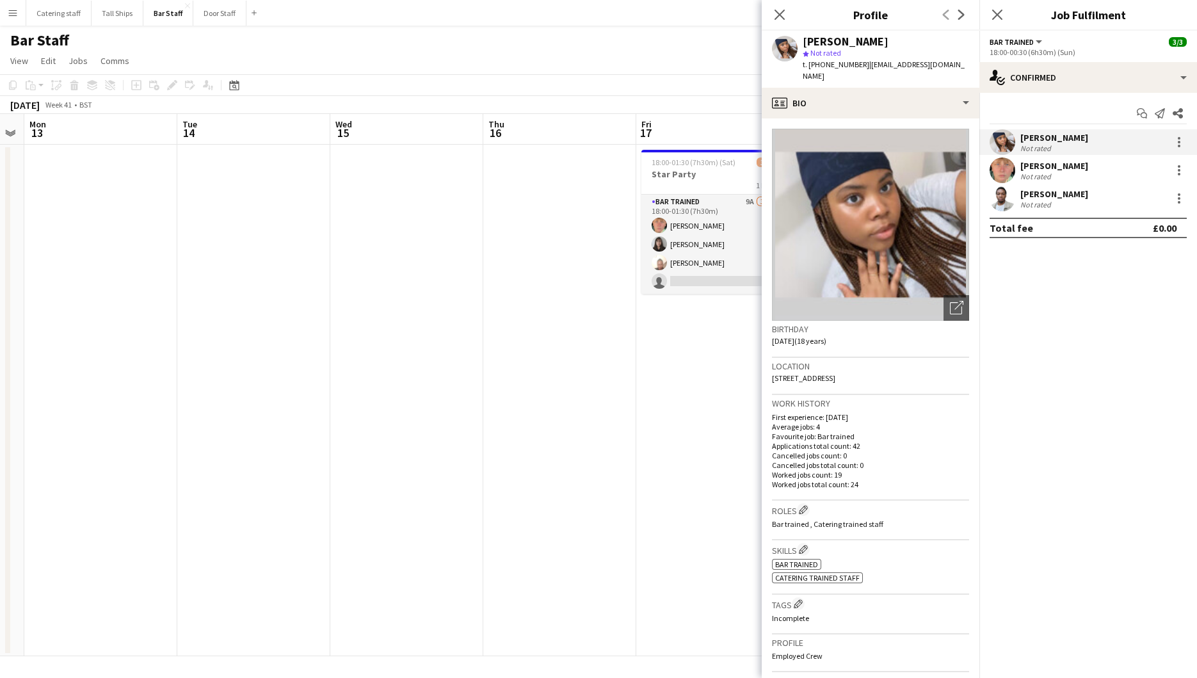
click at [748, 465] on app-date-cell "18:00-01:30 (7h30m) (Sat) 3/4 Star Party 1 Role Bar trained 9A [DATE] 18:00-01:…" at bounding box center [712, 401] width 153 height 512
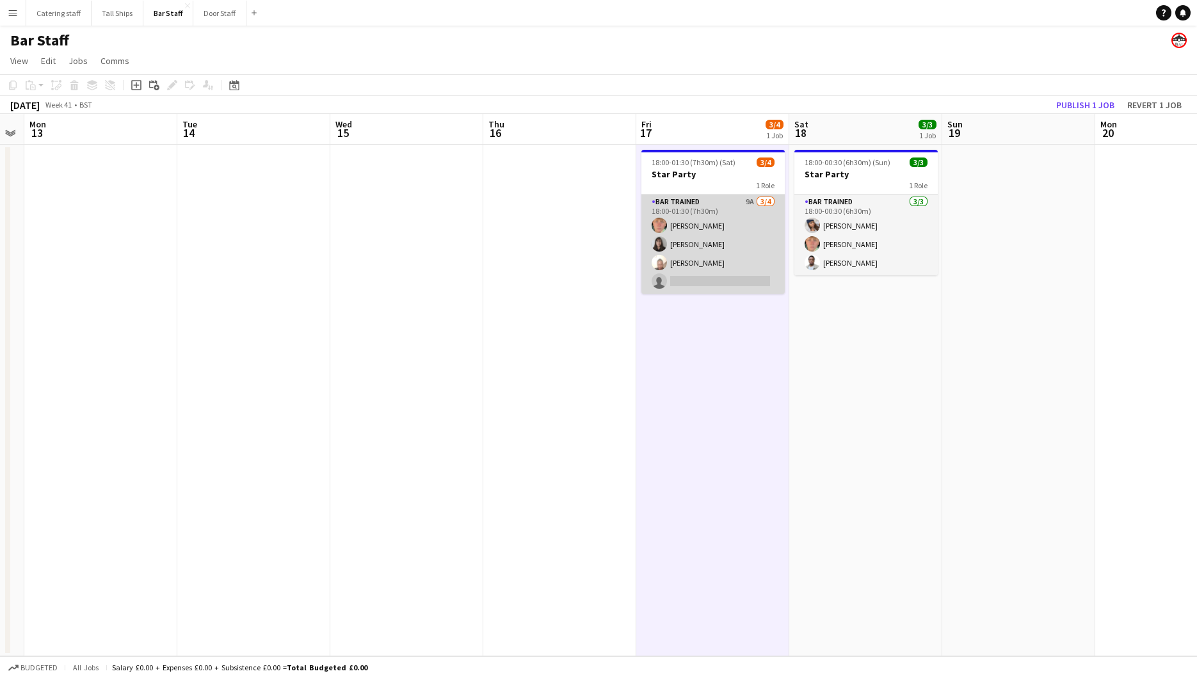
click at [698, 224] on app-card-role "Bar trained 9A [DATE] 18:00-01:30 (7h30m) [PERSON_NAME] [PERSON_NAME] [PERSON_N…" at bounding box center [713, 244] width 143 height 99
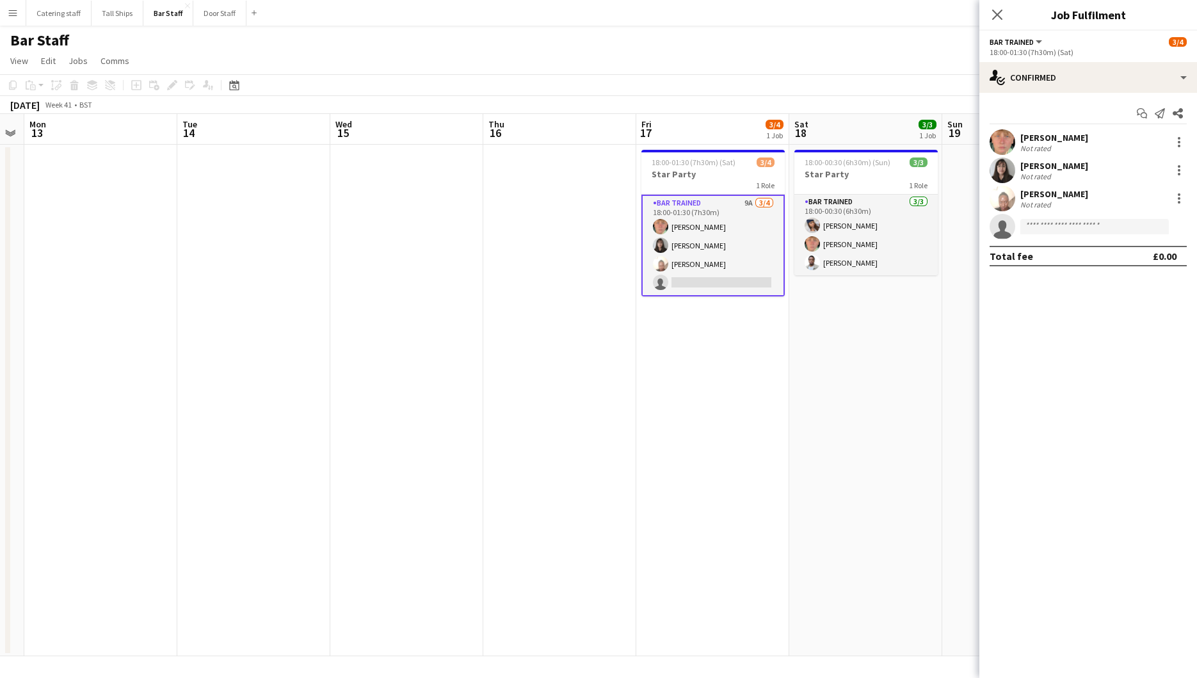
click at [1044, 143] on div "Not rated" at bounding box center [1037, 148] width 33 height 10
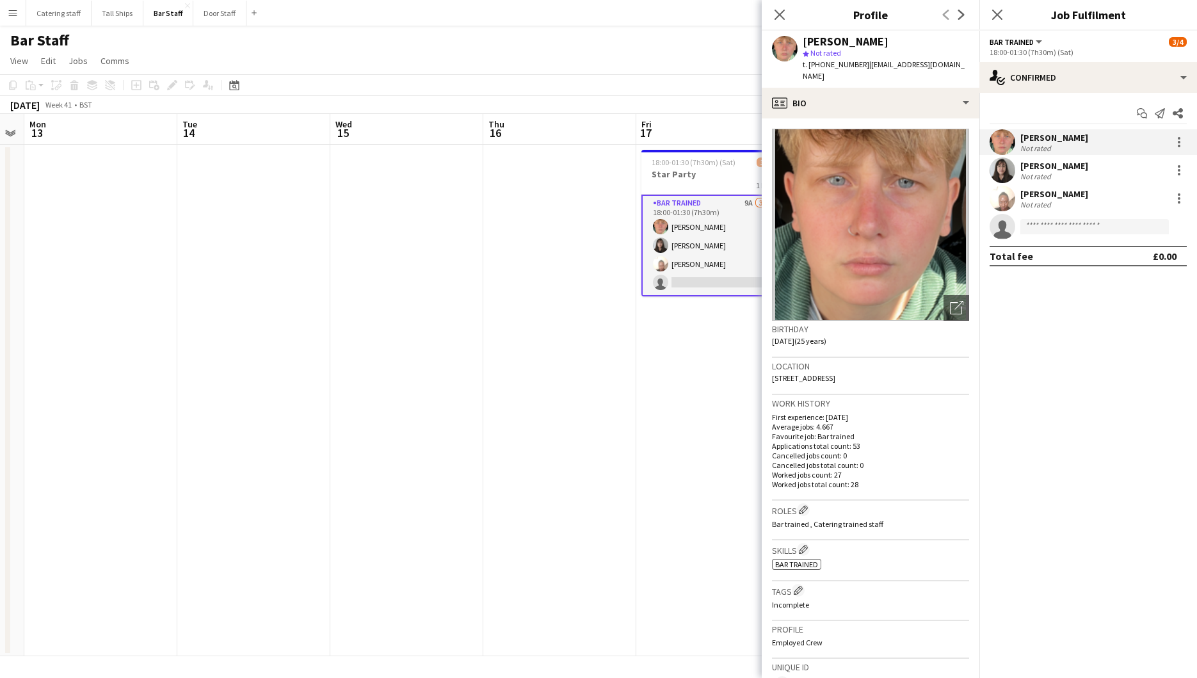
click at [615, 432] on app-date-cell at bounding box center [559, 401] width 153 height 512
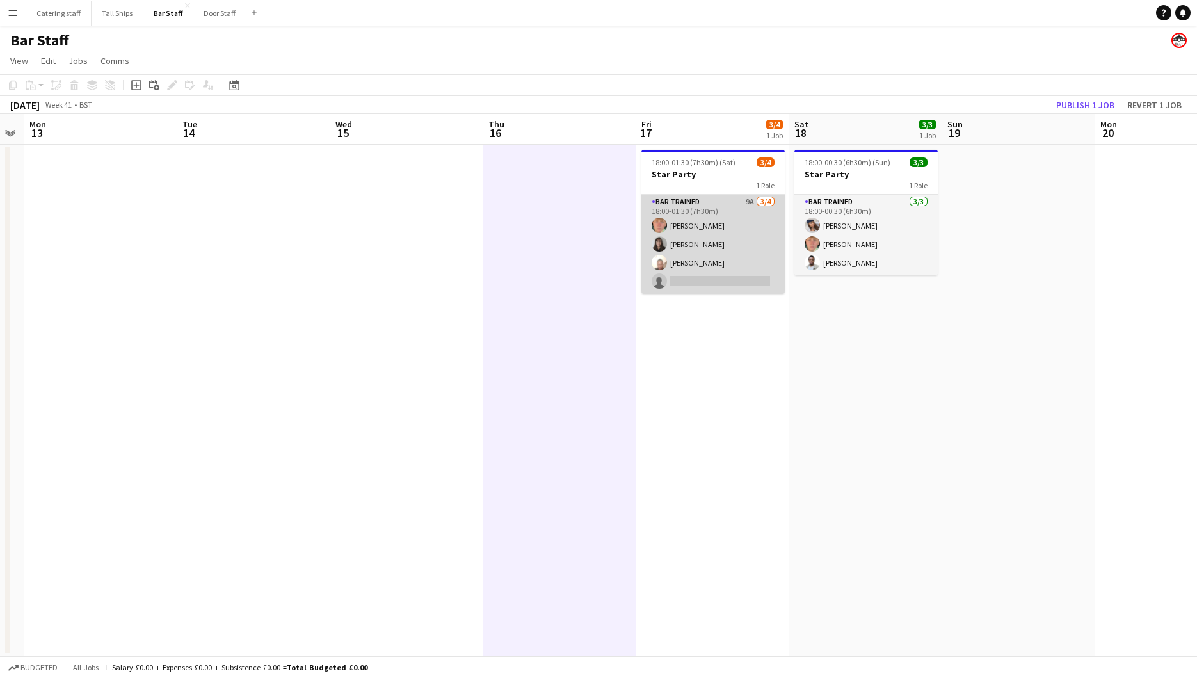
click at [679, 260] on app-card-role "Bar trained 9A [DATE] 18:00-01:30 (7h30m) [PERSON_NAME] [PERSON_NAME] [PERSON_N…" at bounding box center [713, 244] width 143 height 99
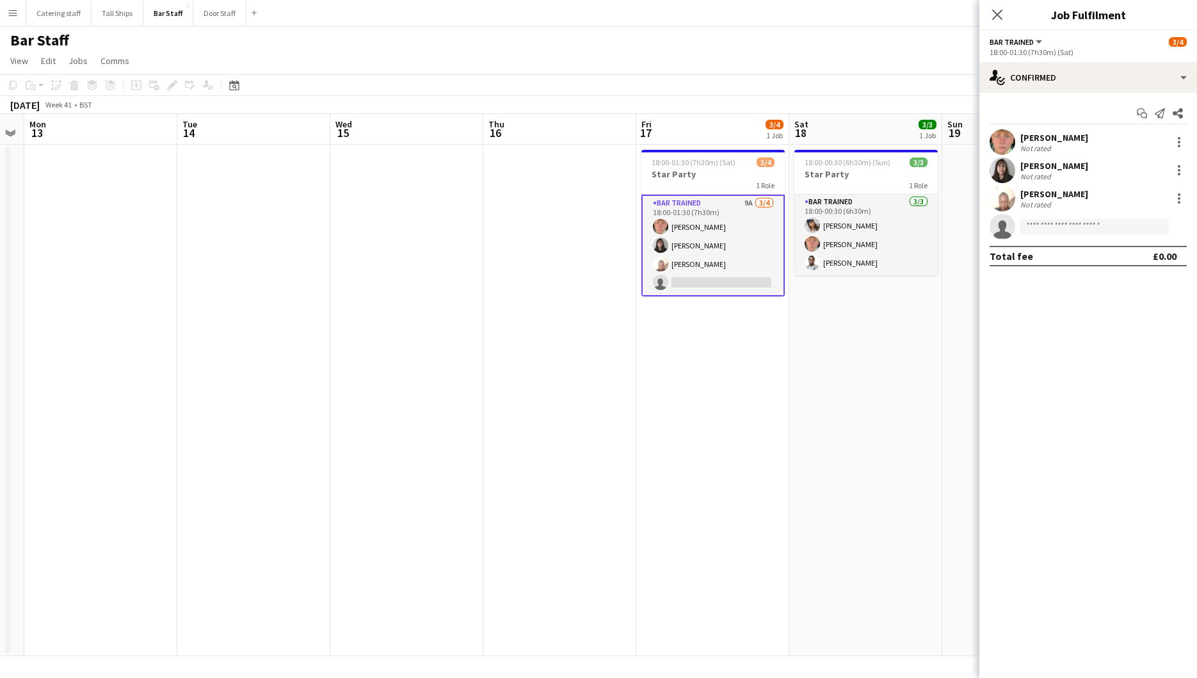
click at [1043, 197] on div "[PERSON_NAME]" at bounding box center [1055, 194] width 68 height 12
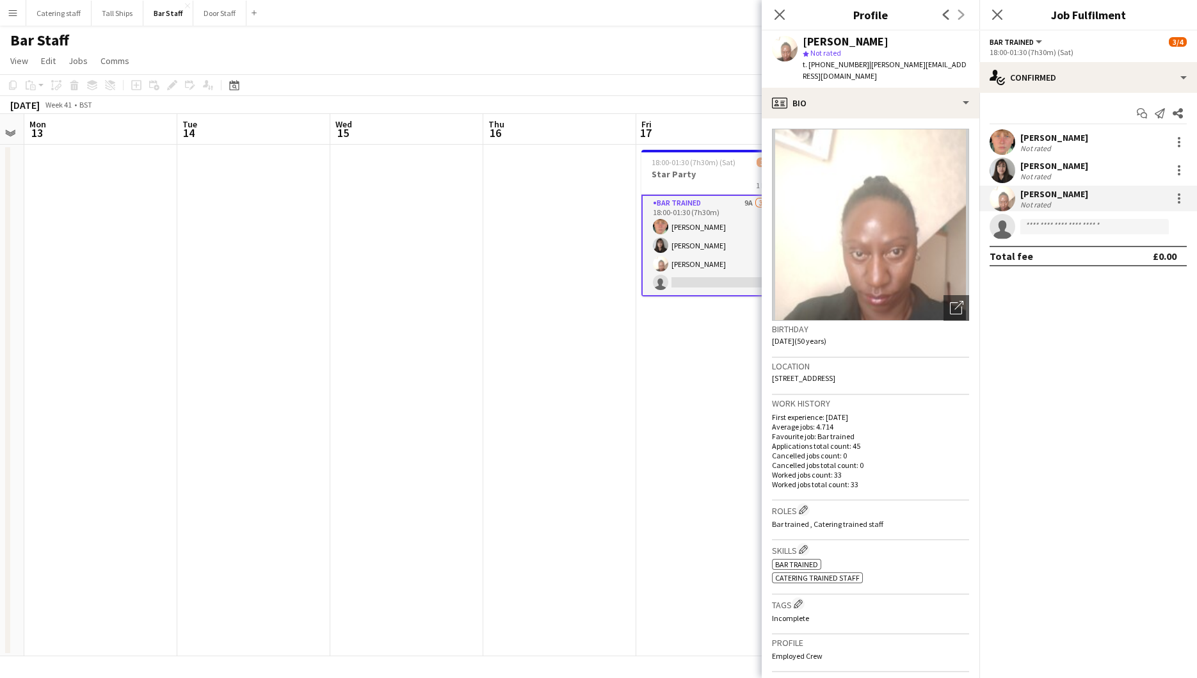
click at [572, 360] on app-date-cell at bounding box center [559, 401] width 153 height 512
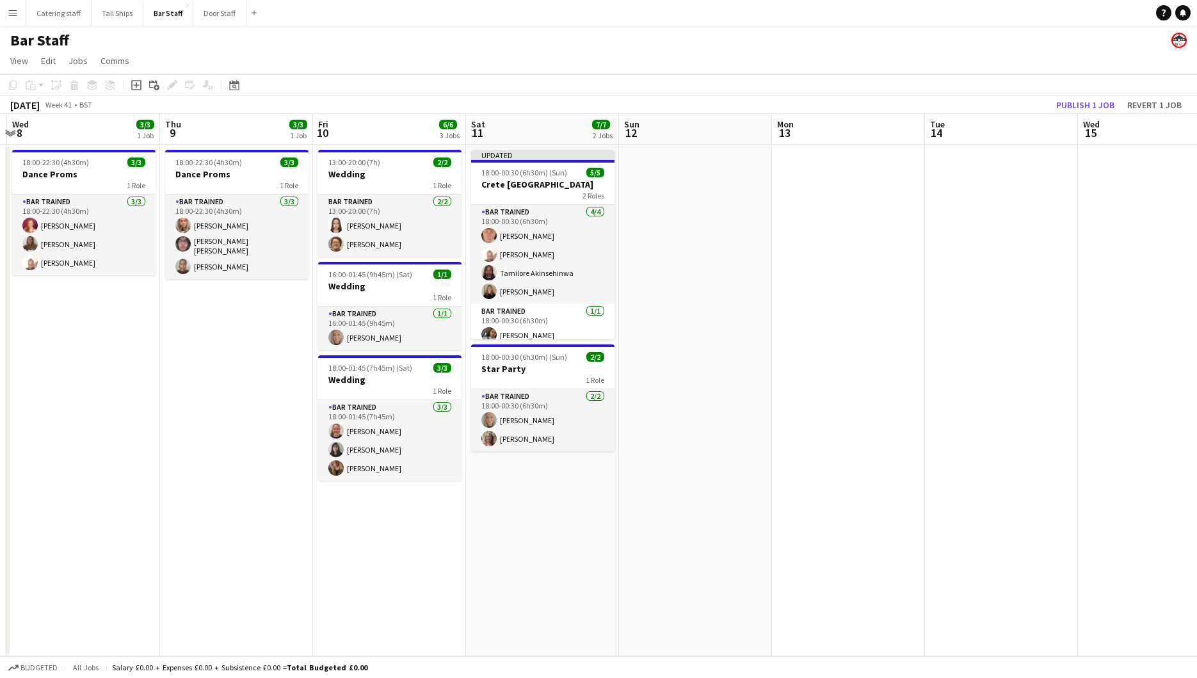
scroll to position [0, 396]
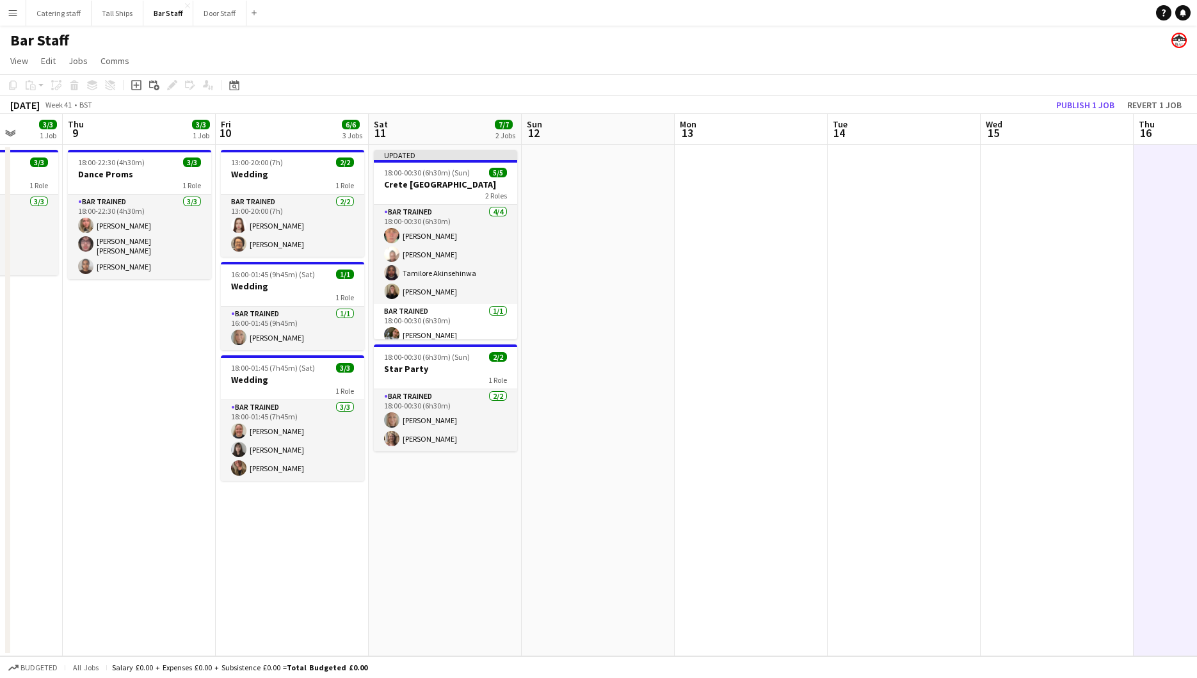
drag, startPoint x: 501, startPoint y: 378, endPoint x: 1200, endPoint y: 446, distance: 701.9
click at [1197, 446] on html "Menu Boards Boards Boards All jobs Status Workforce Workforce My Workforce Recr…" at bounding box center [598, 339] width 1197 height 678
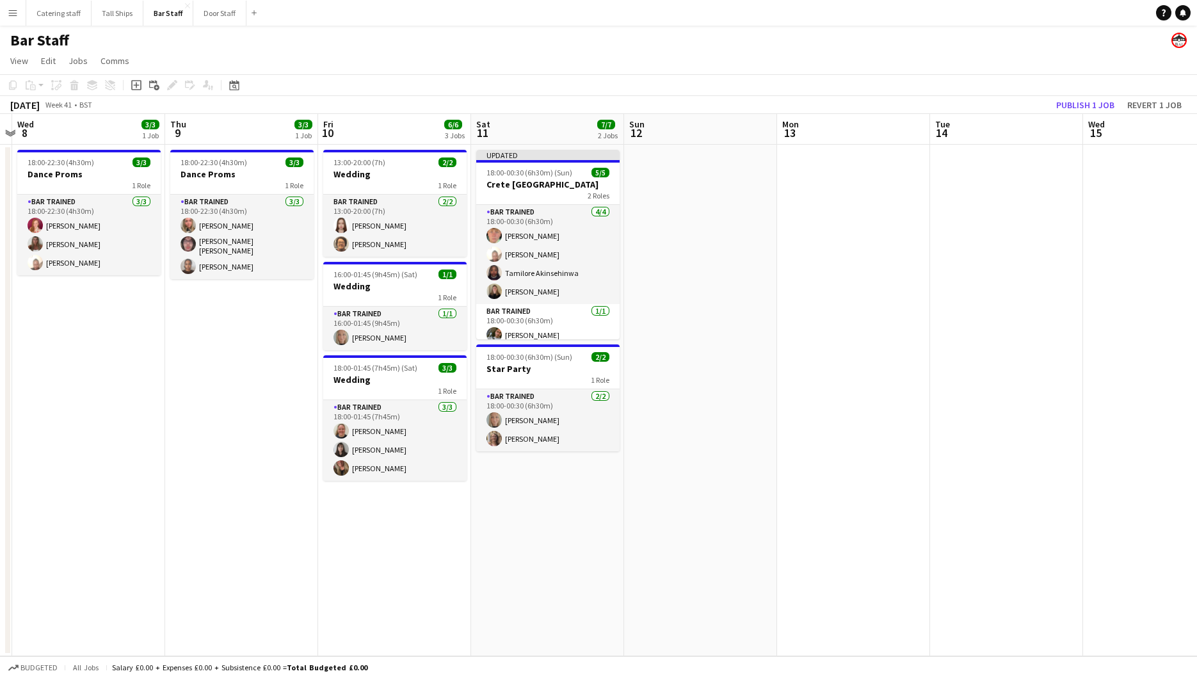
drag, startPoint x: 522, startPoint y: 488, endPoint x: 629, endPoint y: 483, distance: 106.4
click at [629, 483] on app-calendar-viewport "Mon 6 Tue 7 Wed 8 3/3 1 Job Thu 9 3/3 1 Job Fri 10 6/6 3 Jobs Sat 11 7/7 2 Jobs…" at bounding box center [598, 385] width 1197 height 542
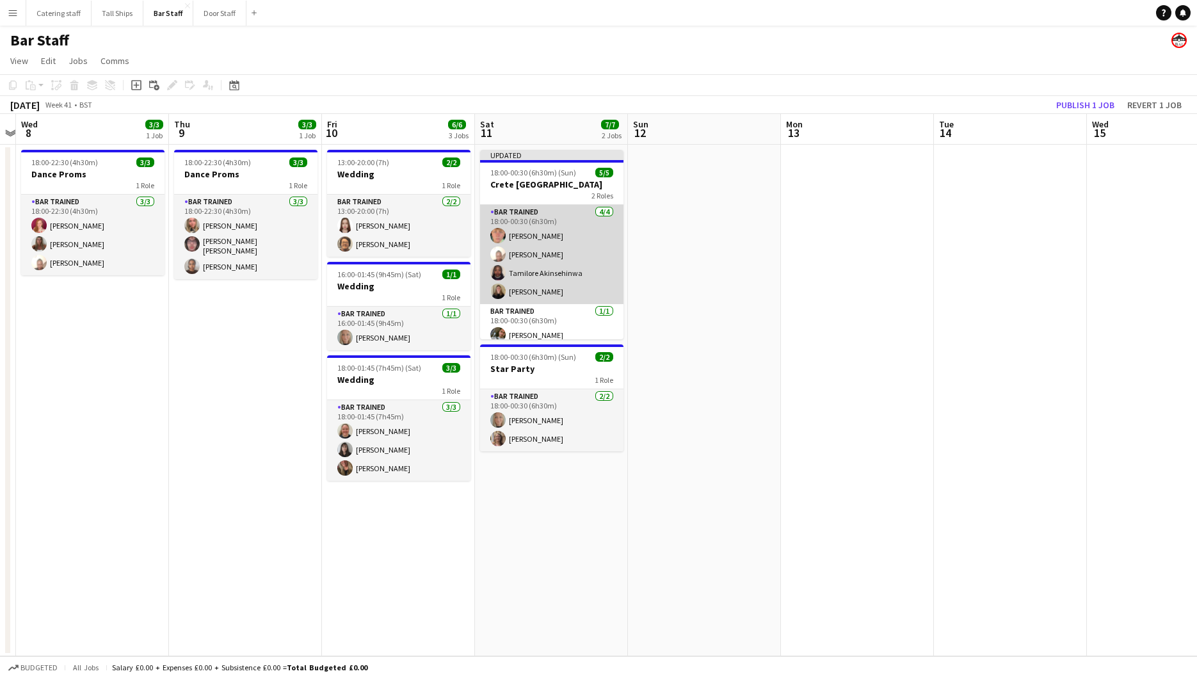
click at [519, 289] on app-card-role "Bar trained [DATE] 18:00-00:30 (6h30m) [PERSON_NAME] [PERSON_NAME] [PERSON_NAME…" at bounding box center [551, 254] width 143 height 99
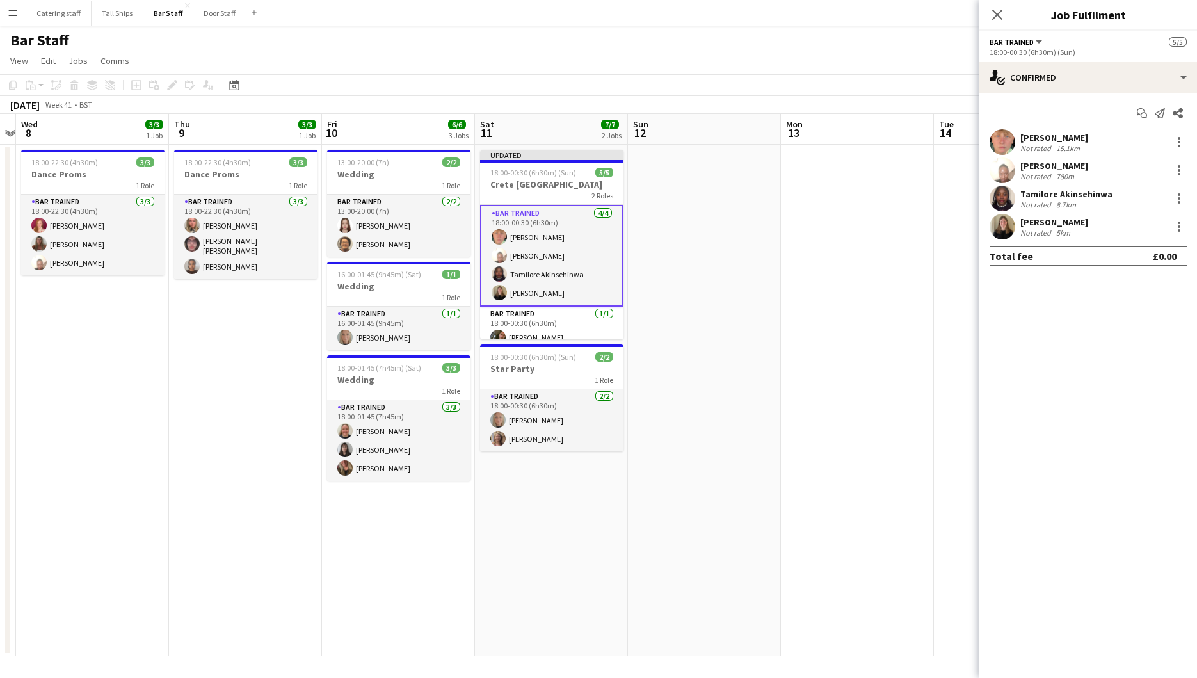
click at [1028, 221] on div "[PERSON_NAME]" at bounding box center [1055, 222] width 68 height 12
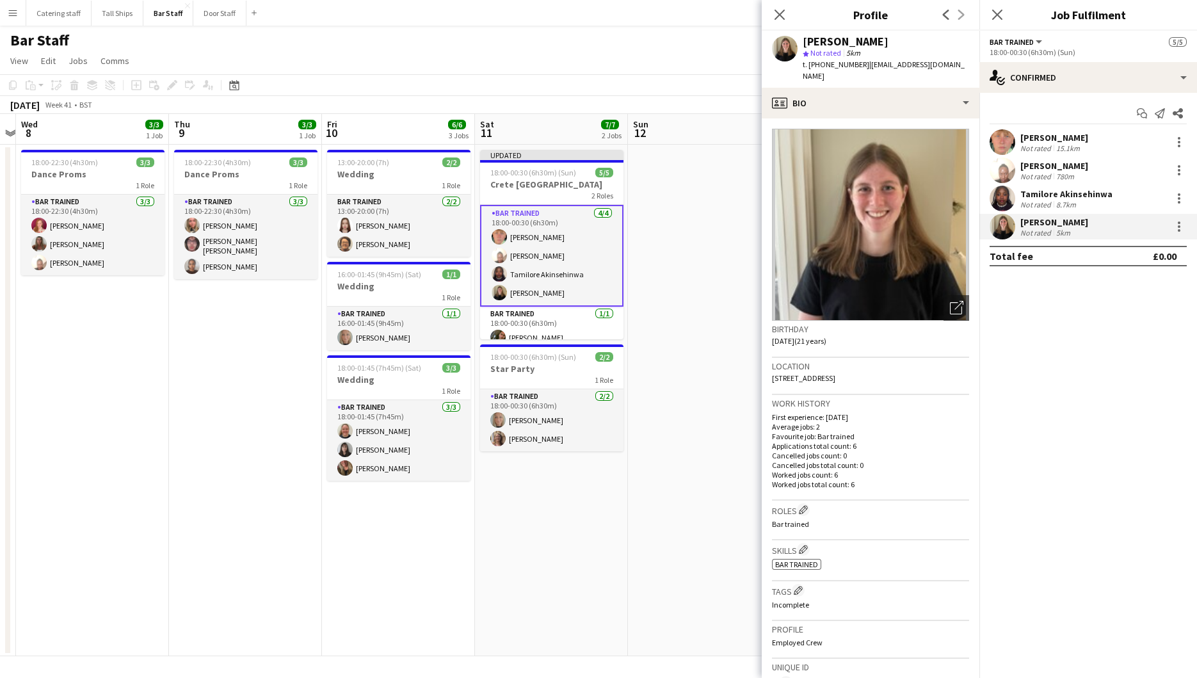
click at [654, 501] on app-date-cell at bounding box center [704, 401] width 153 height 512
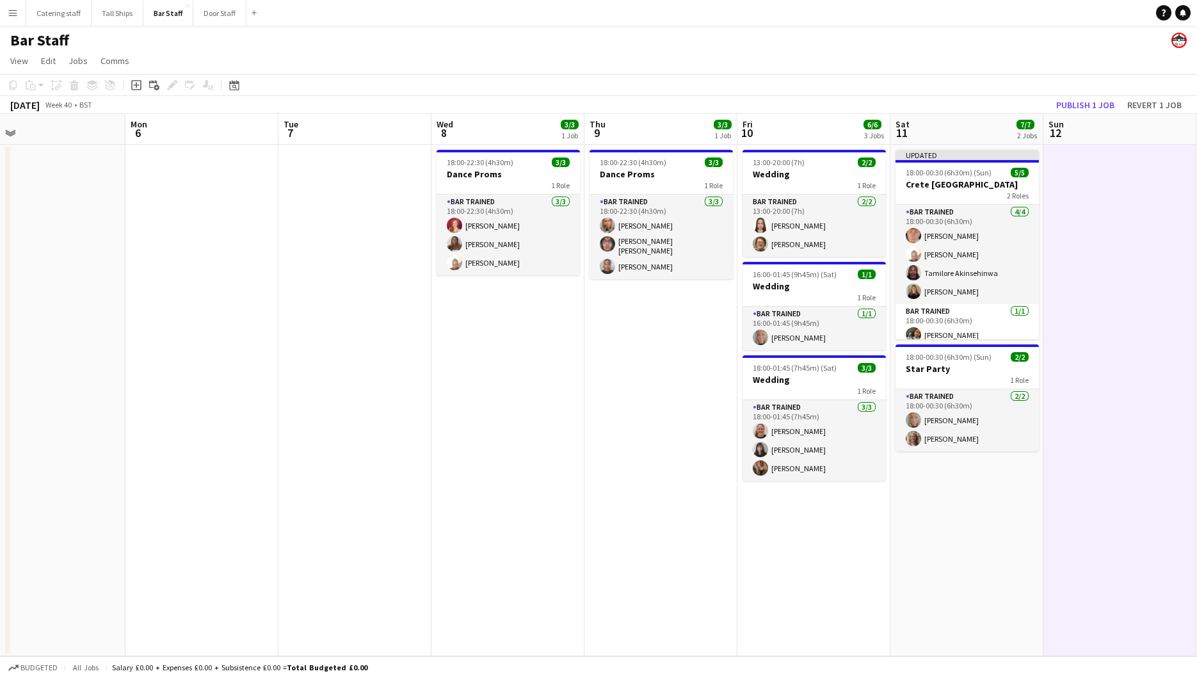
scroll to position [0, 332]
drag, startPoint x: 482, startPoint y: 533, endPoint x: 900, endPoint y: 553, distance: 417.9
click at [900, 553] on app-calendar-viewport "Fri 3 Sat 4 4/5 2 Jobs Sun 5 Mon 6 Tue 7 Wed 8 3/3 1 Job Thu 9 3/3 1 Job Fri 10…" at bounding box center [598, 385] width 1197 height 542
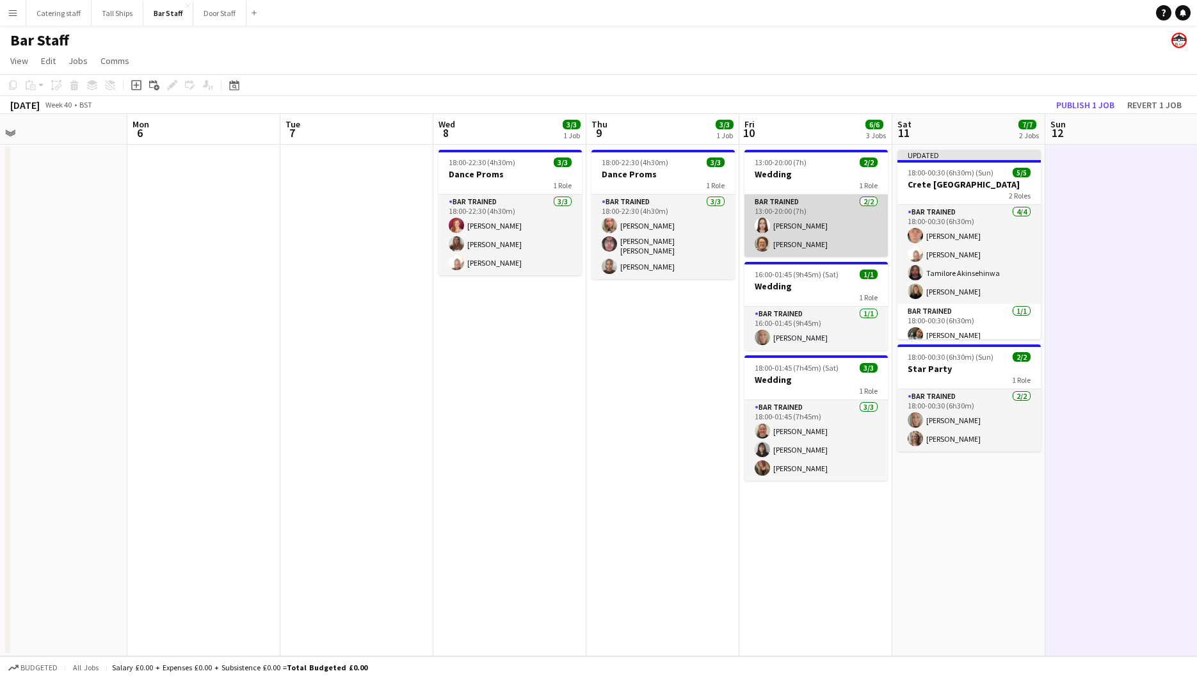
click at [807, 243] on app-card-role "Bar trained [DATE] 13:00-20:00 (7h) [PERSON_NAME] [PERSON_NAME]" at bounding box center [816, 226] width 143 height 62
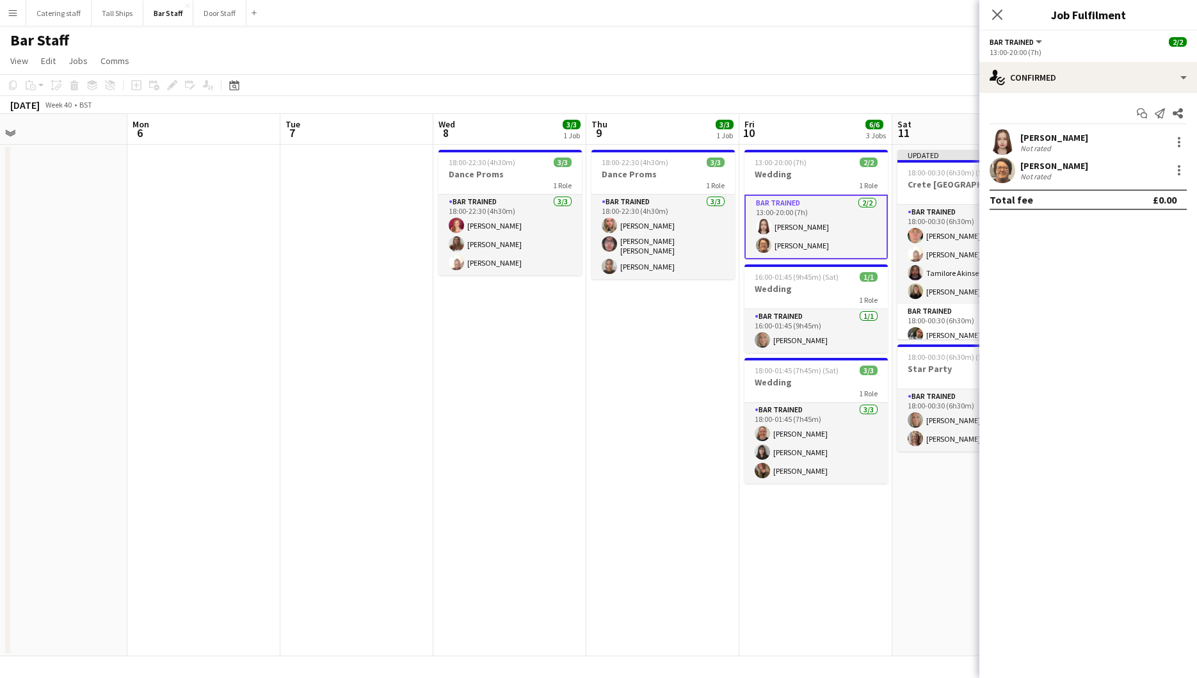
click at [1039, 173] on div "Not rated" at bounding box center [1037, 177] width 33 height 10
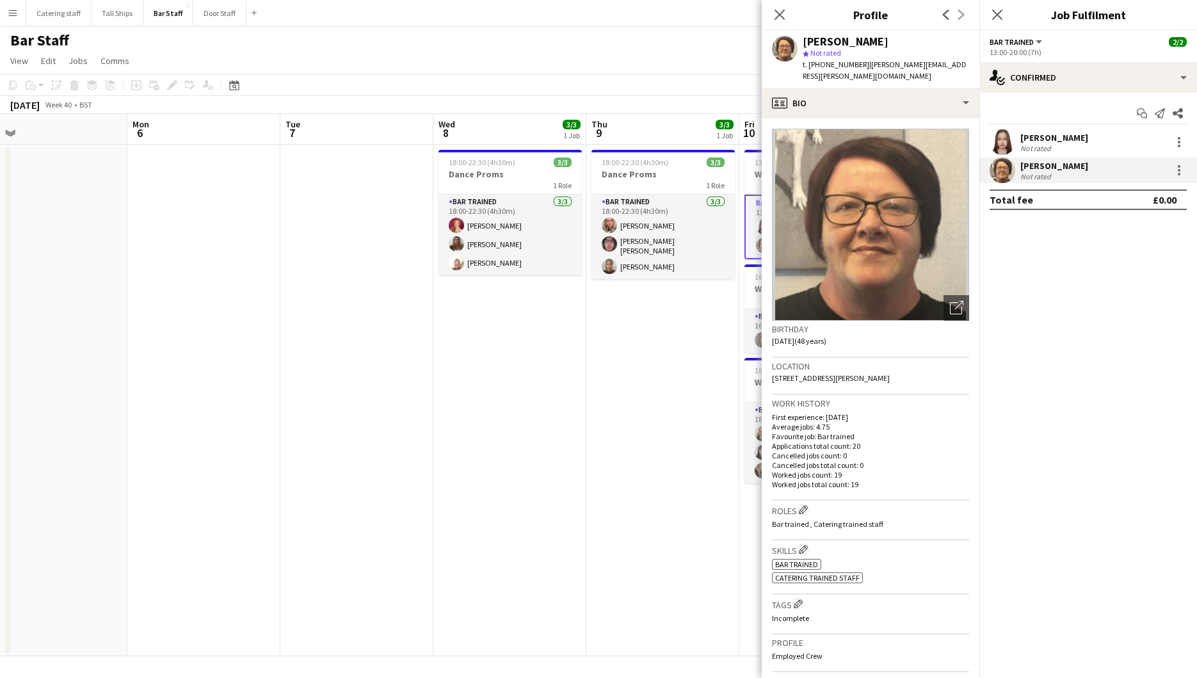
click at [651, 373] on app-date-cell "18:00-22:30 (4h30m) 3/3 Dance Proms 1 Role Bar trained [DATE] 18:00-22:30 (4h30…" at bounding box center [662, 401] width 153 height 512
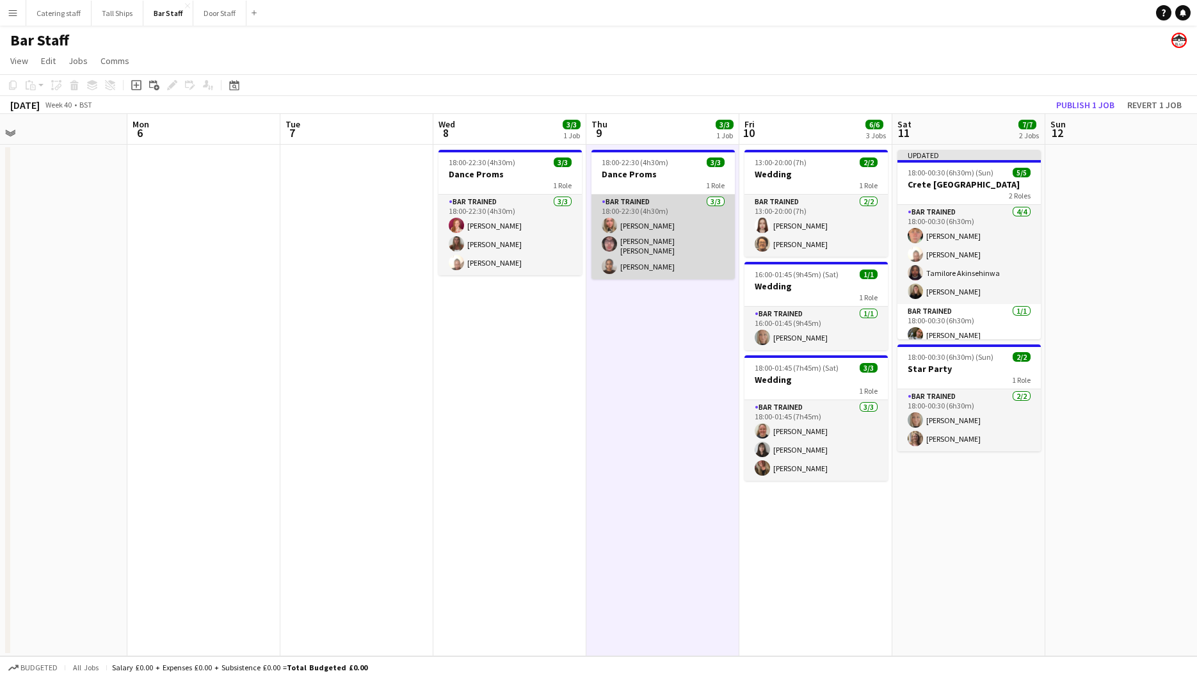
click at [647, 241] on app-card-role "Bar trained [DATE] 18:00-22:30 (4h30m) [PERSON_NAME] [PERSON_NAME] [PERSON_NAME…" at bounding box center [663, 237] width 143 height 85
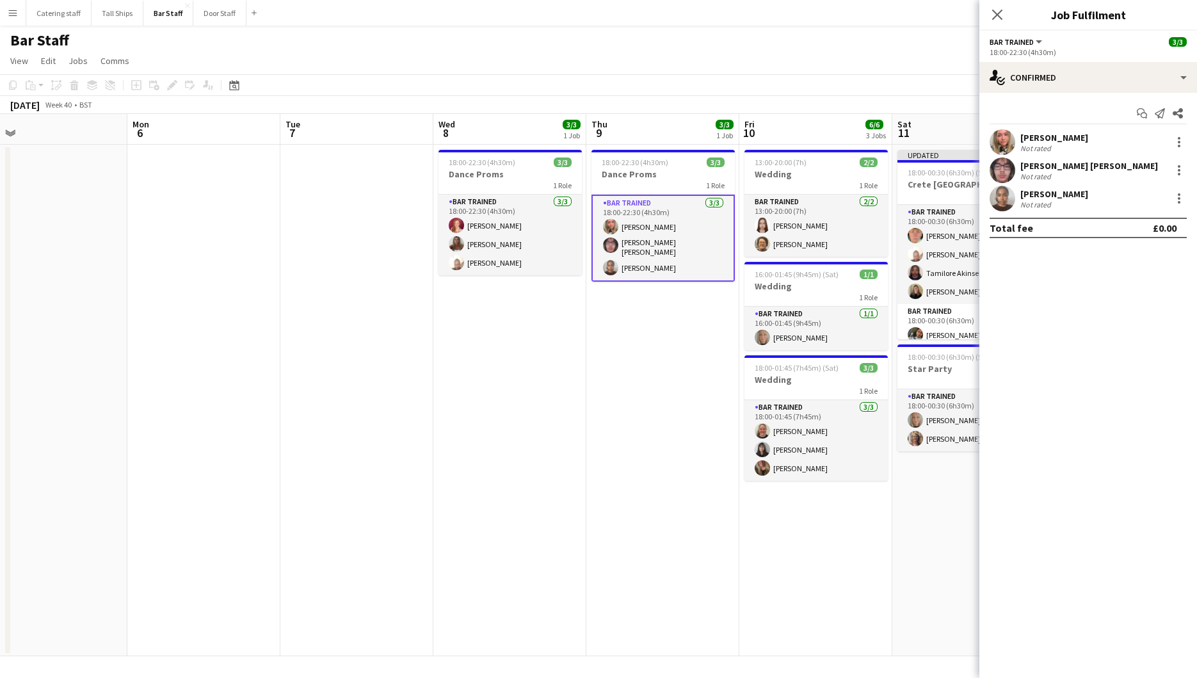
click at [1041, 163] on div "[PERSON_NAME] [PERSON_NAME]" at bounding box center [1090, 166] width 138 height 12
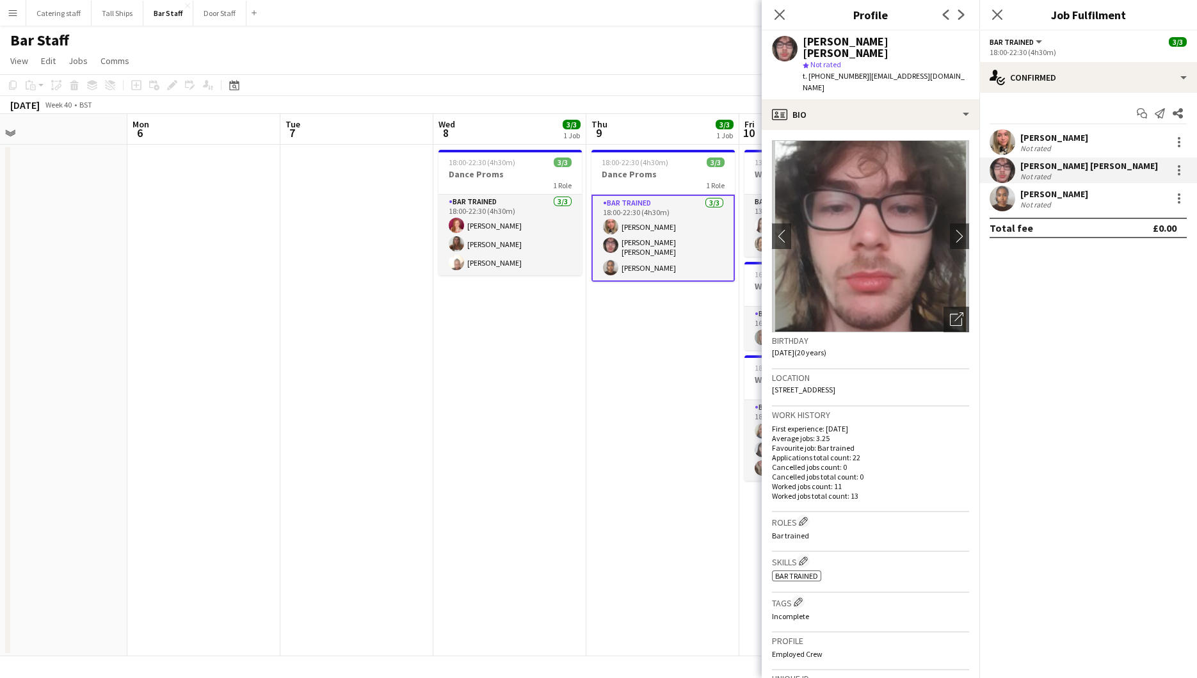
click at [559, 413] on app-date-cell "18:00-22:30 (4h30m) 3/3 Dance Proms 1 Role Bar trained [DATE] 18:00-22:30 (4h30…" at bounding box center [509, 401] width 153 height 512
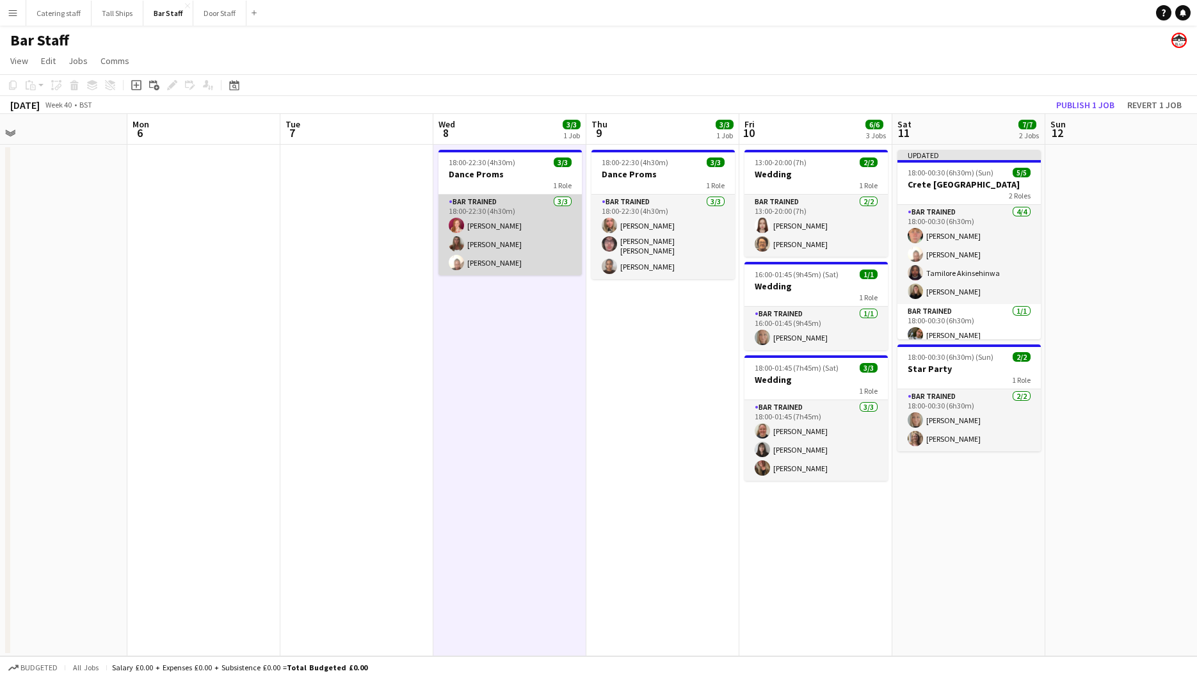
click at [512, 226] on app-card-role "Bar trained [DATE] 18:00-22:30 (4h30m) [PERSON_NAME] [PERSON_NAME] [PERSON_NAME]" at bounding box center [510, 235] width 143 height 81
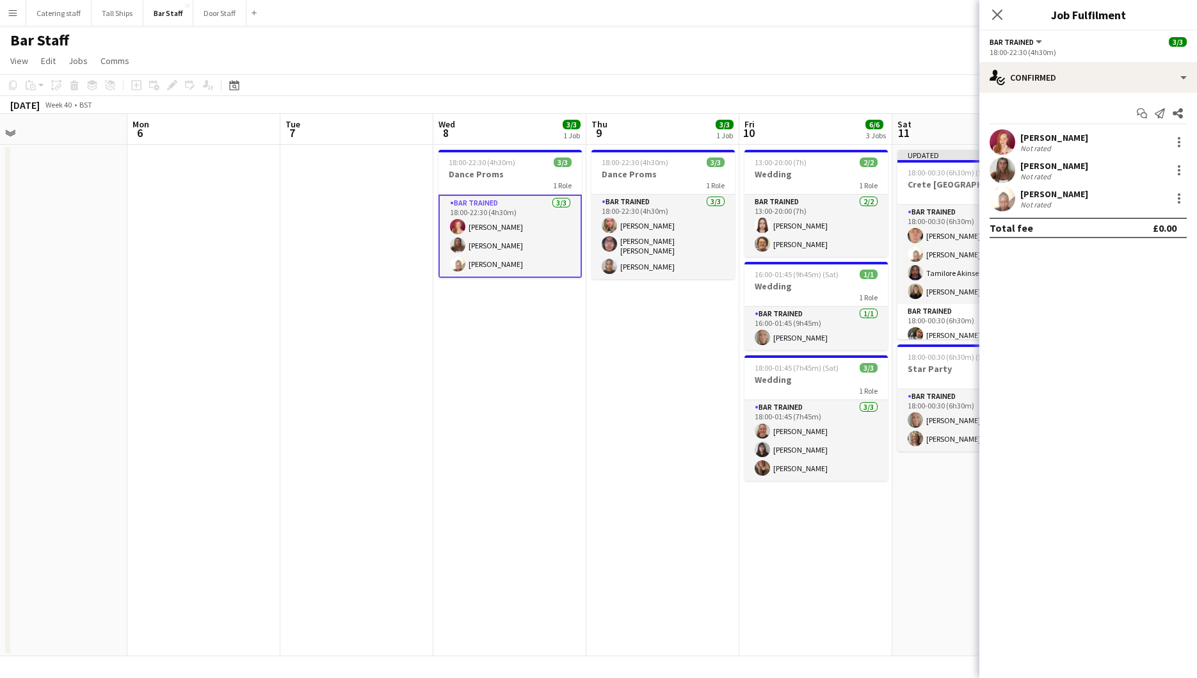
click at [1028, 133] on div "[PERSON_NAME]" at bounding box center [1055, 138] width 68 height 12
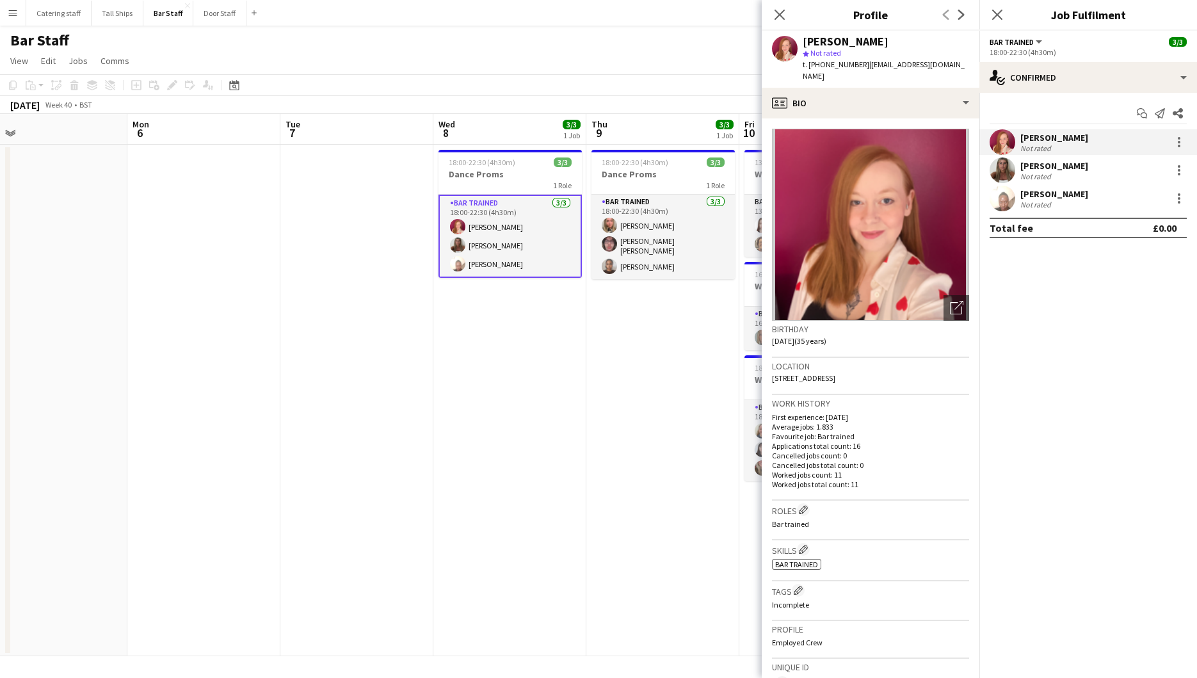
click at [501, 399] on app-date-cell "18:00-22:30 (4h30m) 3/3 Dance Proms 1 Role Bar trained [DATE] 18:00-22:30 (4h30…" at bounding box center [509, 401] width 153 height 512
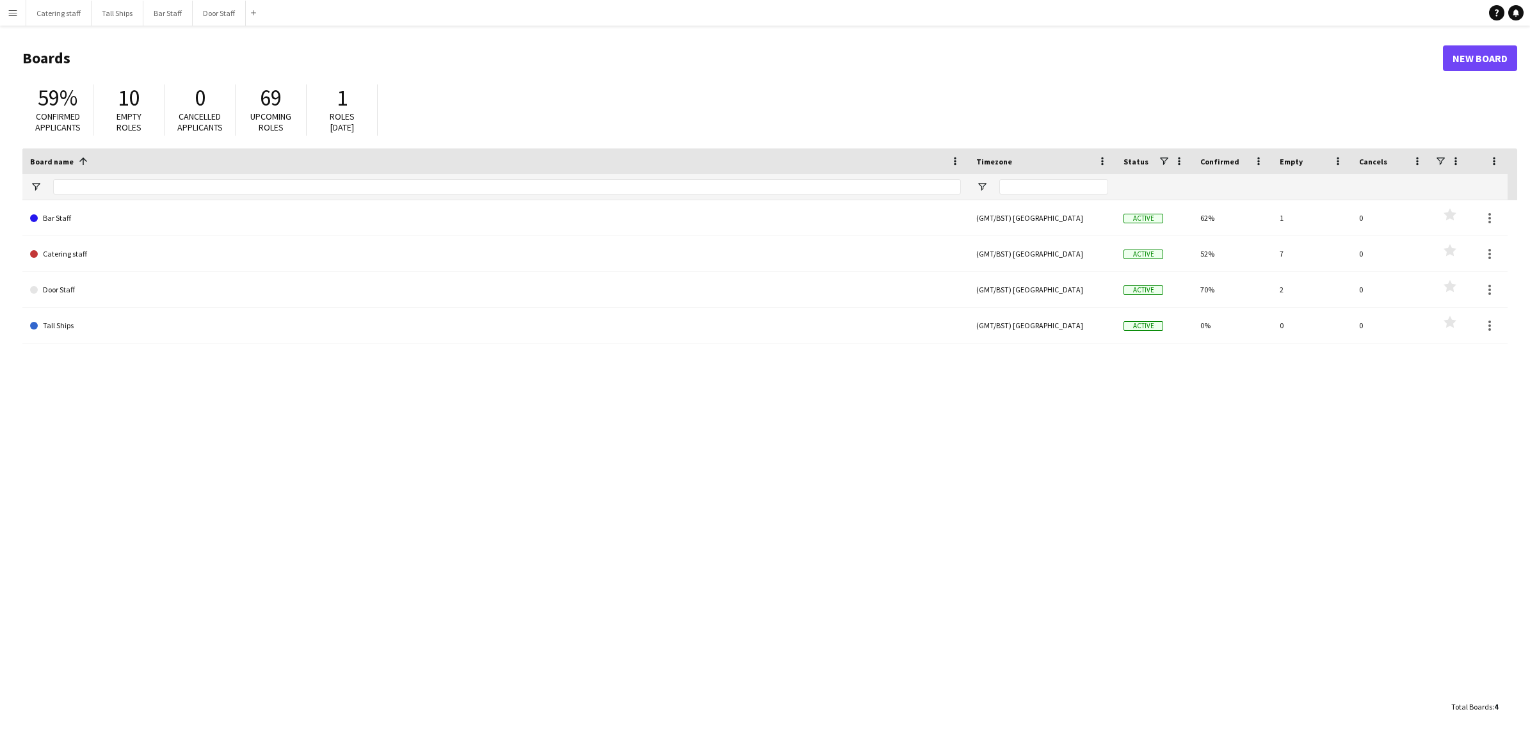
click at [8, 8] on app-icon "Menu" at bounding box center [13, 13] width 10 height 10
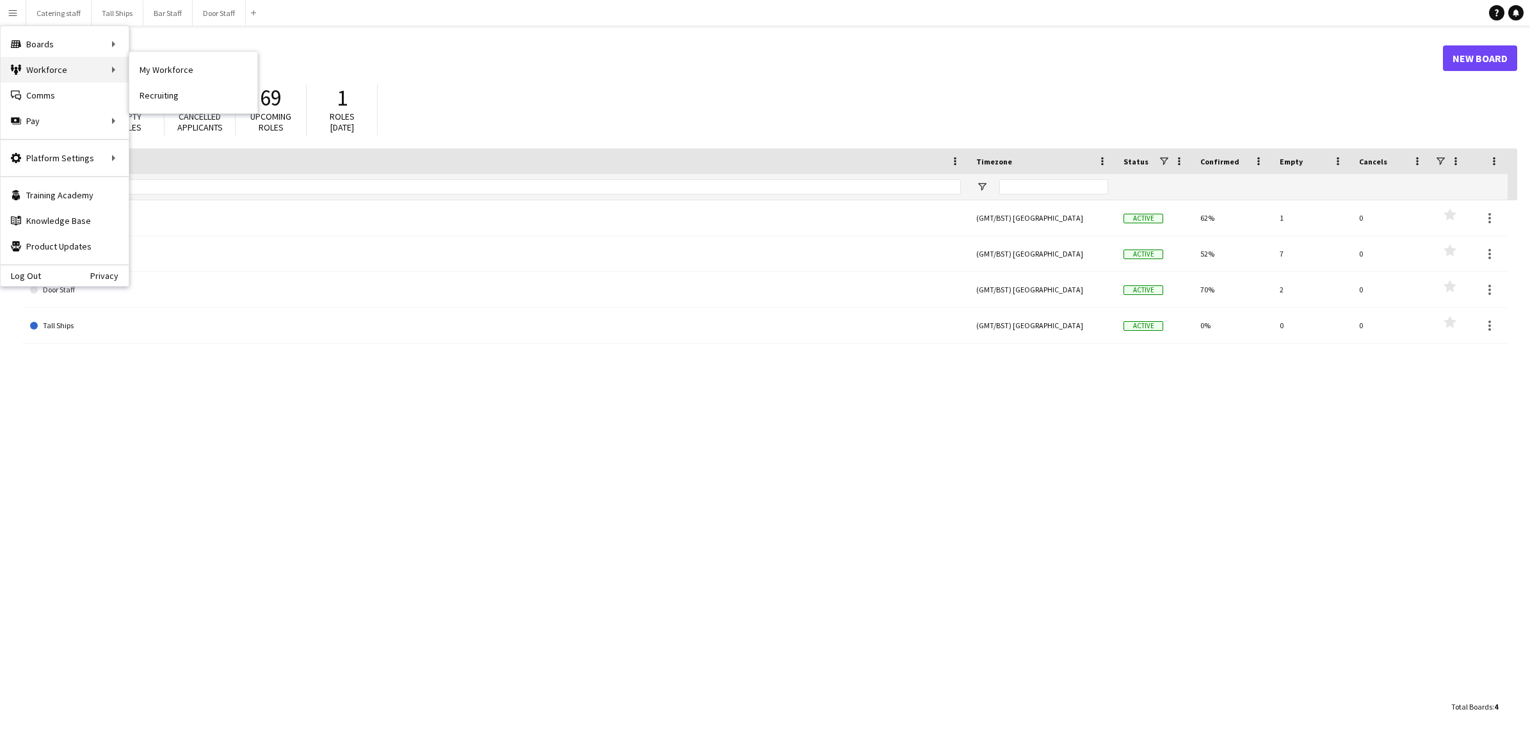
click at [64, 61] on div "Workforce Workforce" at bounding box center [65, 70] width 128 height 26
click at [148, 71] on link "My Workforce" at bounding box center [193, 70] width 128 height 26
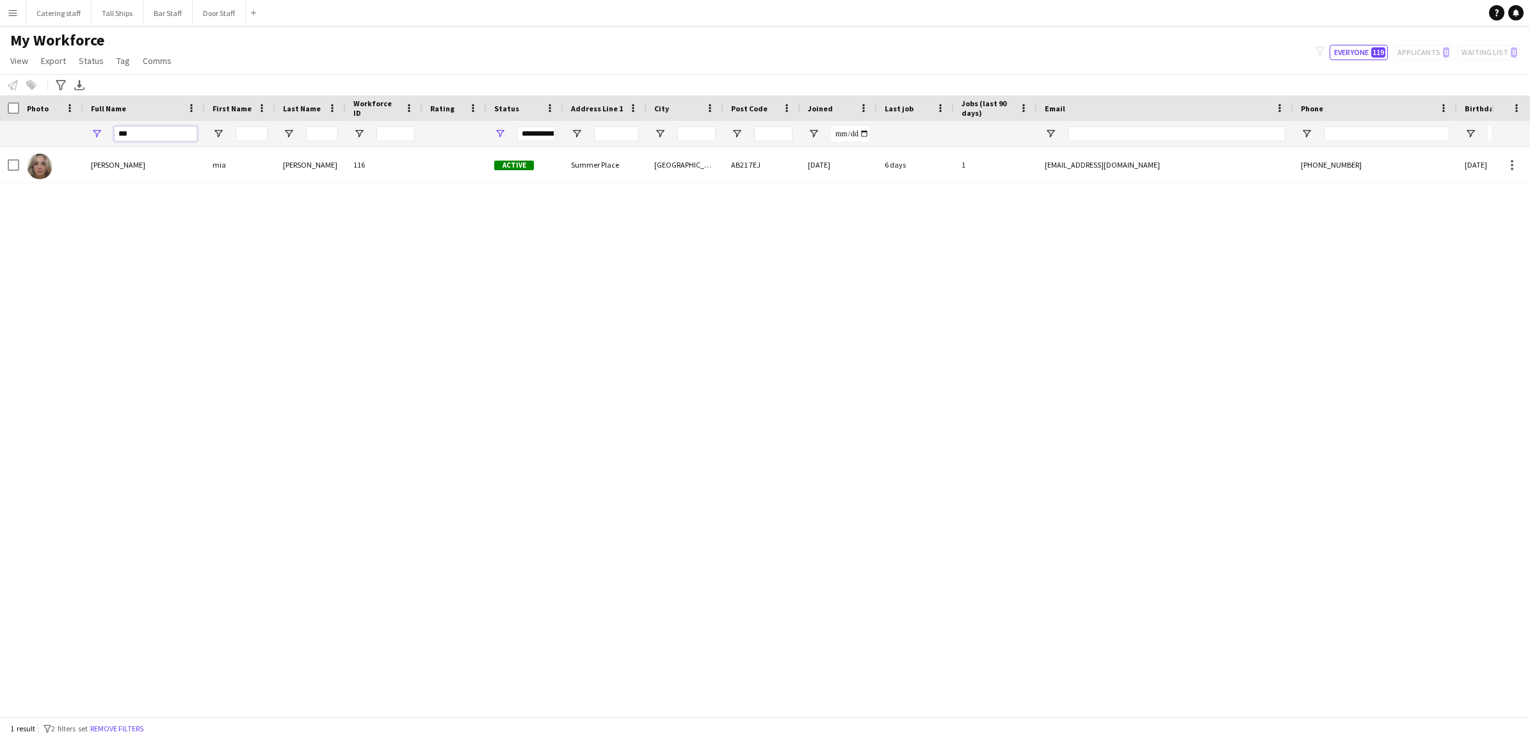
drag, startPoint x: 152, startPoint y: 133, endPoint x: 88, endPoint y: 125, distance: 64.5
click at [88, 125] on div "***" at bounding box center [144, 134] width 122 height 26
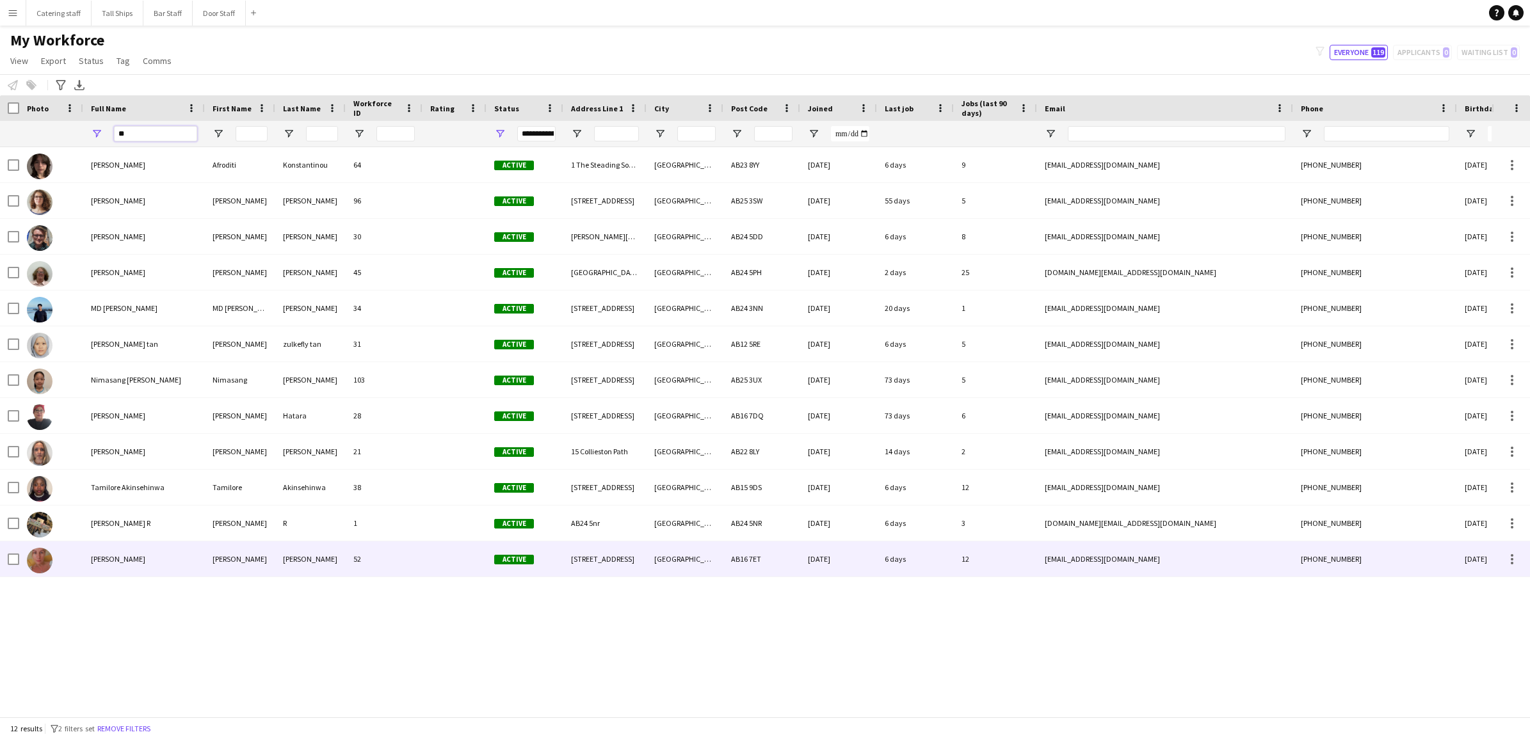
type input "**"
click at [353, 565] on div "52" at bounding box center [384, 559] width 77 height 35
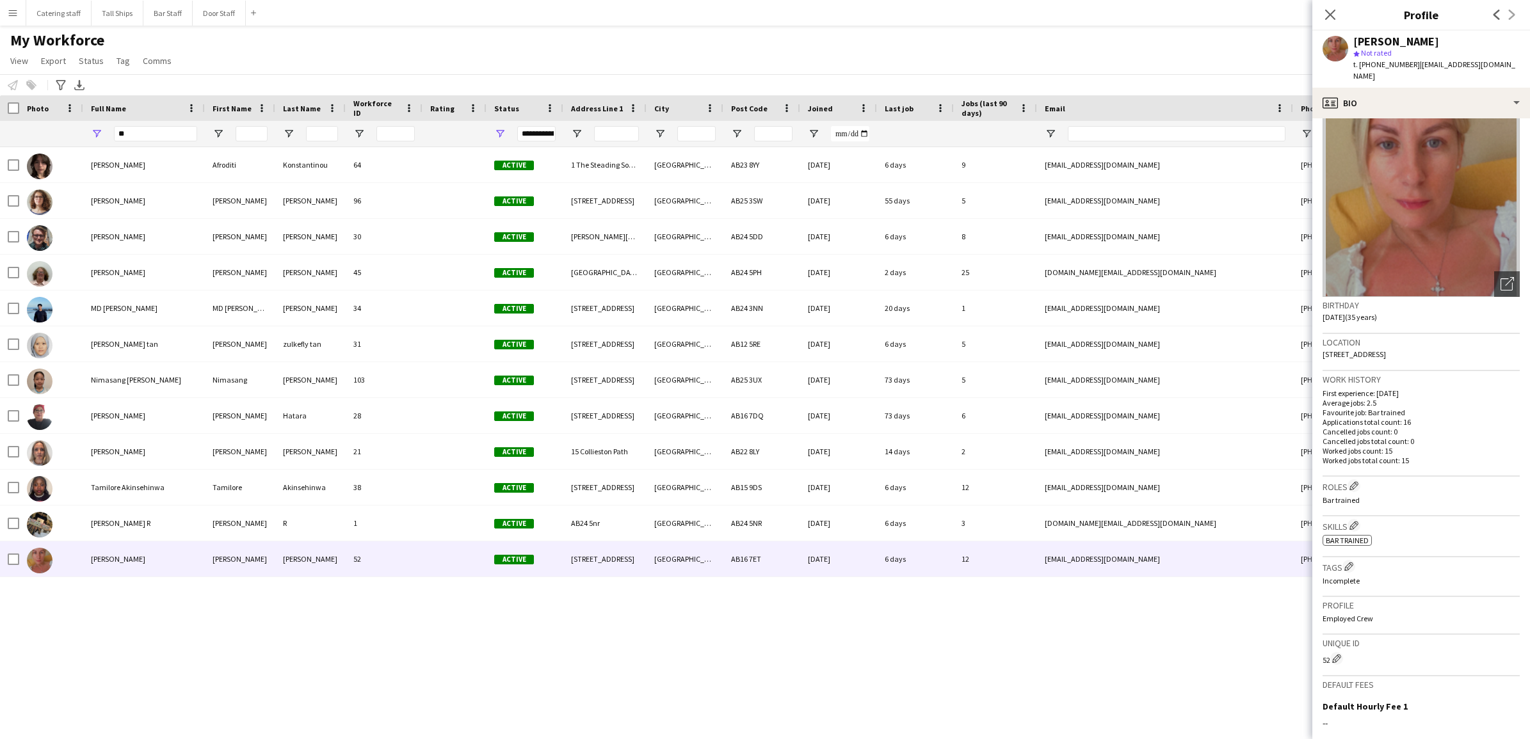
scroll to position [80, 0]
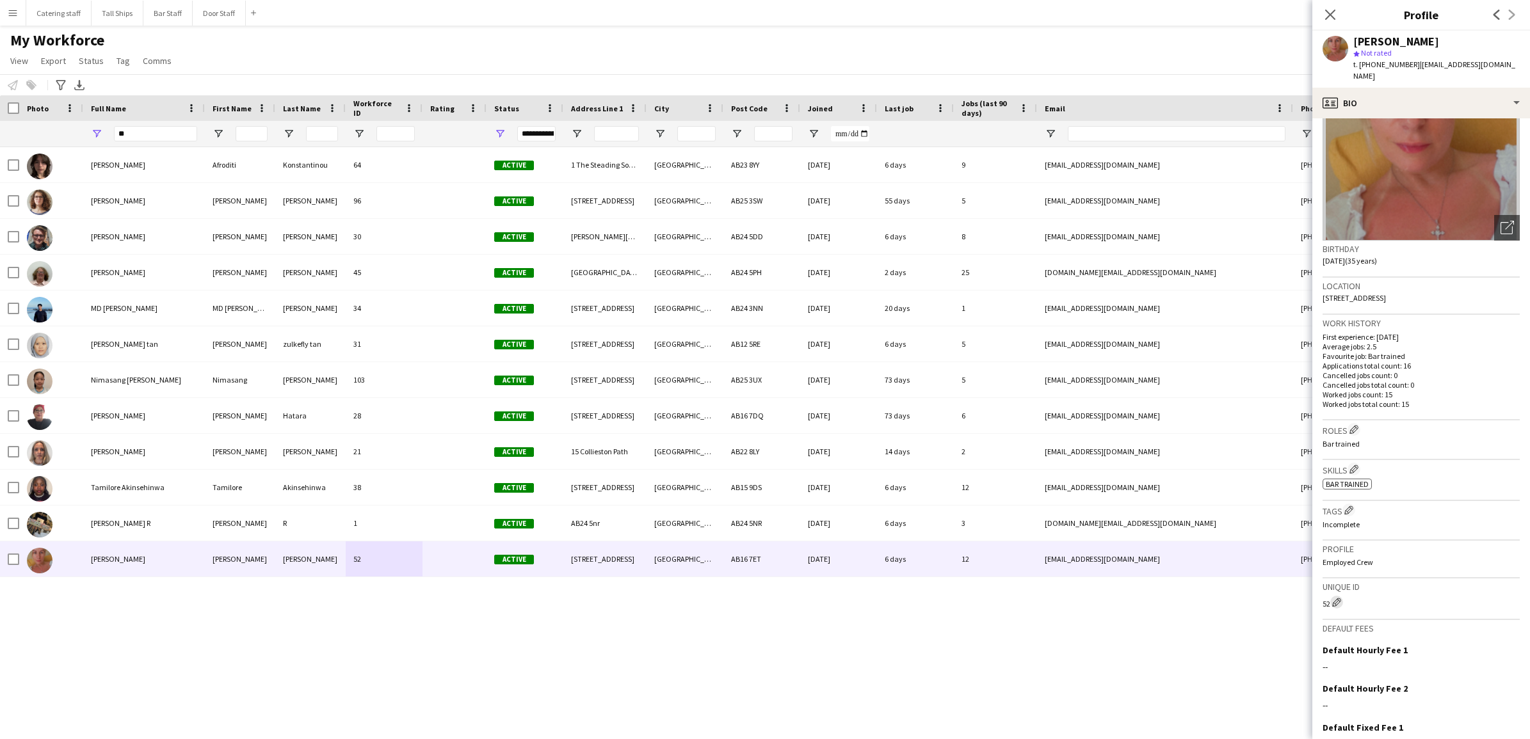
click at [1339, 598] on app-icon "Edit crew unique ID" at bounding box center [1336, 602] width 9 height 9
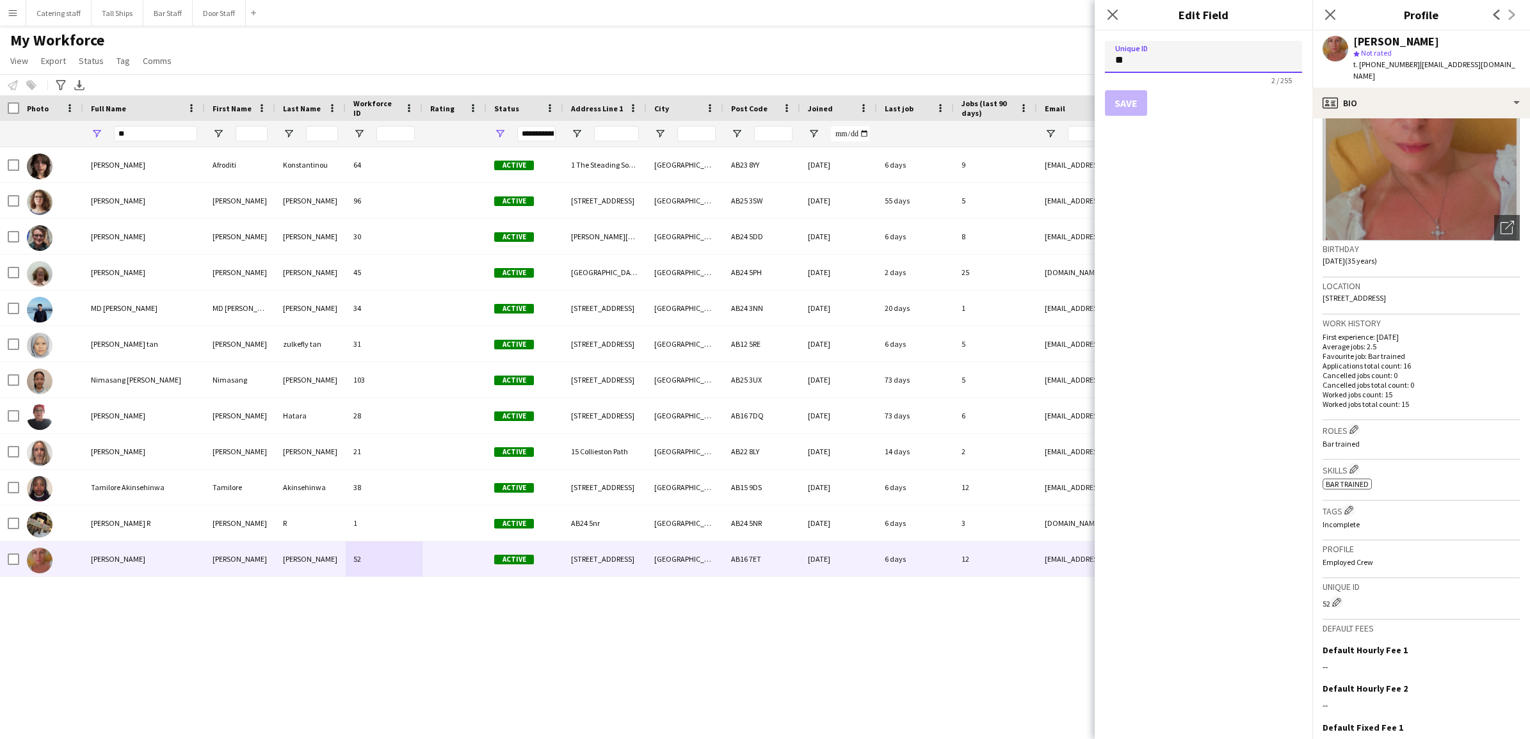
click at [1147, 64] on input "**" at bounding box center [1203, 57] width 197 height 32
type input "*"
paste input "******"
type input "******"
click at [1125, 94] on button "Save" at bounding box center [1126, 103] width 42 height 26
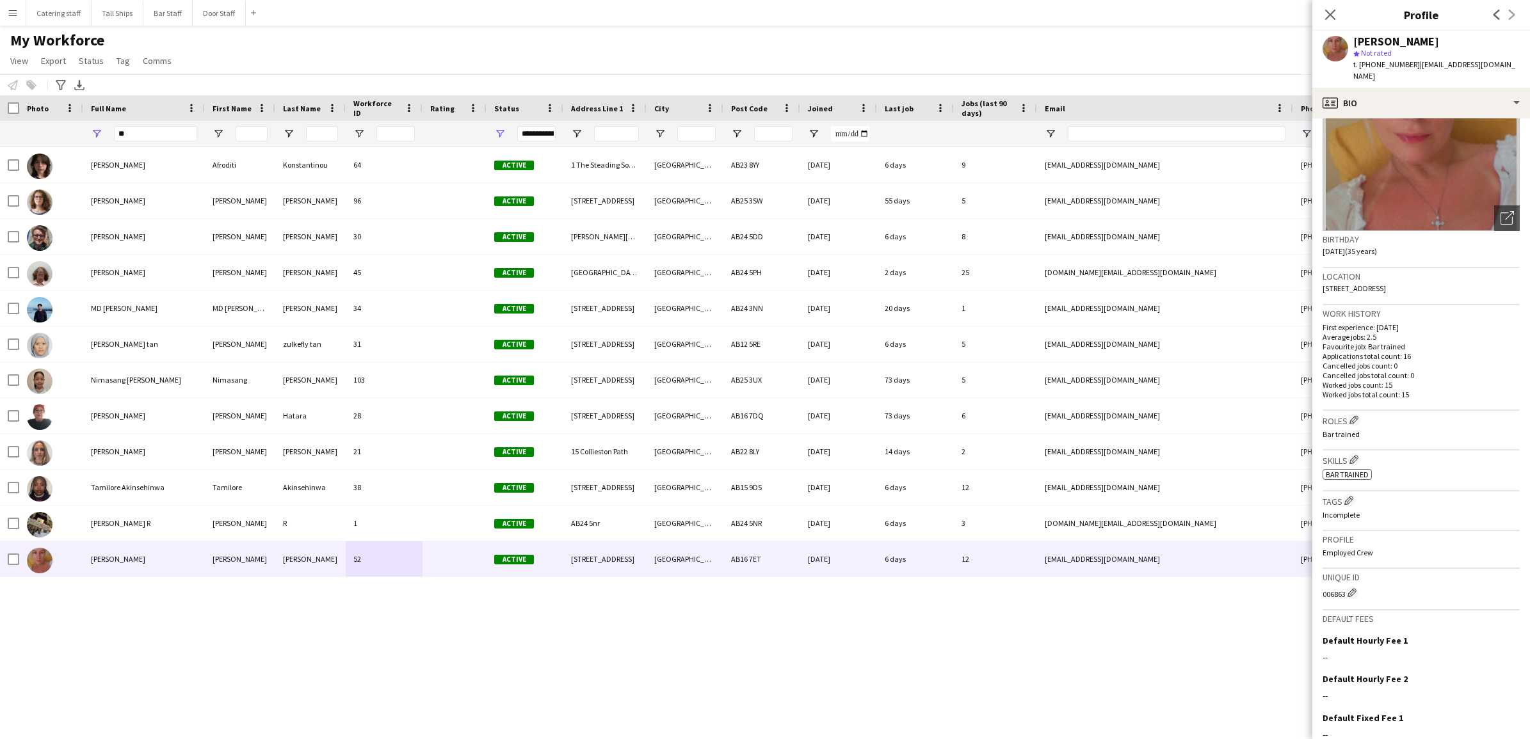
scroll to position [172, 0]
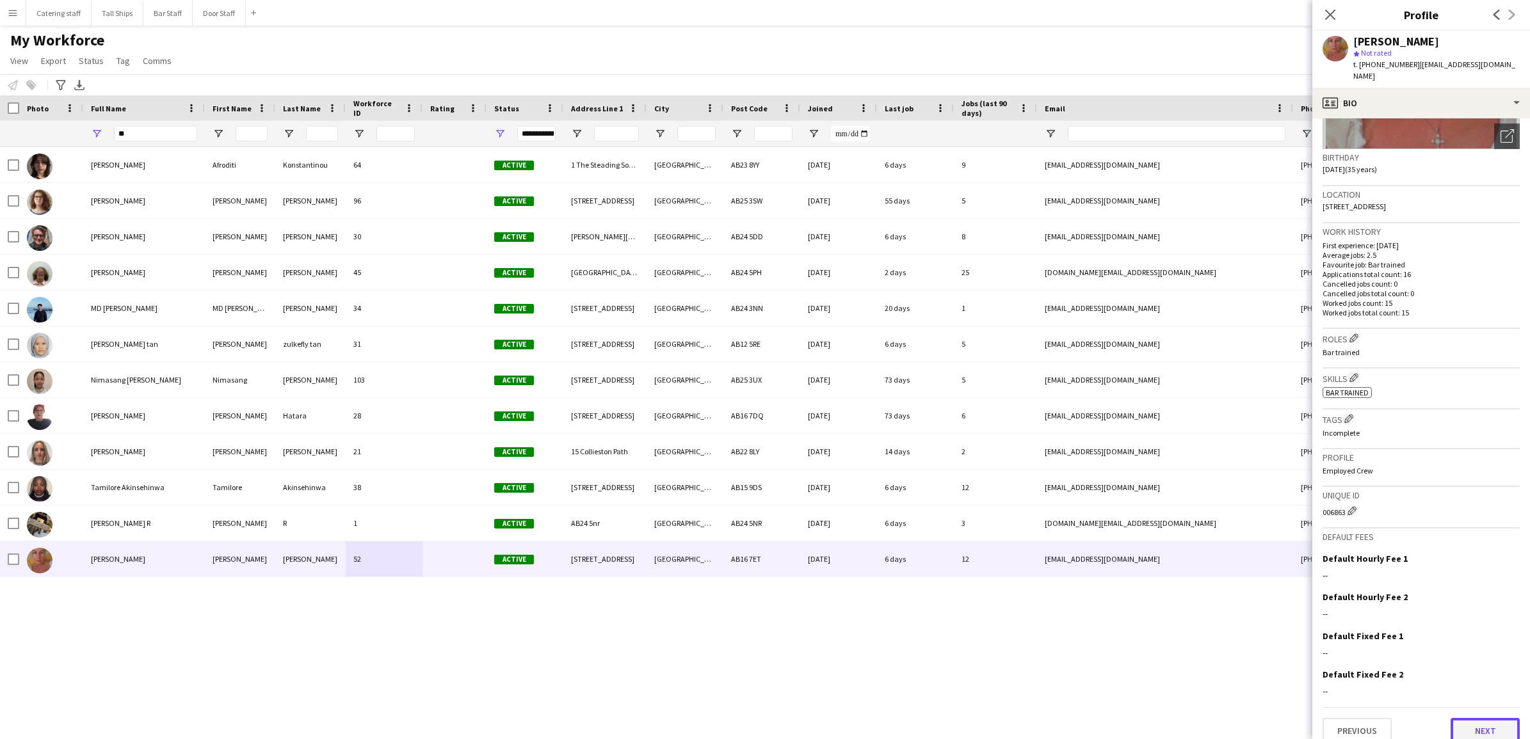
click at [1461, 722] on button "Next" at bounding box center [1485, 731] width 69 height 26
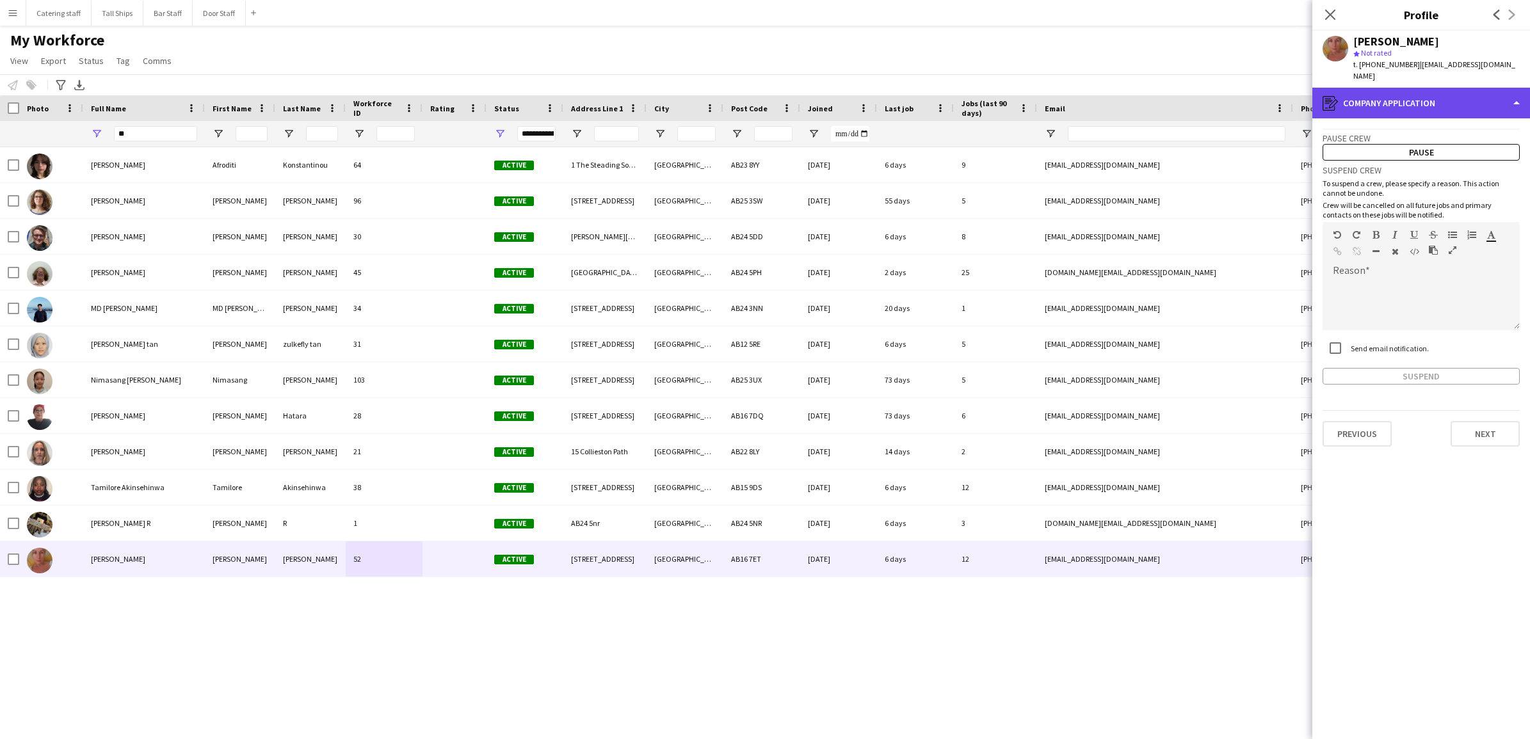
click at [1476, 88] on div "register Company application" at bounding box center [1421, 103] width 218 height 31
drag, startPoint x: 1476, startPoint y: 82, endPoint x: 1462, endPoint y: 247, distance: 165.8
click at [1462, 254] on span "Calendar" at bounding box center [1448, 260] width 34 height 12
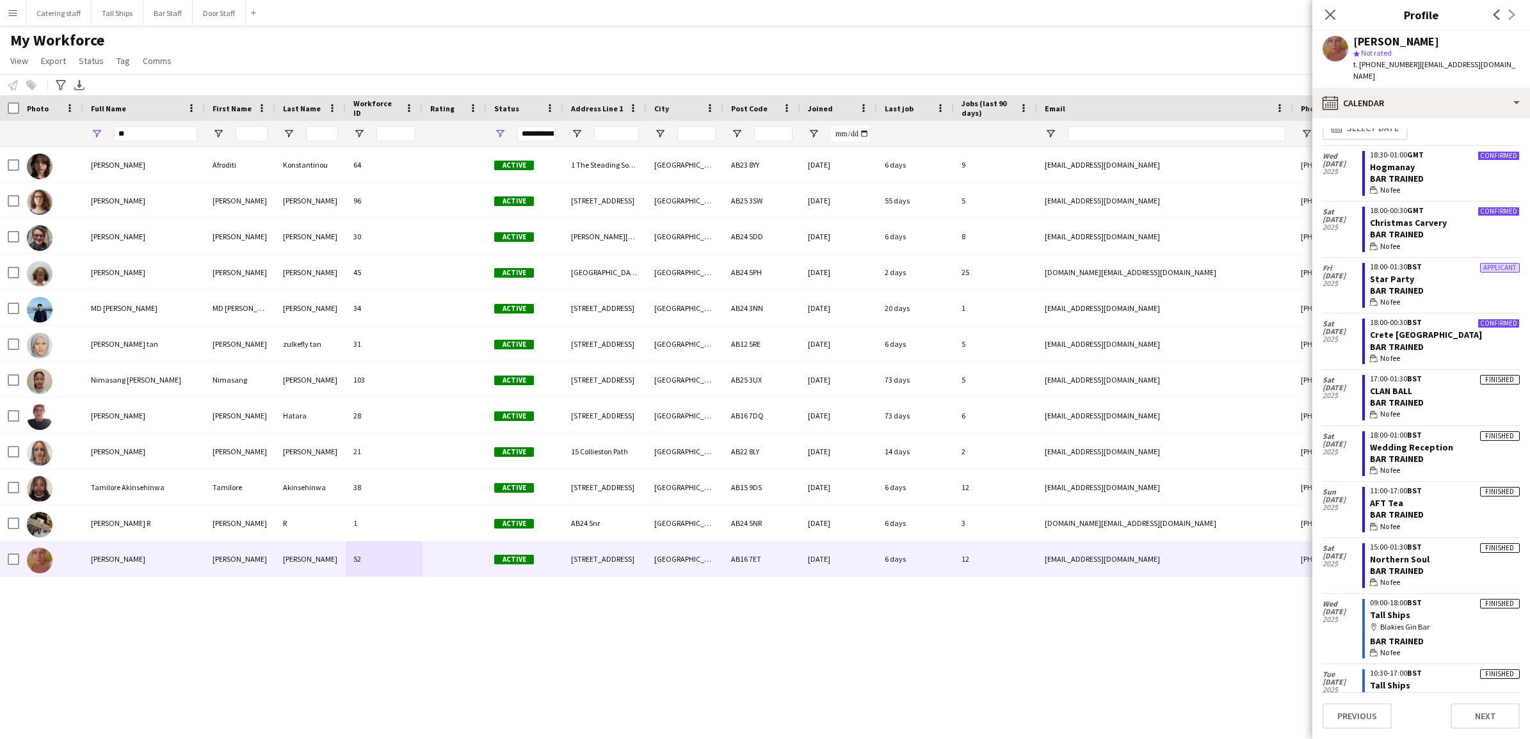
scroll to position [0, 0]
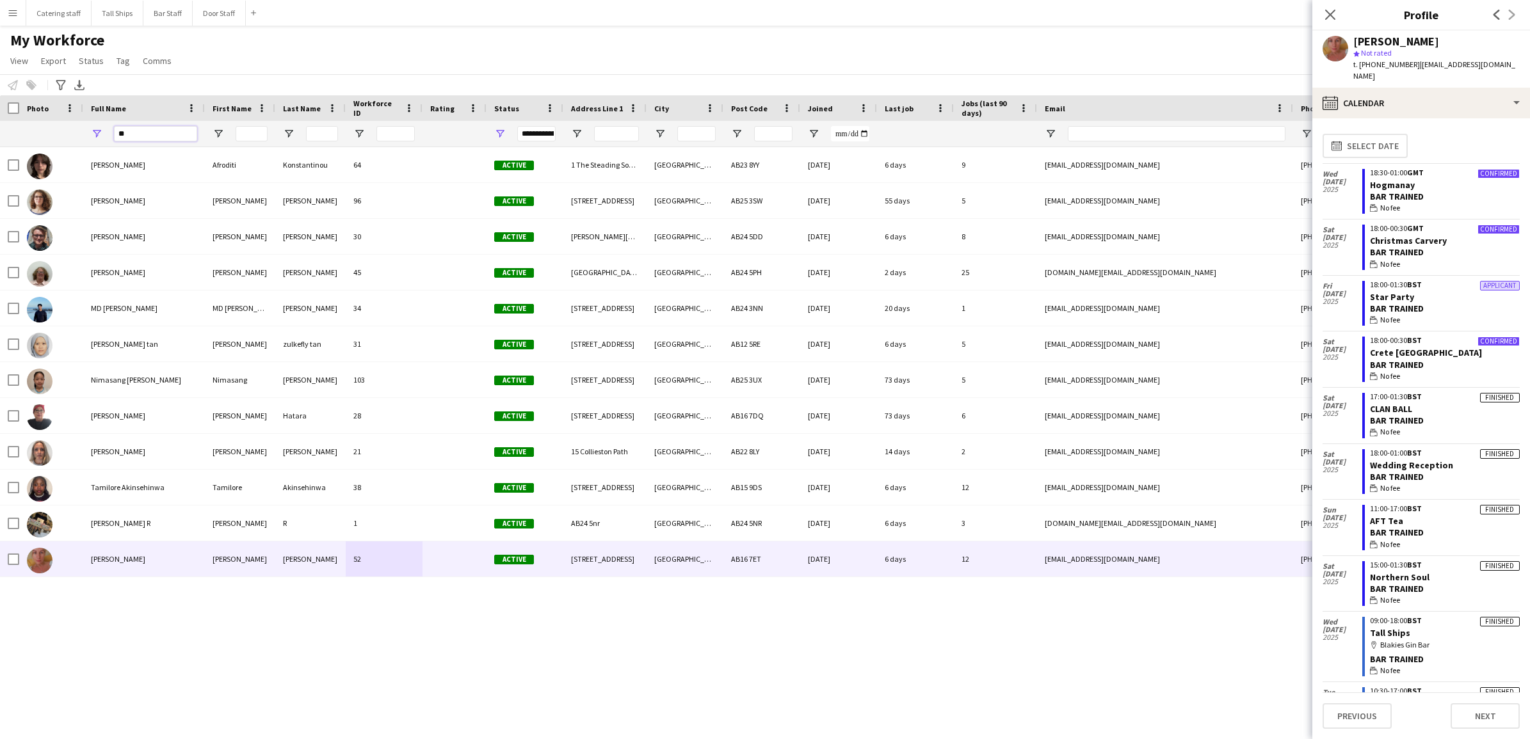
click at [143, 139] on input "**" at bounding box center [155, 133] width 83 height 15
type input "*"
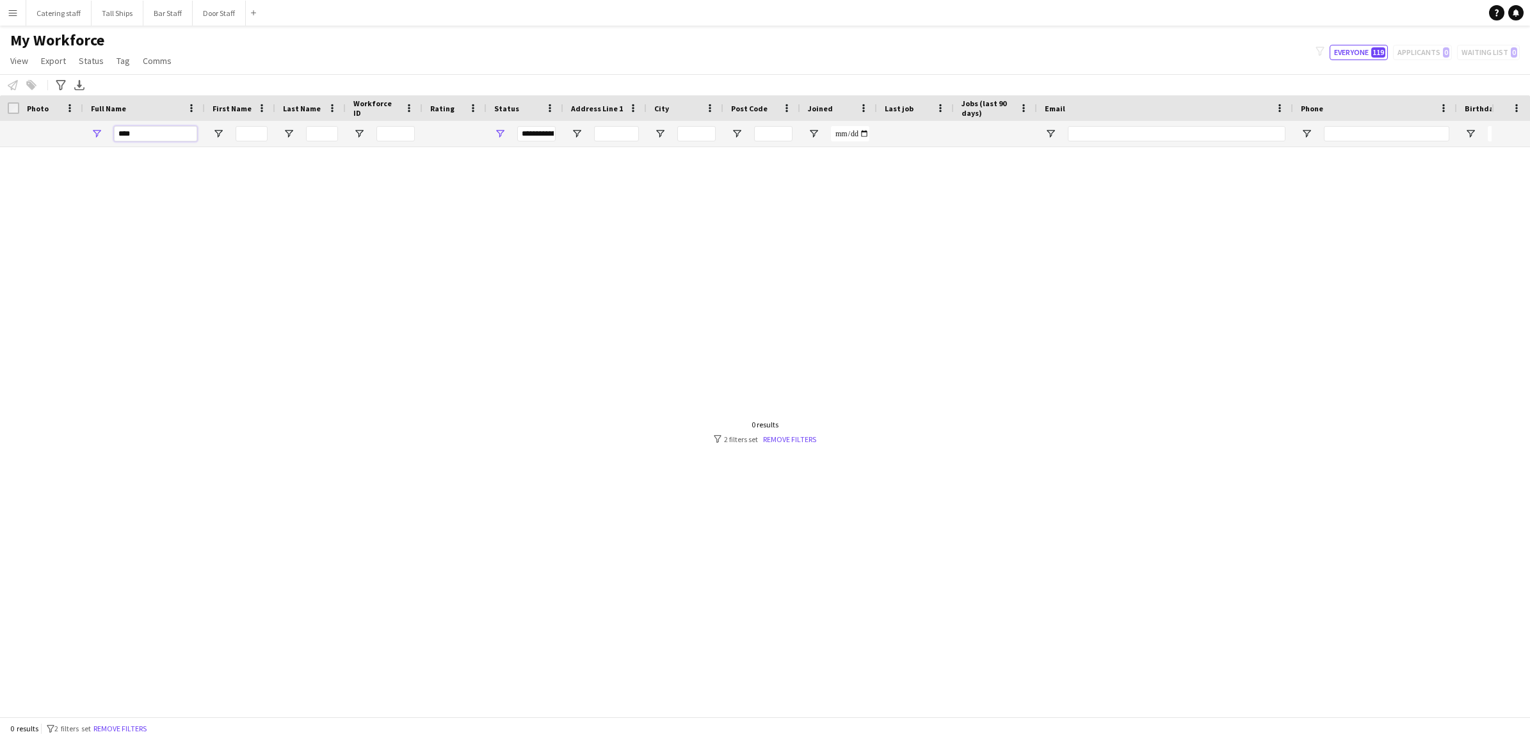
click at [155, 129] on input "****" at bounding box center [155, 133] width 83 height 15
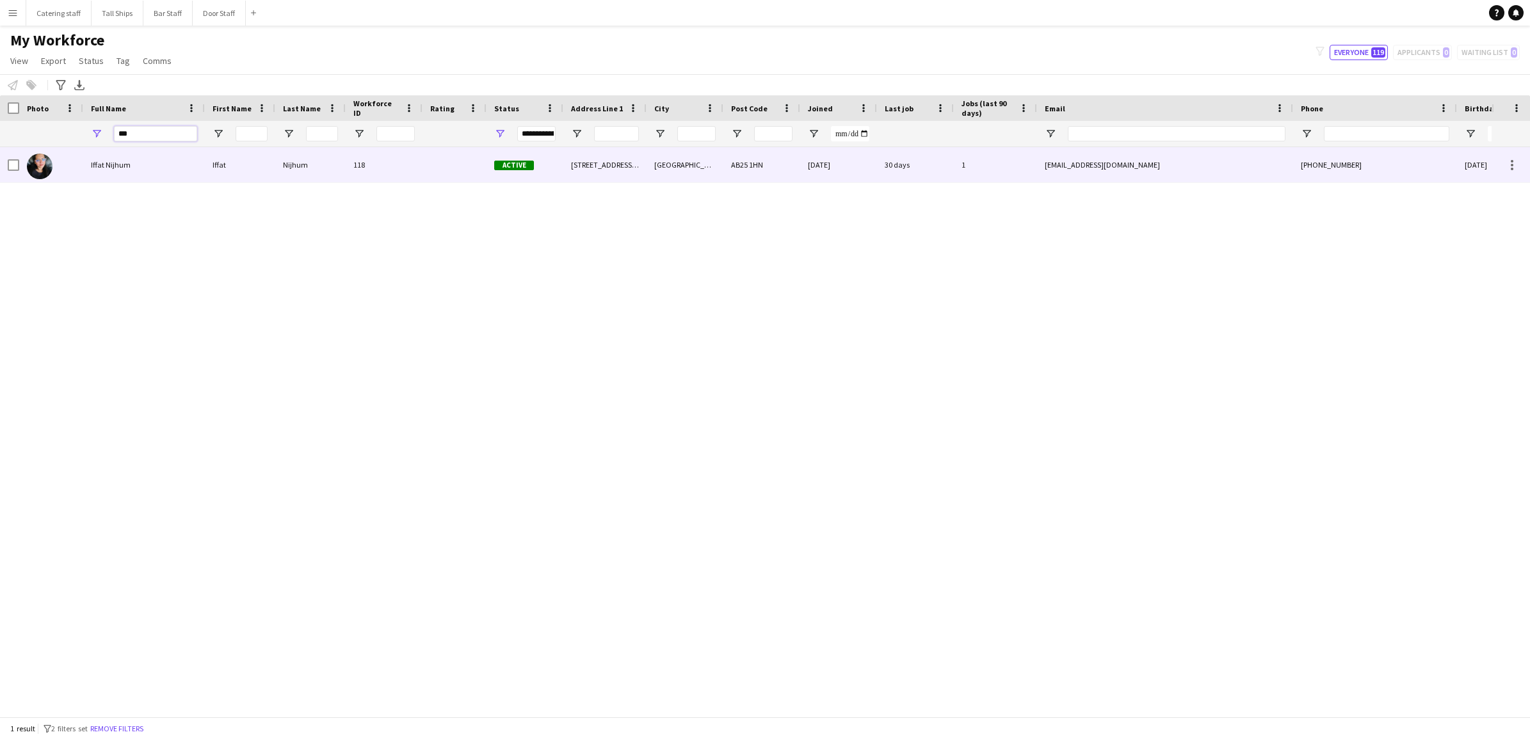
type input "***"
click at [36, 159] on img at bounding box center [40, 167] width 26 height 26
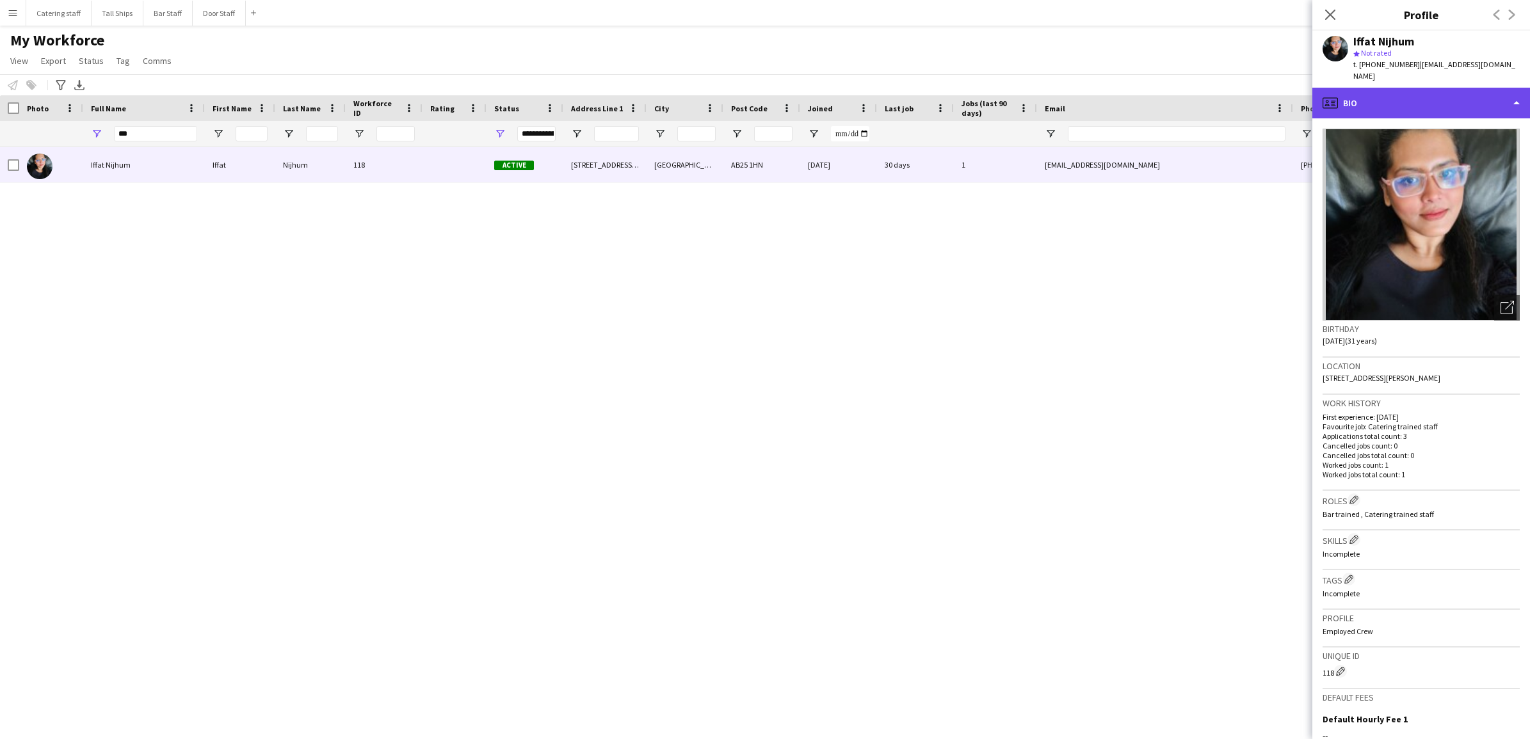
click at [1508, 93] on div "profile Bio" at bounding box center [1421, 103] width 218 height 31
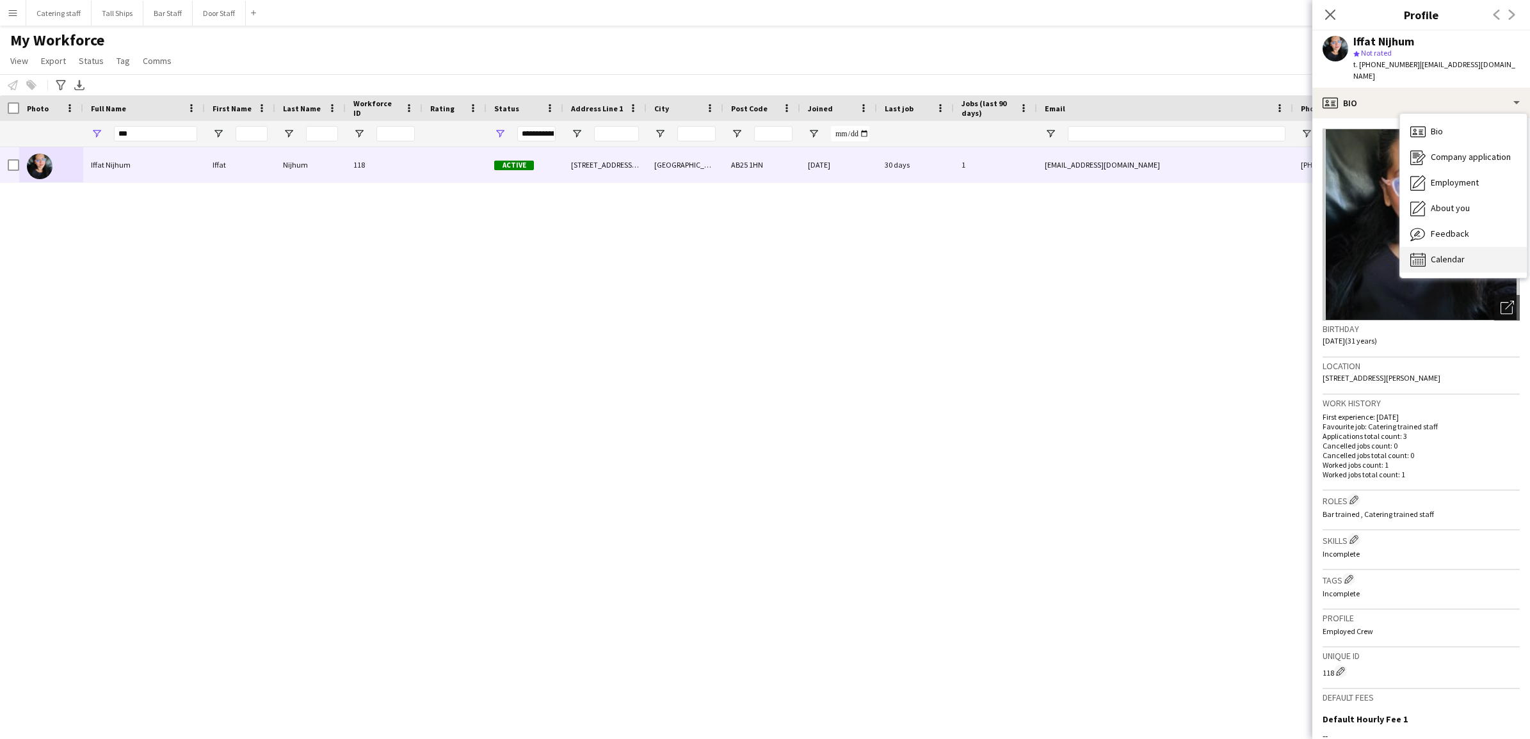
click at [1458, 254] on span "Calendar" at bounding box center [1448, 260] width 34 height 12
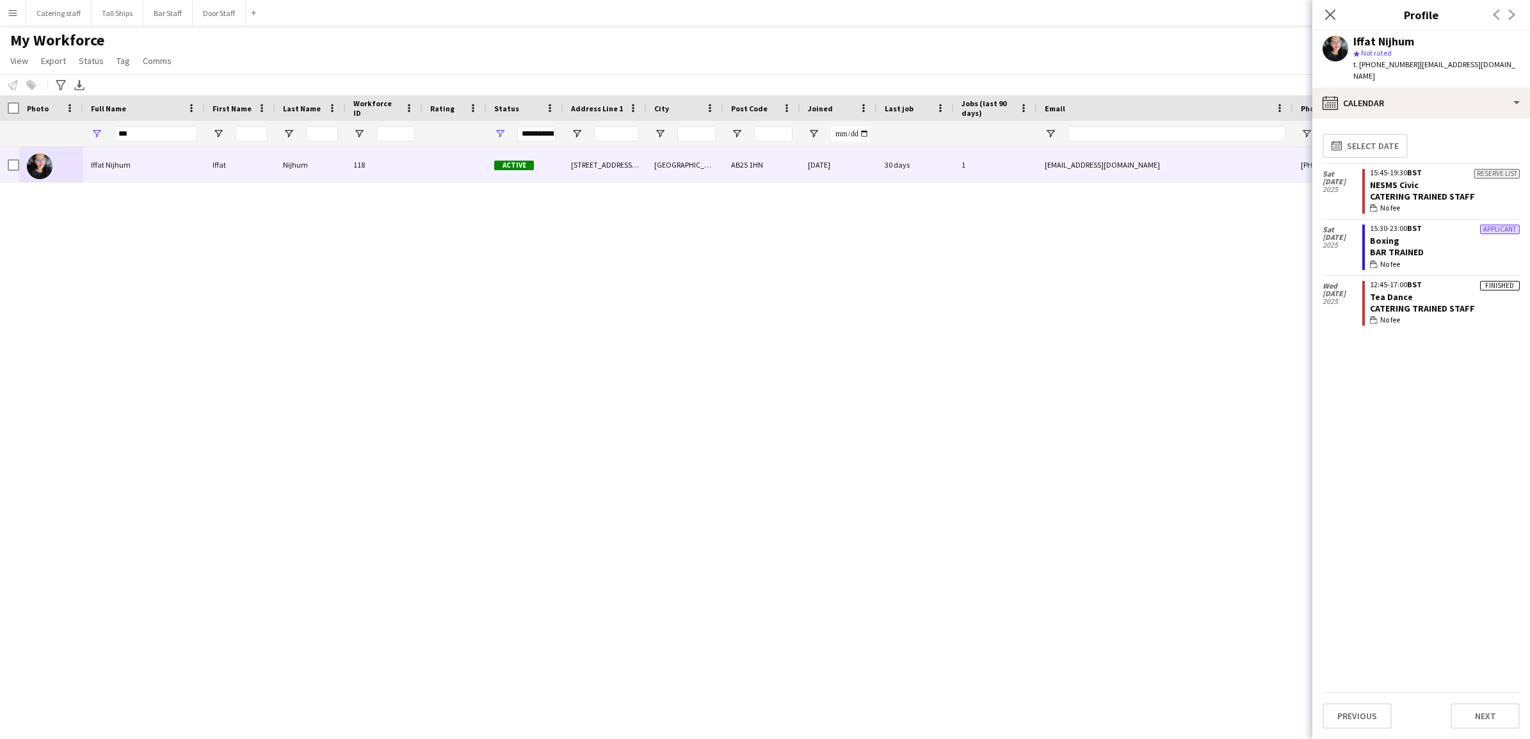
click at [1393, 246] on div "Bar trained" at bounding box center [1445, 252] width 150 height 12
click at [1499, 225] on app-crew-calendar-job-card "Applicant 15:30-23:00 BST Boxing Bar trained wallet No fee" at bounding box center [1440, 247] width 157 height 45
click at [1425, 225] on app-crew-calendar-job-card "Applicant 15:30-23:00 BST Boxing Bar trained wallet No fee" at bounding box center [1440, 247] width 157 height 45
click at [1357, 237] on div "Sat 13 Sep 2025" at bounding box center [1343, 238] width 40 height 36
click at [1503, 225] on div "Applicant" at bounding box center [1500, 230] width 40 height 10
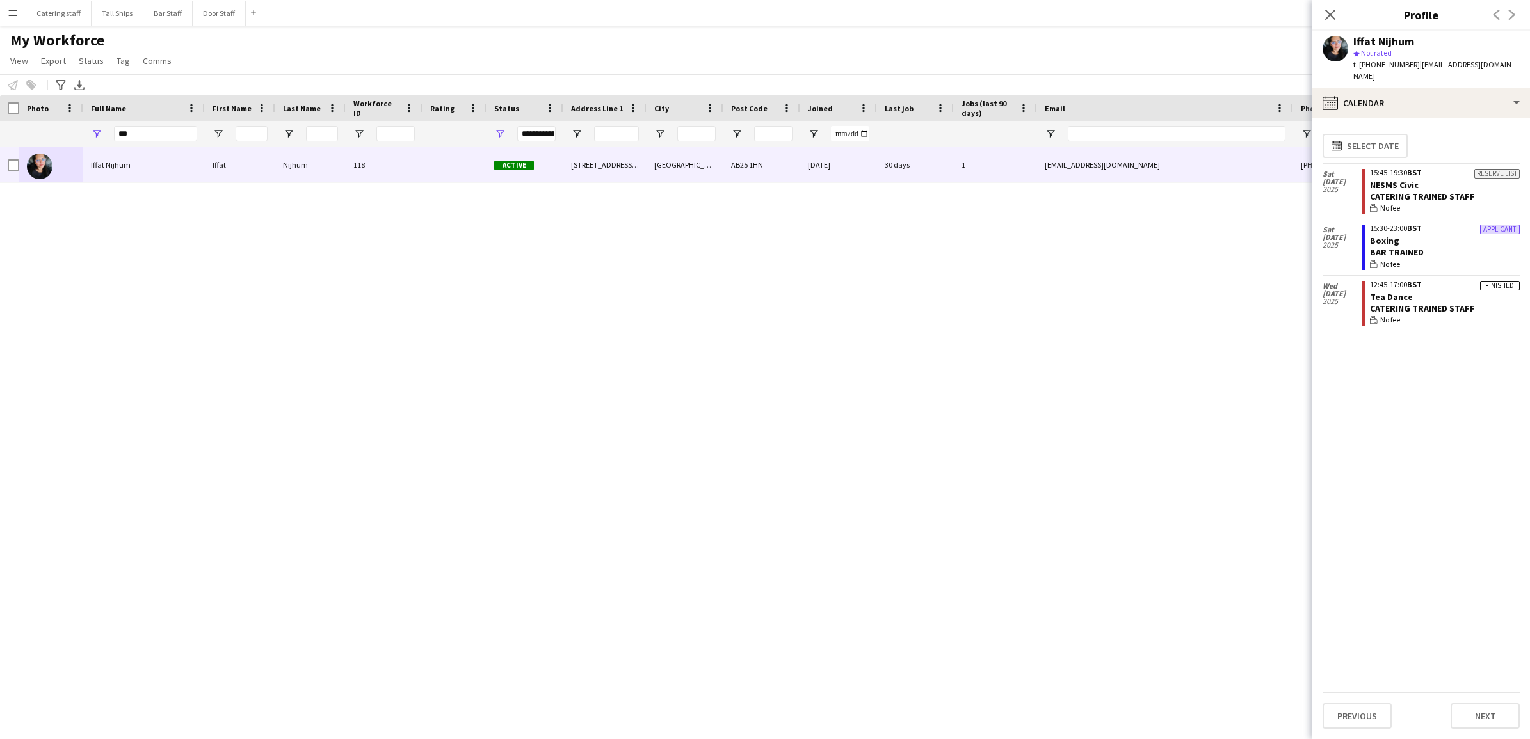
click at [1494, 225] on div "Applicant" at bounding box center [1500, 230] width 40 height 10
drag, startPoint x: 1450, startPoint y: 243, endPoint x: 1343, endPoint y: 243, distance: 106.9
click at [1343, 243] on div "Sat 13 Sep 2025 Applicant 15:30-23:00 BST Boxing Bar trained wallet No fee" at bounding box center [1421, 248] width 197 height 56
click at [1343, 243] on div "Sat 13 Sep 2025" at bounding box center [1343, 248] width 40 height 56
click at [1332, 44] on app-user-avatar at bounding box center [1336, 49] width 26 height 26
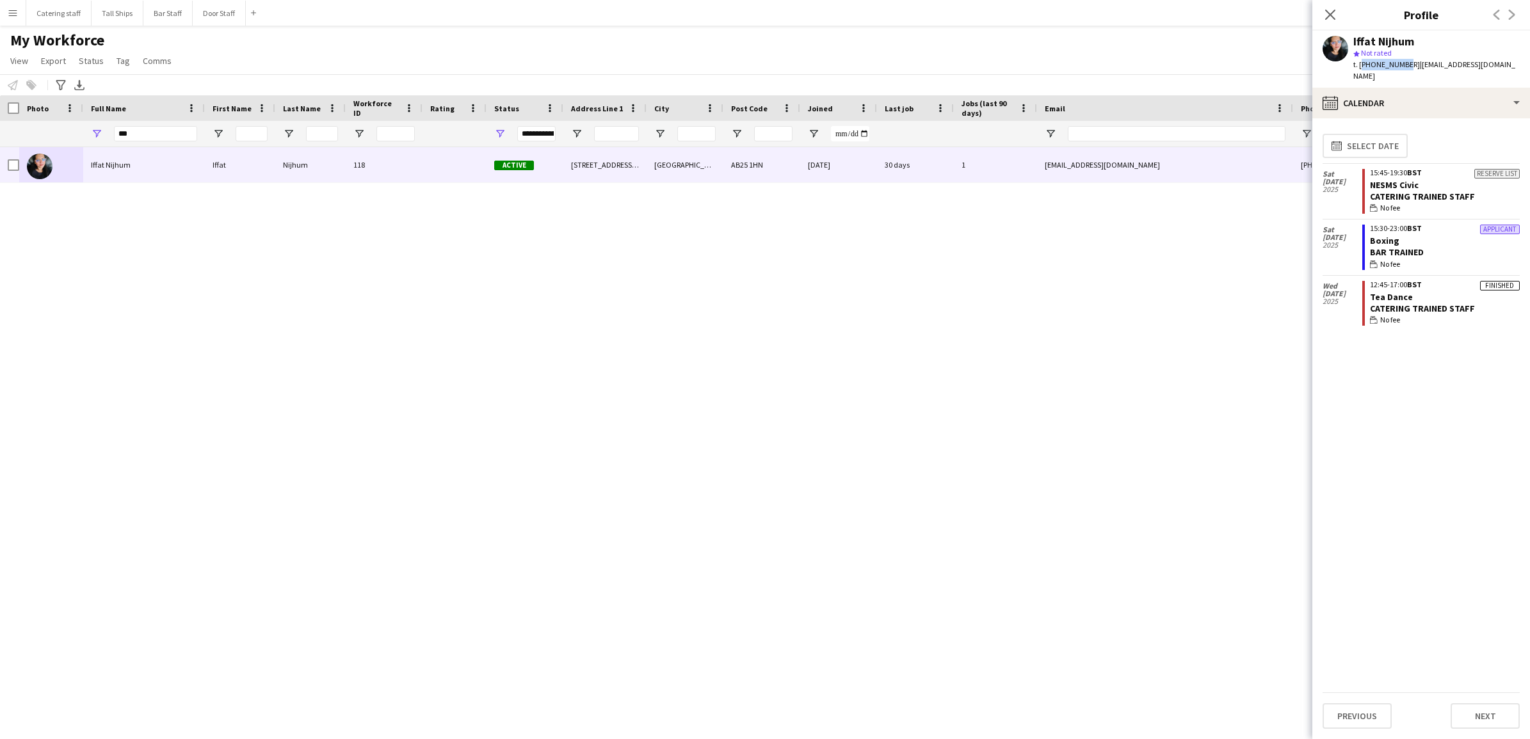
drag, startPoint x: 1401, startPoint y: 65, endPoint x: 1361, endPoint y: 65, distance: 40.3
click at [1361, 65] on span "t. +447376467309" at bounding box center [1386, 65] width 67 height 10
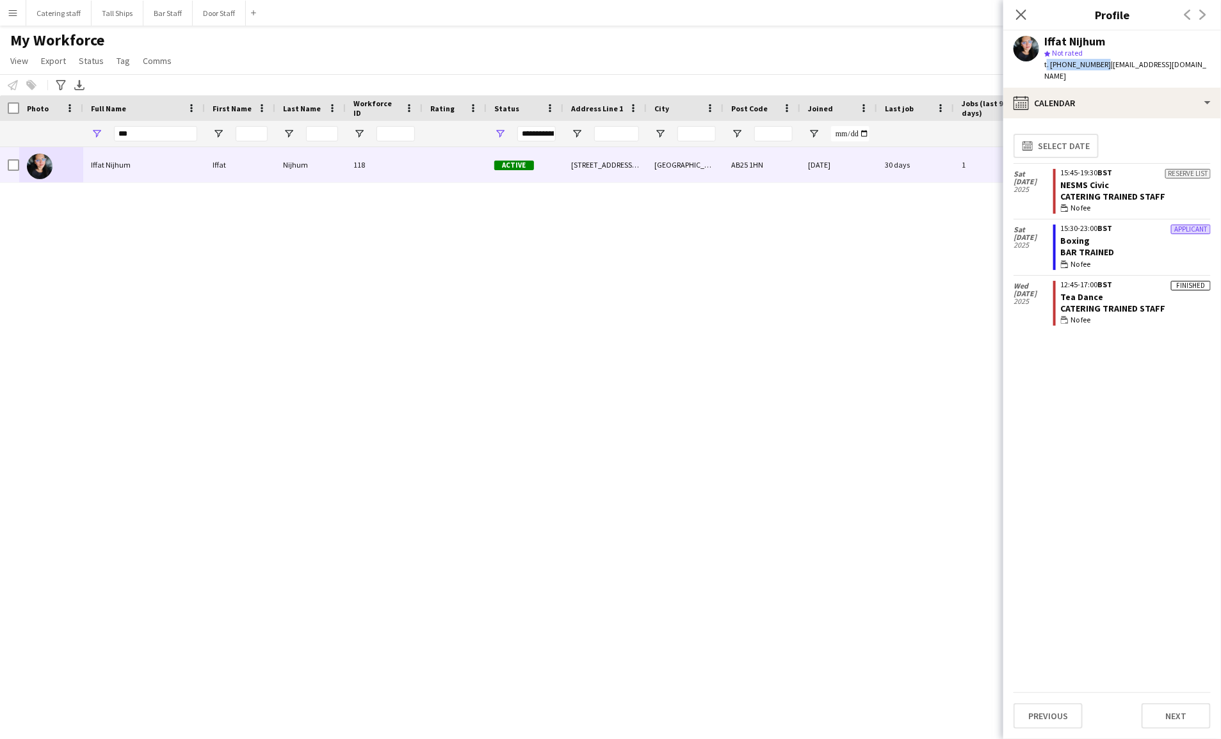
drag, startPoint x: 1099, startPoint y: 62, endPoint x: 1045, endPoint y: 60, distance: 54.5
click at [1045, 60] on span "t. +447376467309" at bounding box center [1077, 65] width 67 height 10
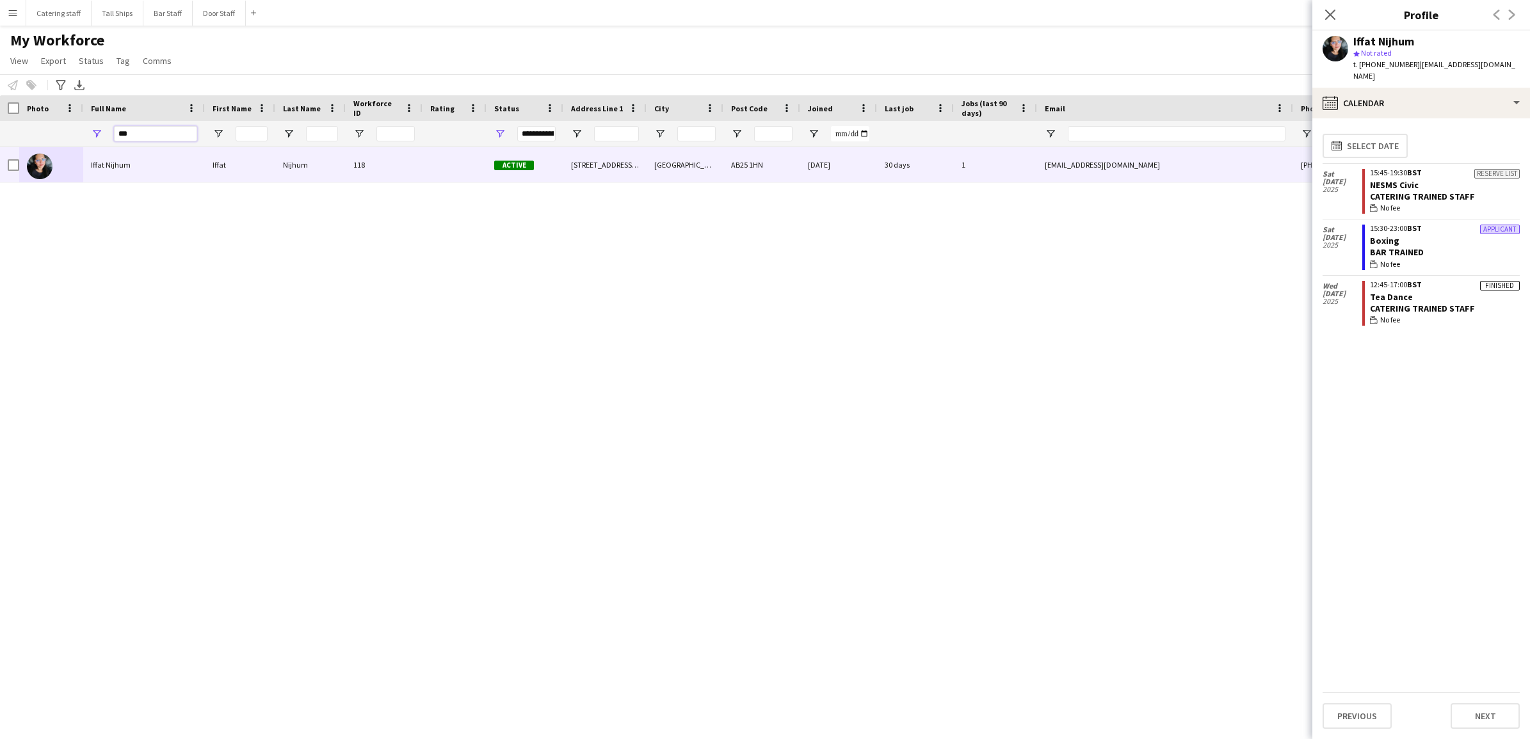
drag, startPoint x: 135, startPoint y: 139, endPoint x: 111, endPoint y: 138, distance: 24.4
click at [113, 138] on div "***" at bounding box center [144, 134] width 122 height 26
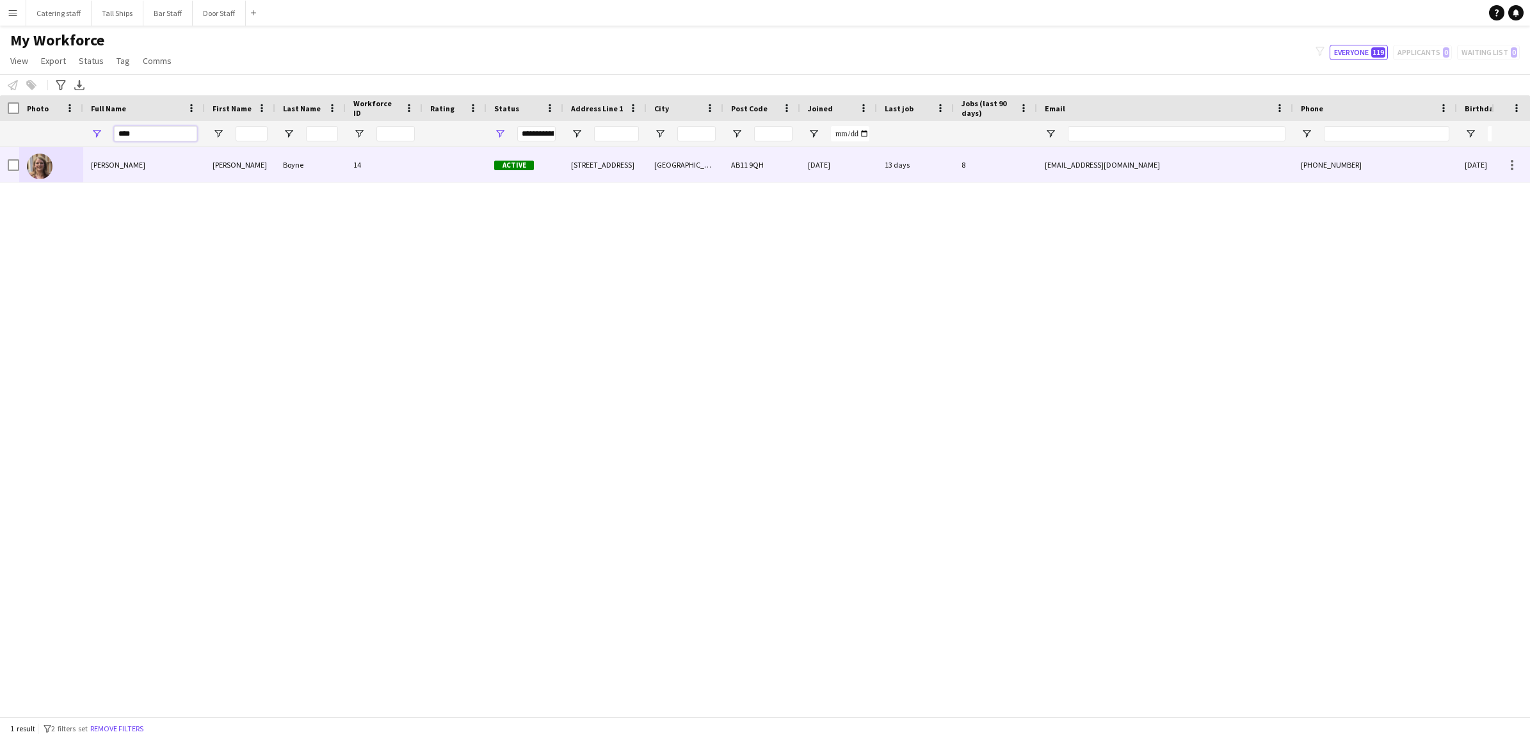
type input "****"
click at [104, 164] on span "[PERSON_NAME]" at bounding box center [118, 165] width 54 height 10
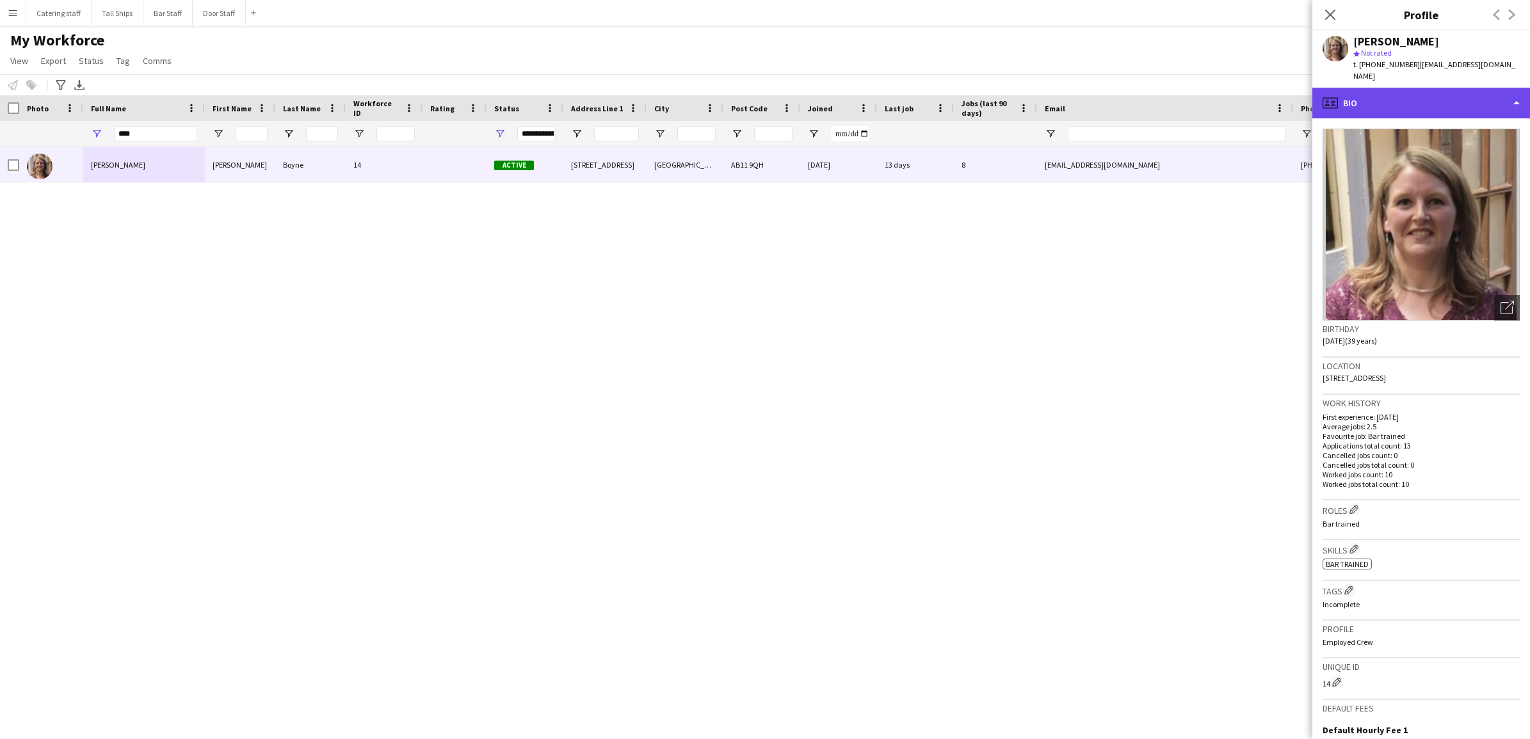
click at [1521, 90] on div "profile Bio" at bounding box center [1421, 103] width 218 height 31
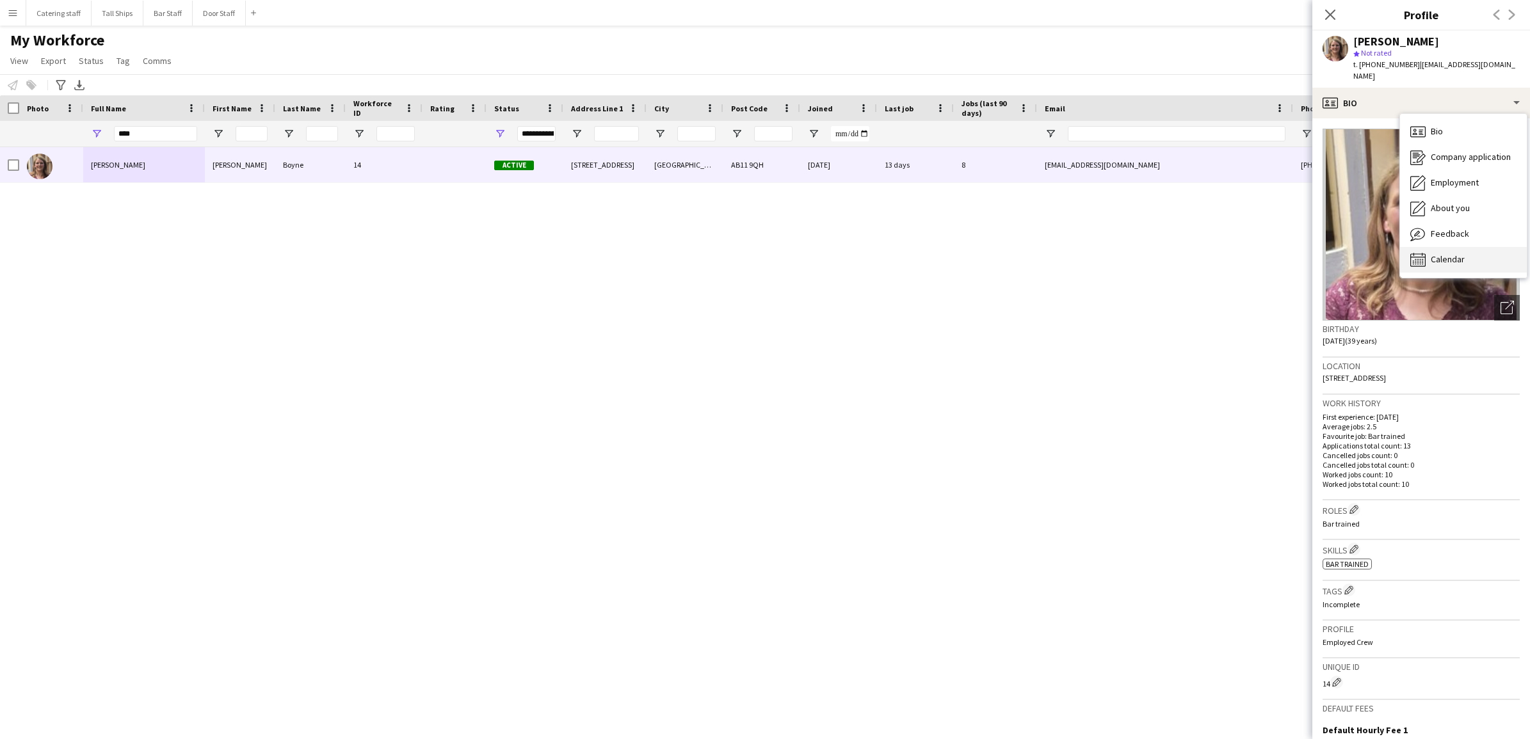
click at [1444, 254] on span "Calendar" at bounding box center [1448, 260] width 34 height 12
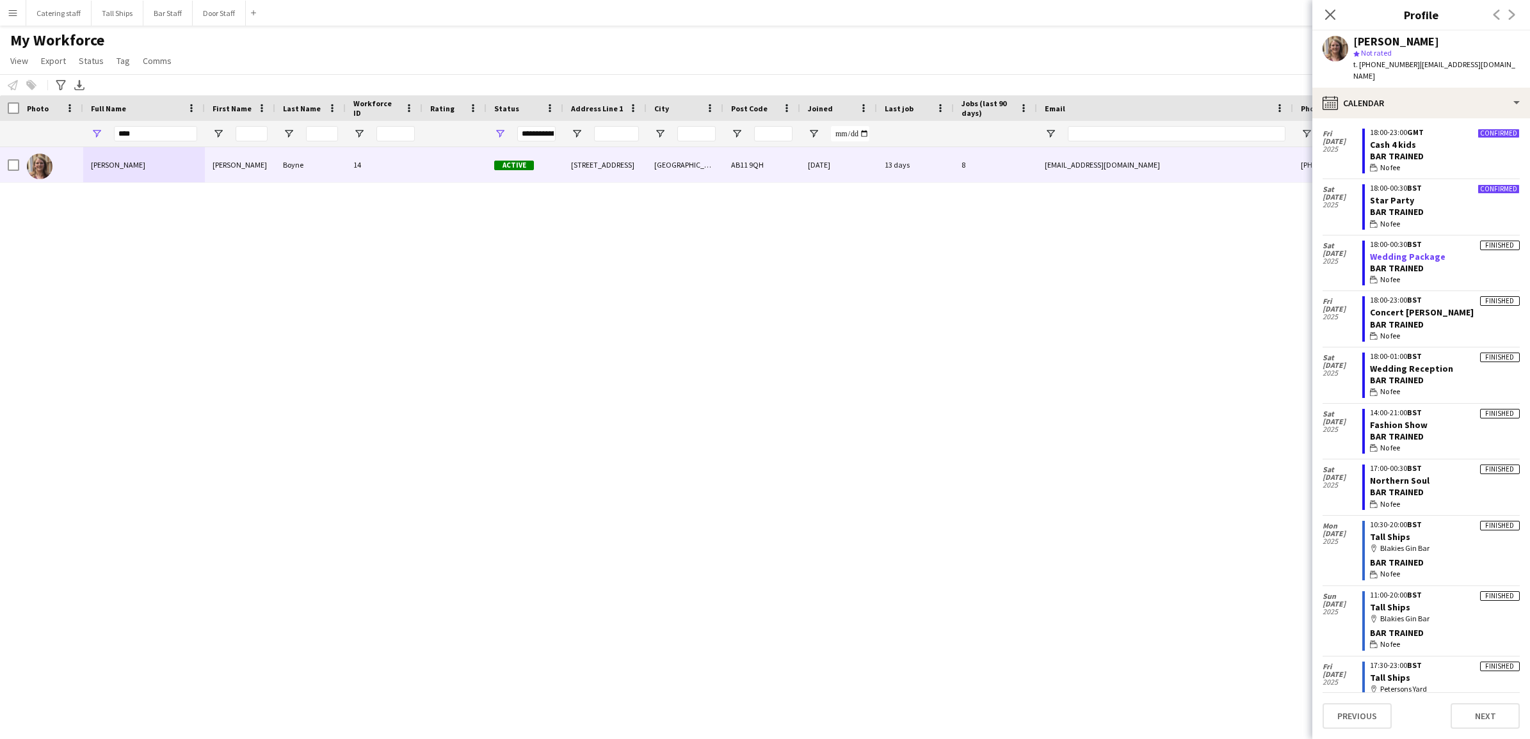
scroll to position [62, 0]
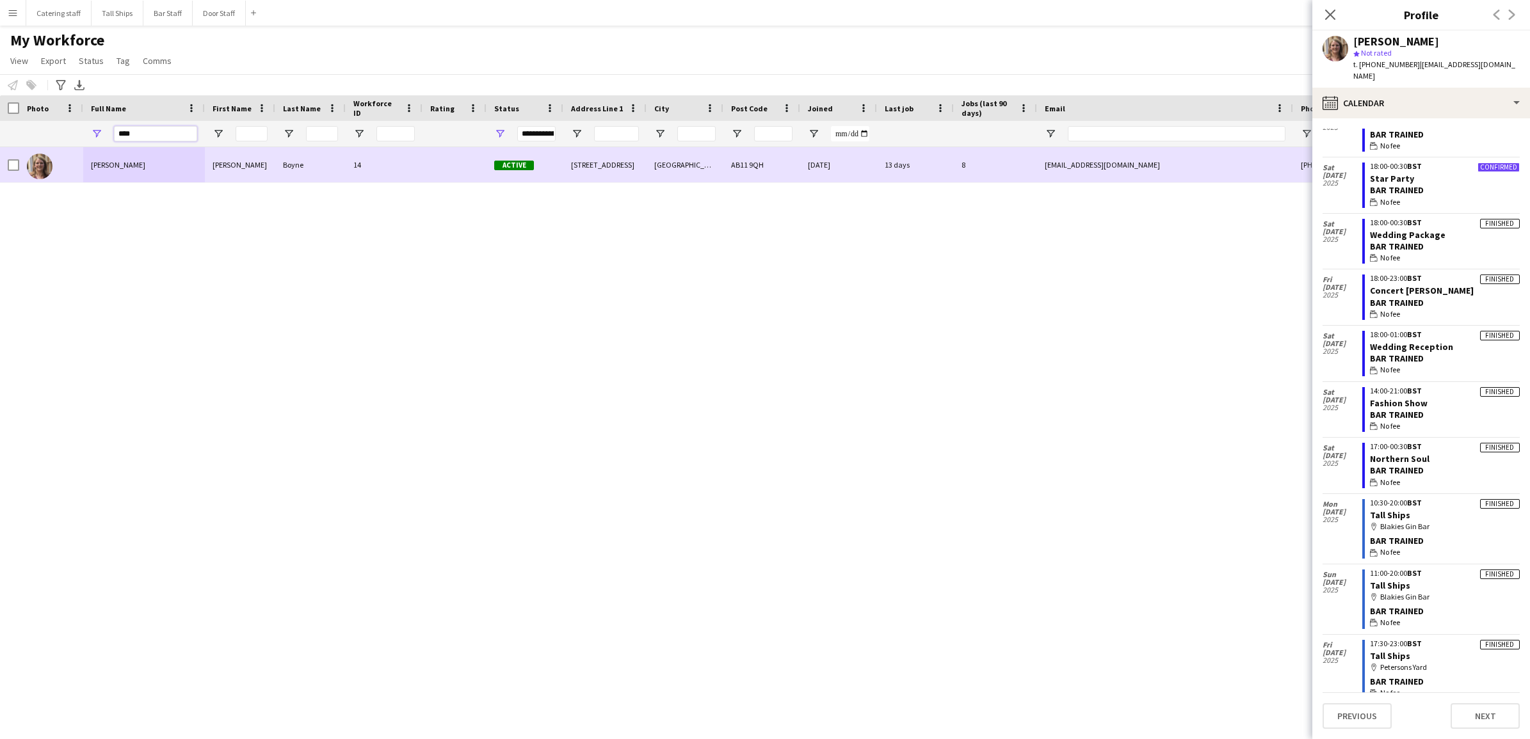
drag, startPoint x: 145, startPoint y: 135, endPoint x: 61, endPoint y: 152, distance: 85.0
click at [61, 152] on div "Workforce Details Photo Full Name" at bounding box center [765, 406] width 1530 height 622
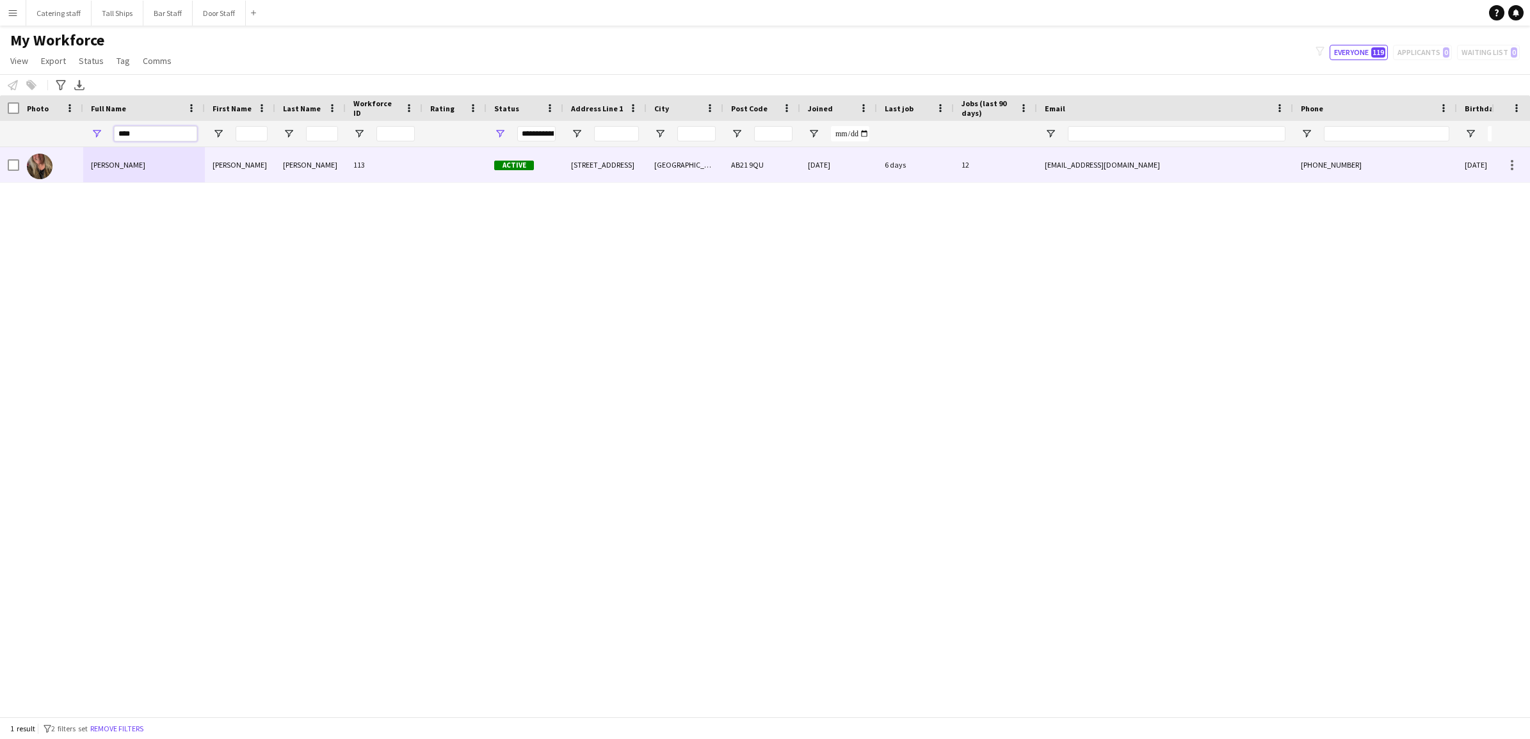
type input "****"
click at [112, 155] on div "[PERSON_NAME]" at bounding box center [144, 164] width 122 height 35
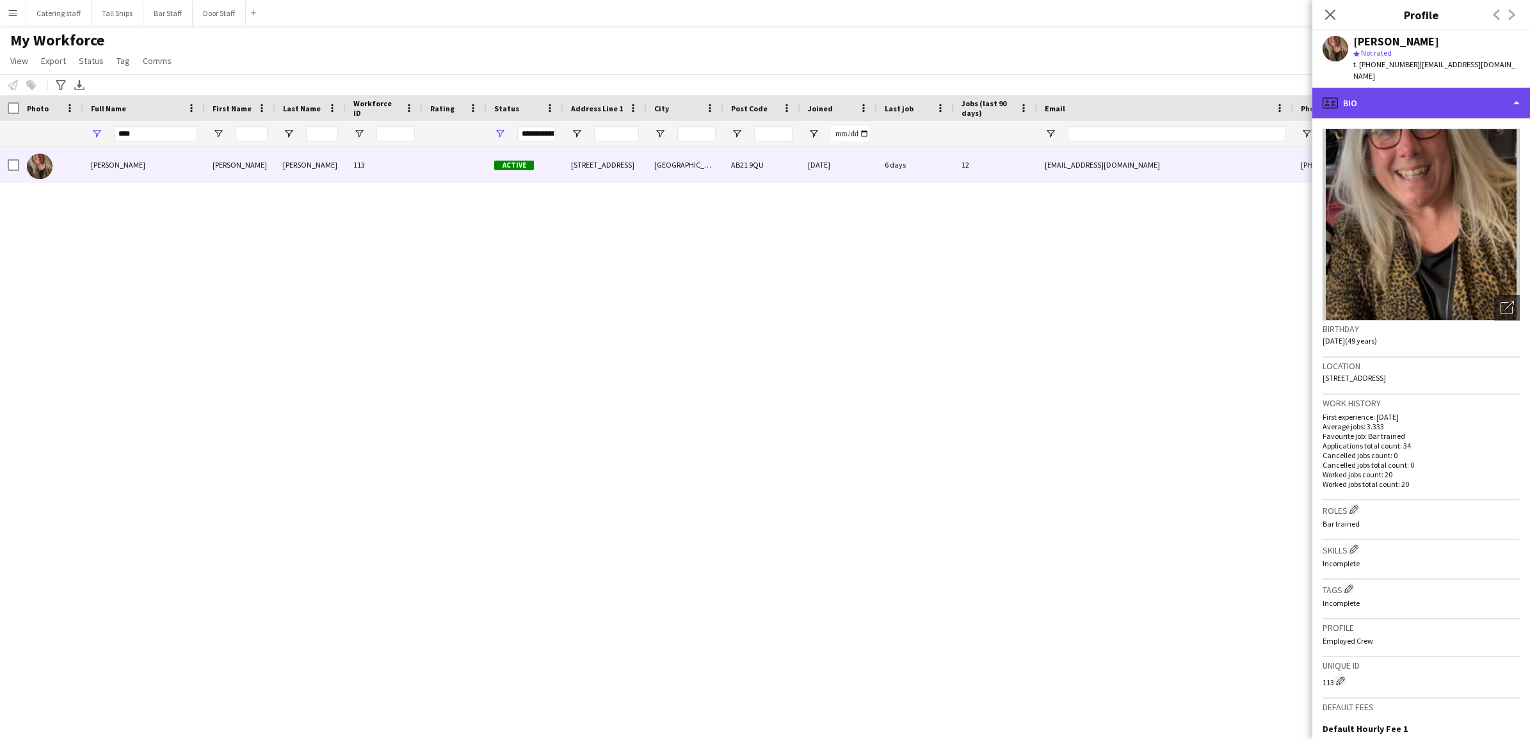
click at [1509, 88] on div "profile Bio" at bounding box center [1421, 103] width 218 height 31
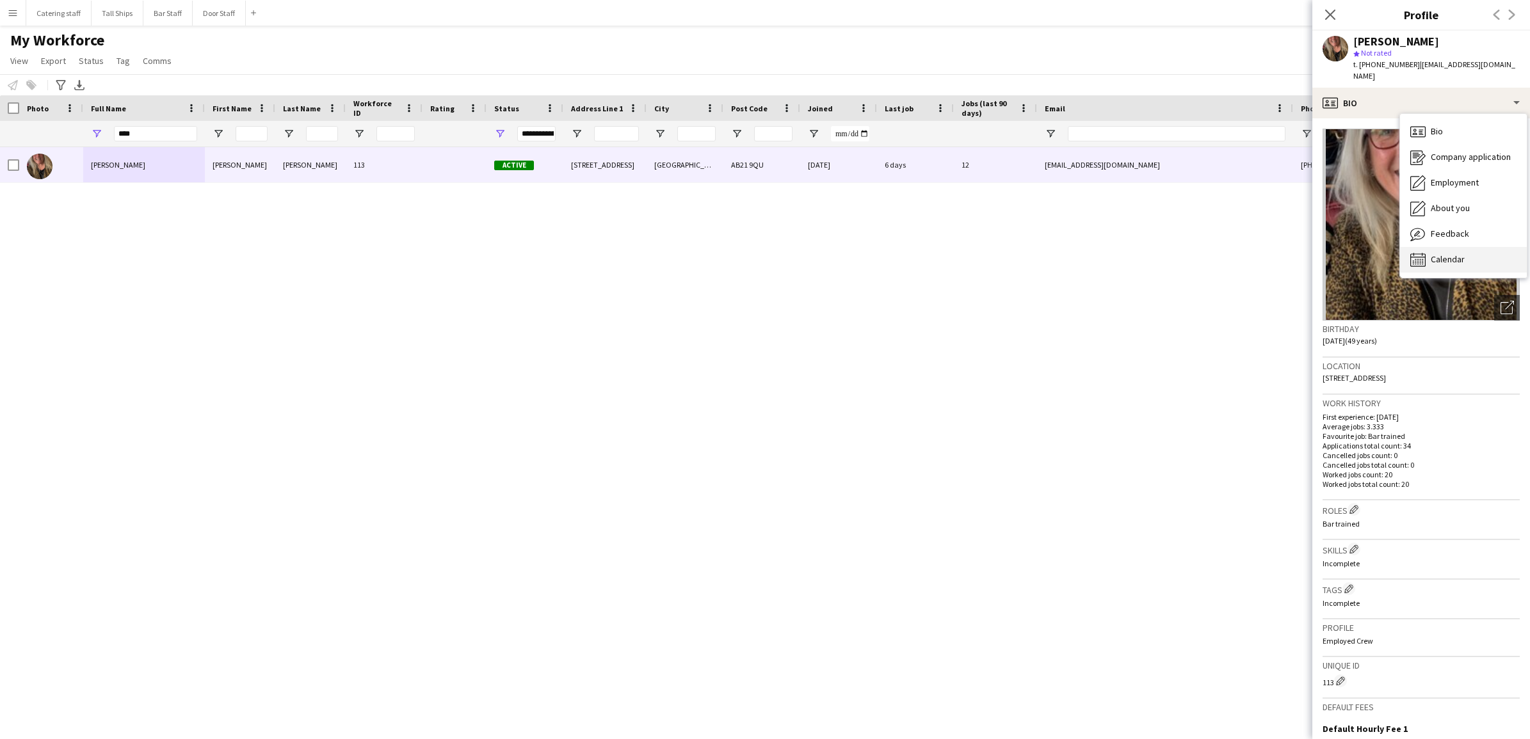
click at [1439, 254] on span "Calendar" at bounding box center [1448, 260] width 34 height 12
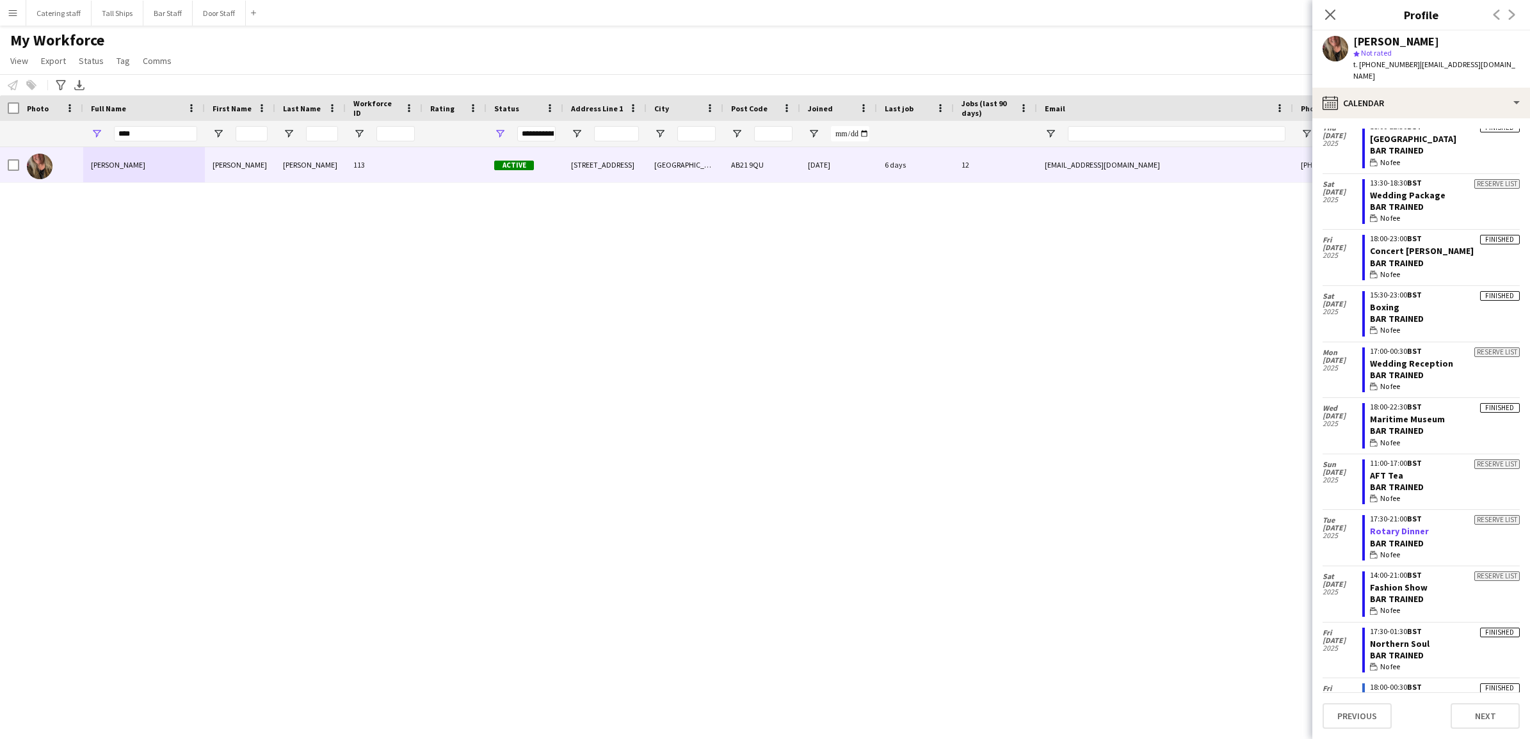
scroll to position [800, 0]
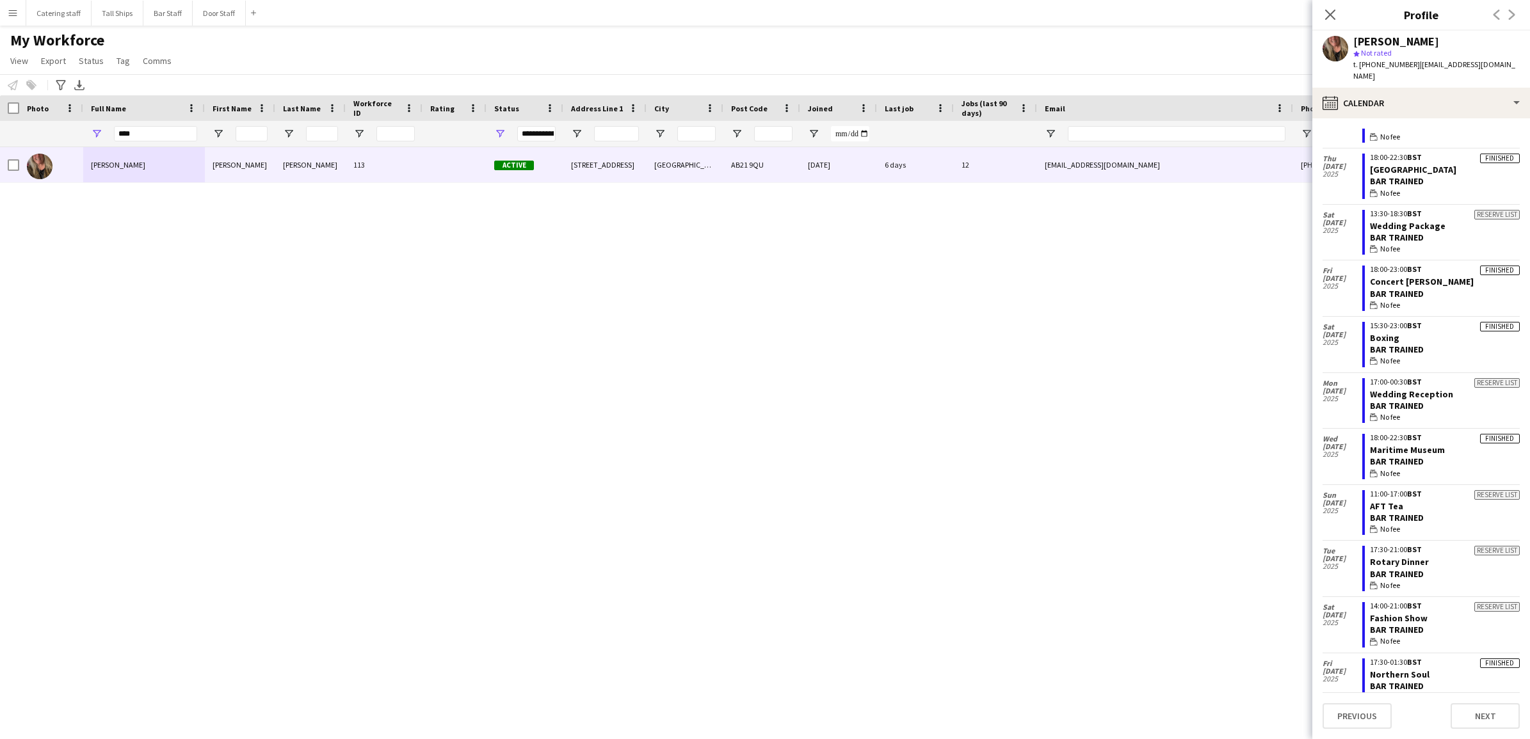
click at [23, 14] on button "Menu" at bounding box center [13, 13] width 26 height 26
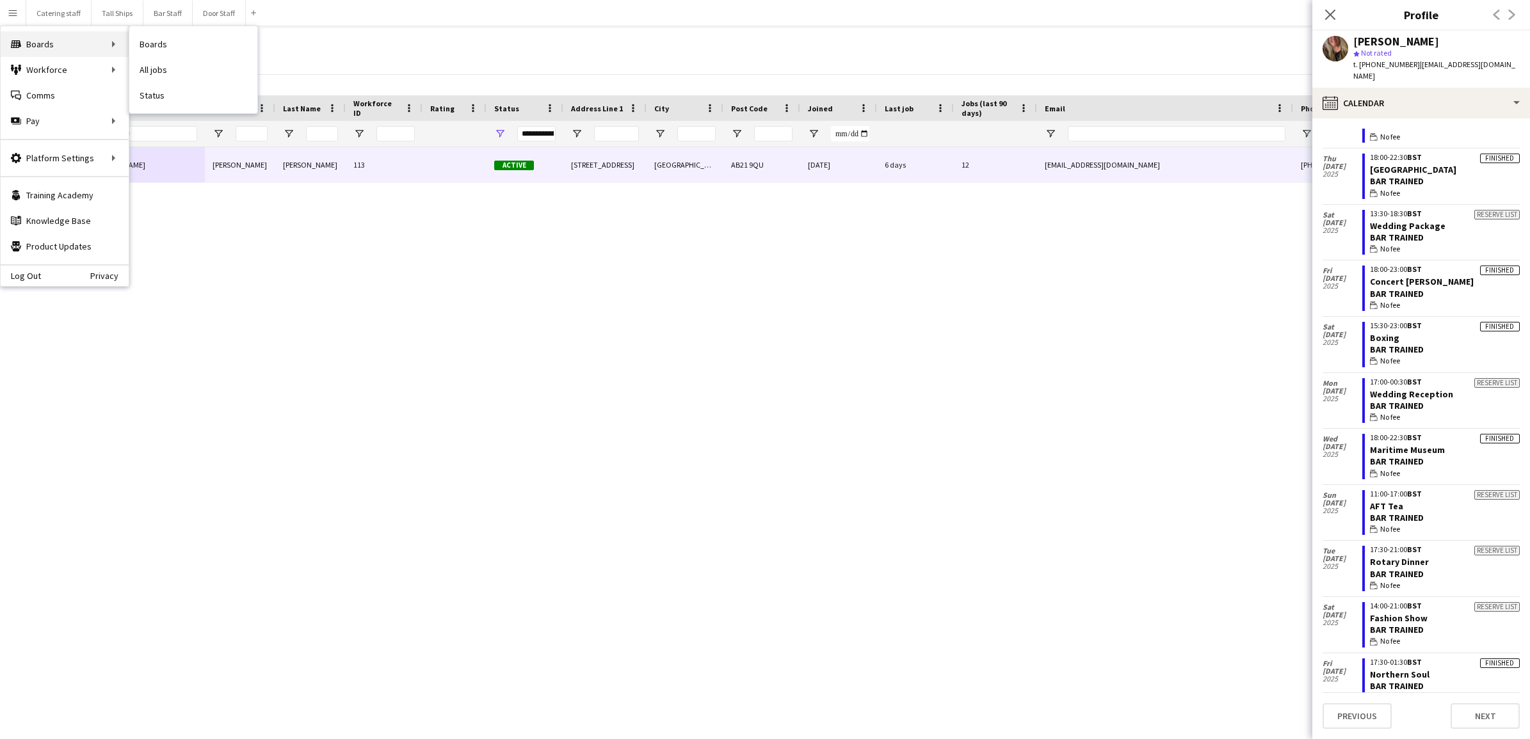
click at [72, 47] on div "Boards Boards" at bounding box center [65, 44] width 128 height 26
click at [116, 43] on div "Boards Boards" at bounding box center [65, 44] width 128 height 26
click at [85, 43] on div "Boards Boards" at bounding box center [65, 44] width 128 height 26
click at [109, 45] on div "Boards Boards" at bounding box center [65, 44] width 128 height 26
click at [113, 45] on div "Boards Boards" at bounding box center [65, 44] width 128 height 26
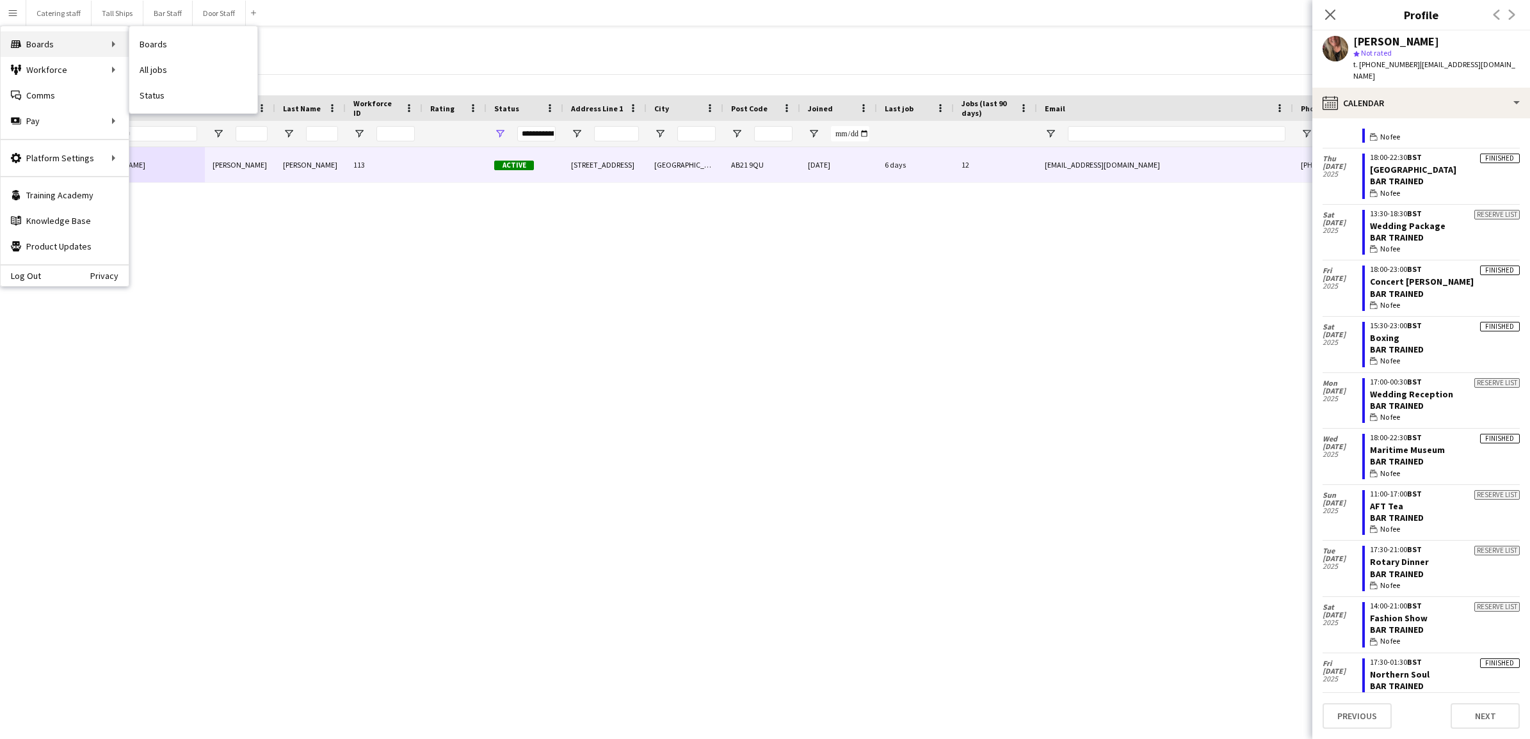
click at [29, 40] on div "Boards Boards" at bounding box center [65, 44] width 128 height 26
click at [116, 38] on div "Boards Boards" at bounding box center [65, 44] width 128 height 26
click at [157, 45] on link "Boards" at bounding box center [193, 44] width 128 height 26
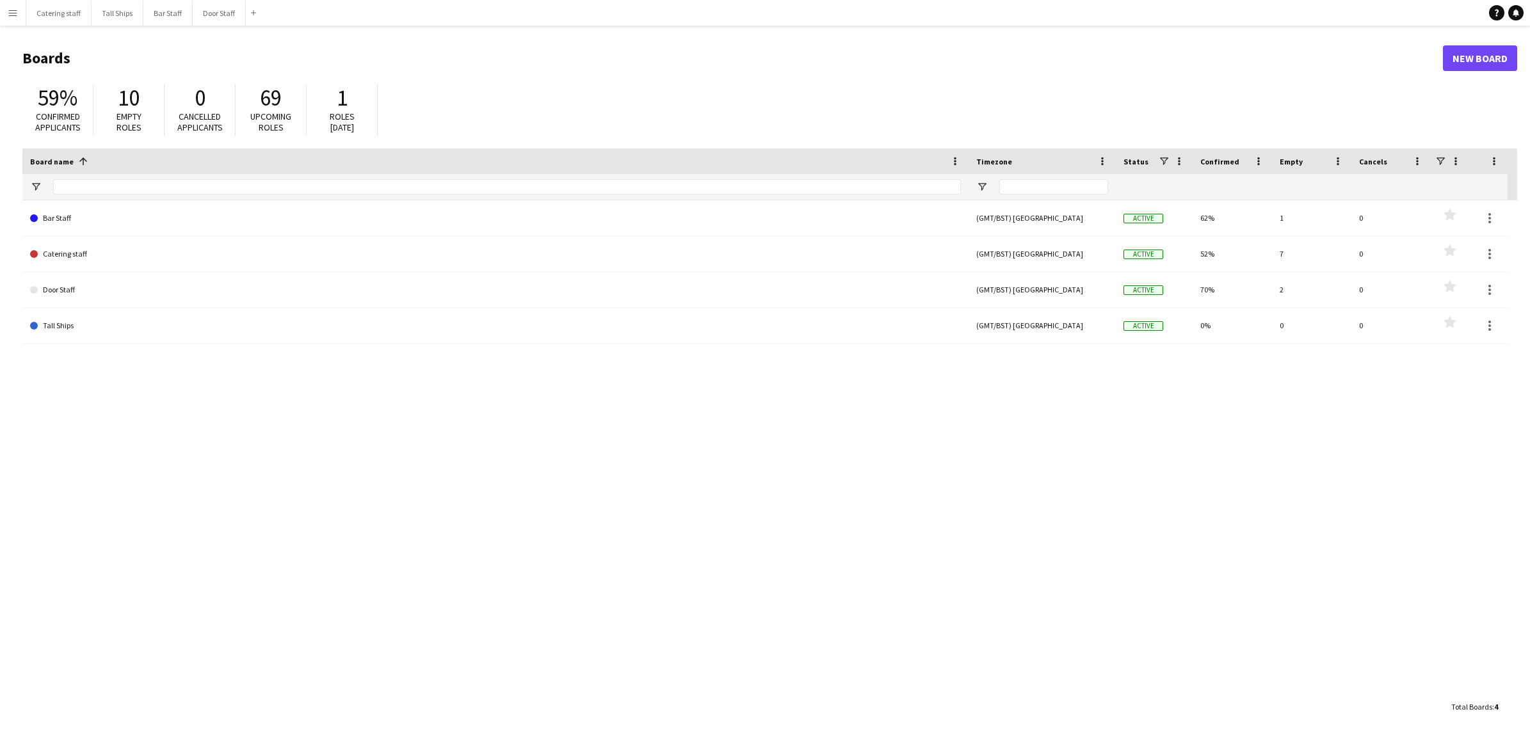
click at [136, 109] on span "10" at bounding box center [129, 98] width 22 height 28
click at [11, 15] on app-icon "Menu" at bounding box center [13, 13] width 10 height 10
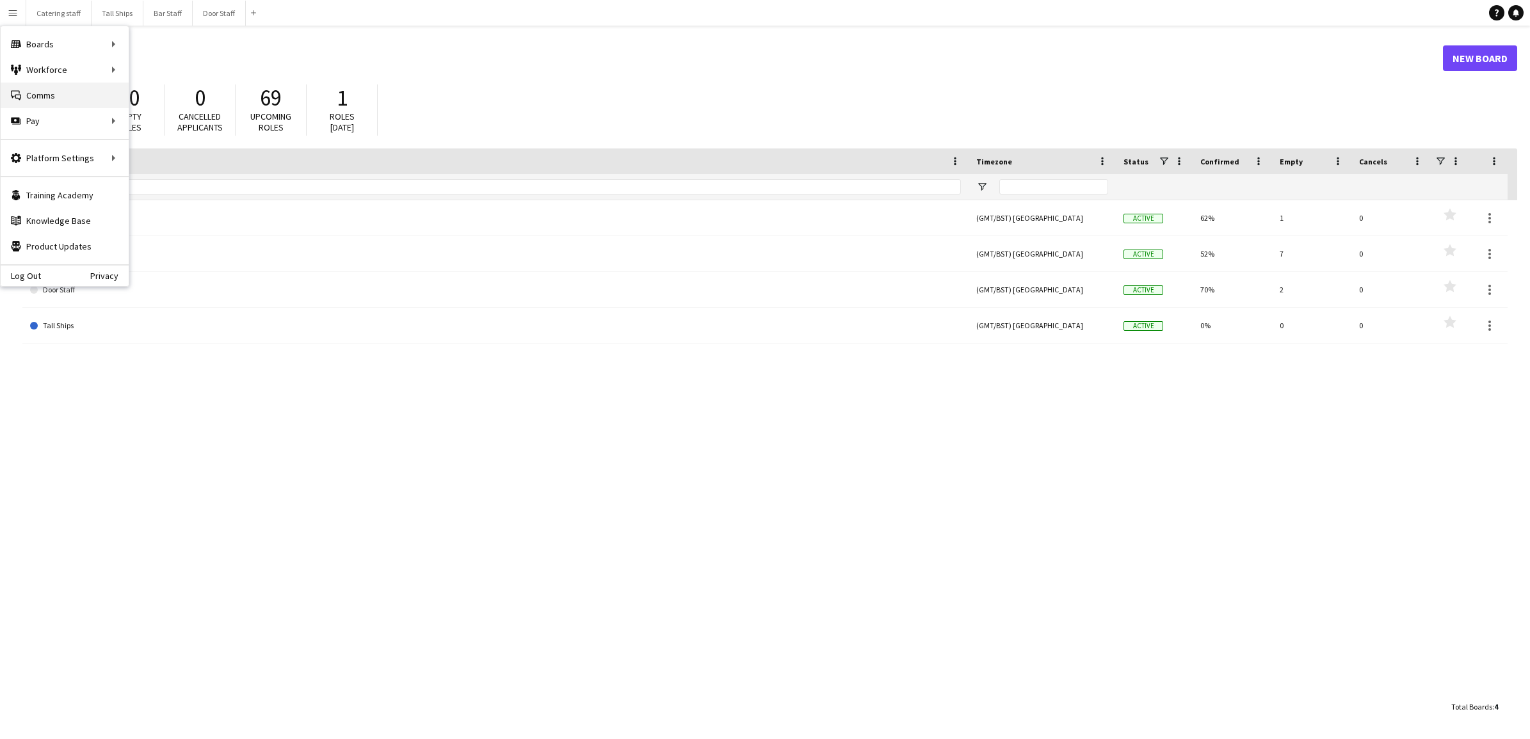
click at [92, 90] on link "Comms Comms" at bounding box center [65, 96] width 128 height 26
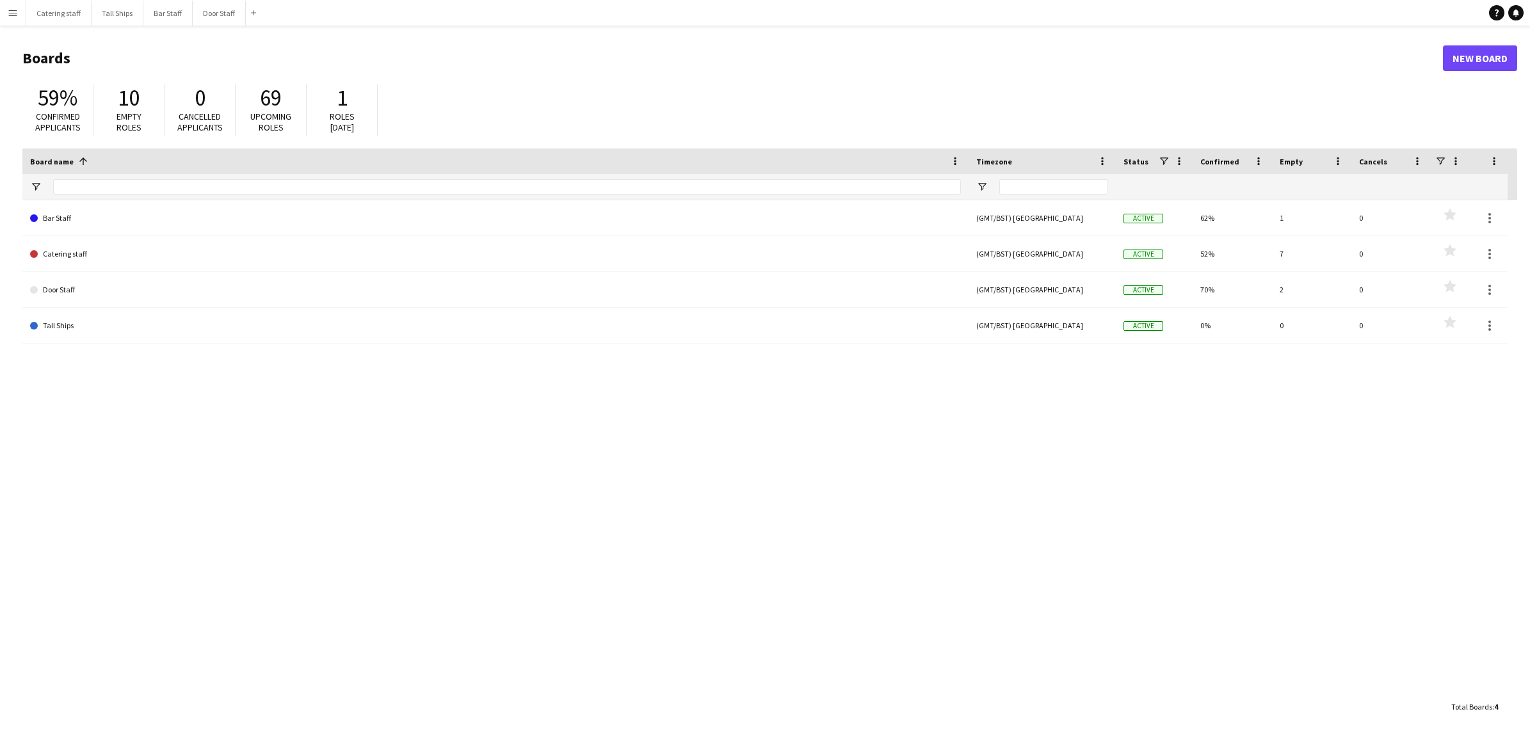
click at [16, 8] on app-icon "Menu" at bounding box center [13, 13] width 10 height 10
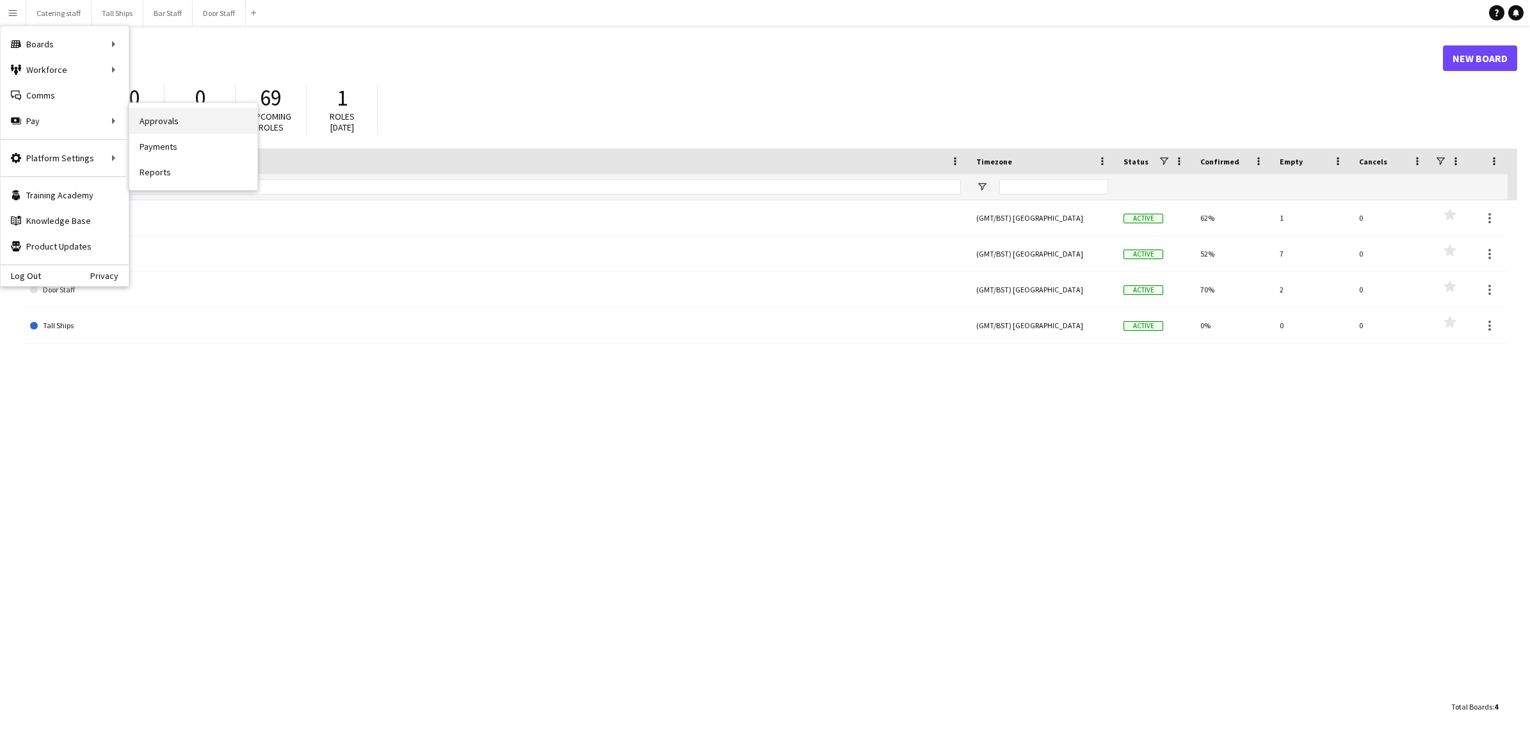
click at [144, 122] on link "Approvals" at bounding box center [193, 121] width 128 height 26
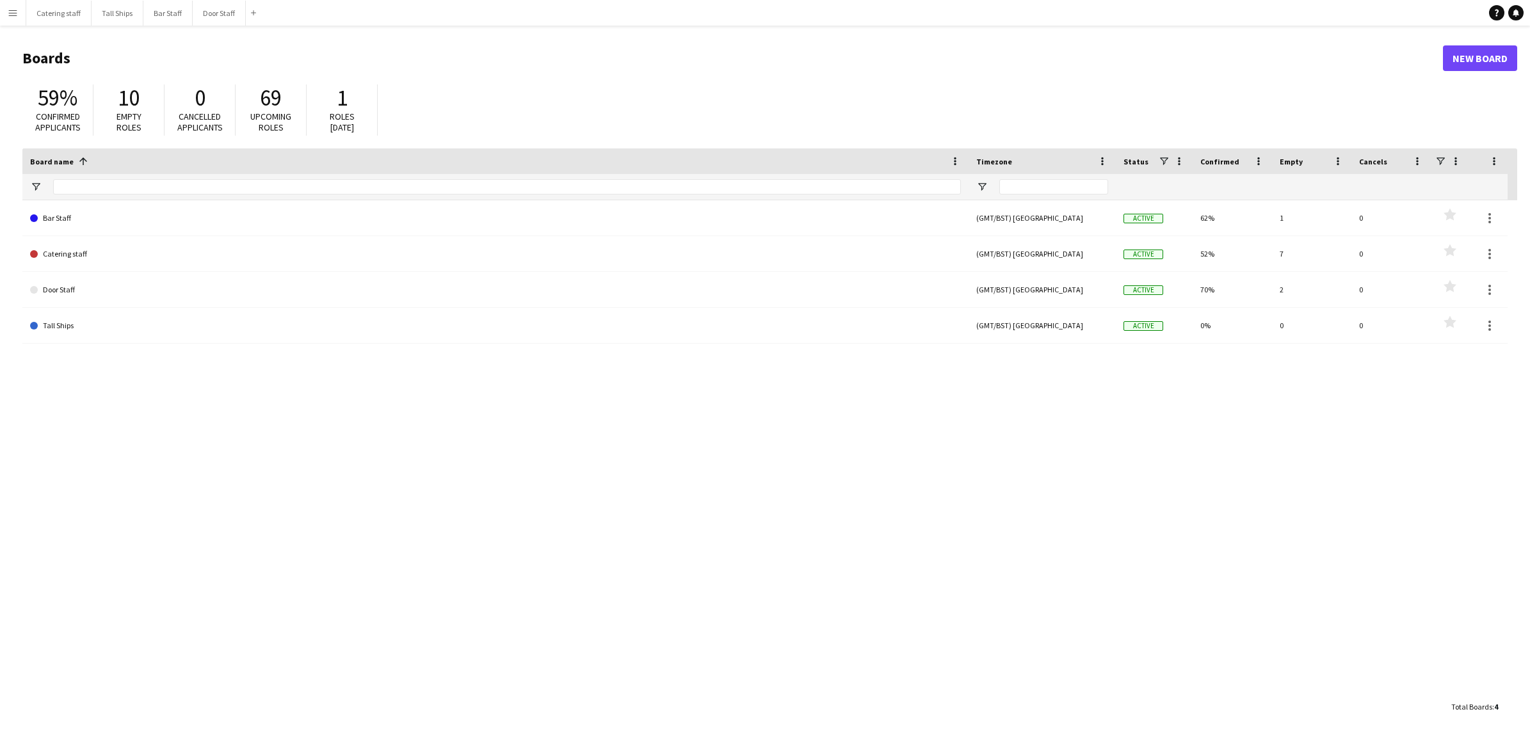
click at [20, 0] on button "Menu" at bounding box center [13, 13] width 26 height 26
